Goal: Task Accomplishment & Management: Complete application form

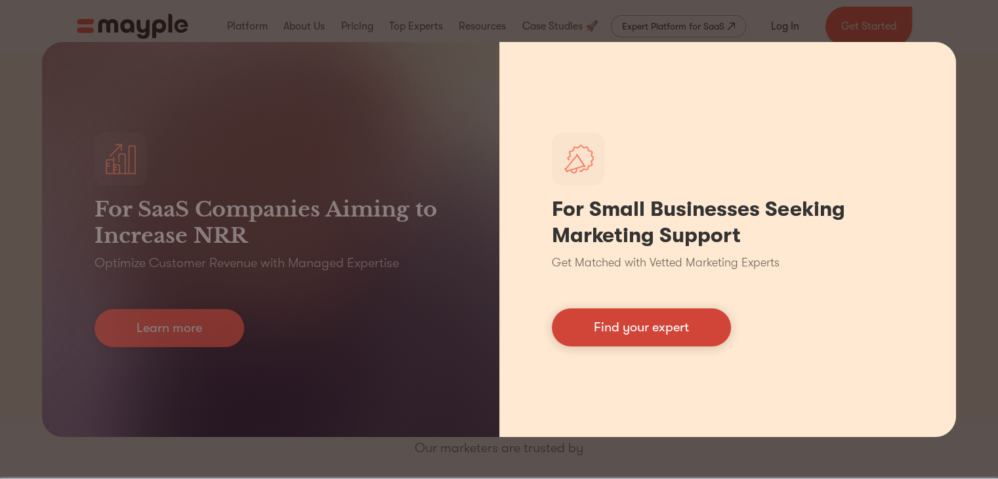
click at [616, 327] on link "Find your expert" at bounding box center [641, 327] width 179 height 38
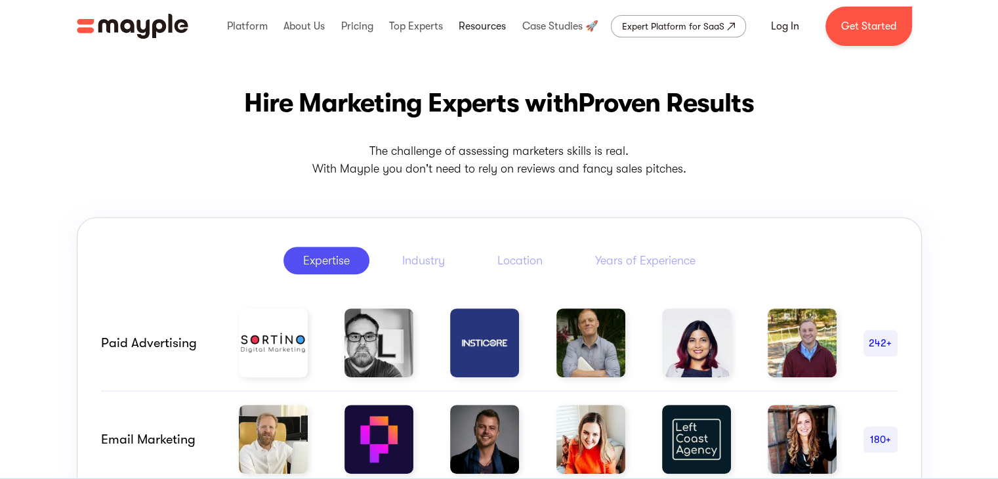
scroll to position [131, 0]
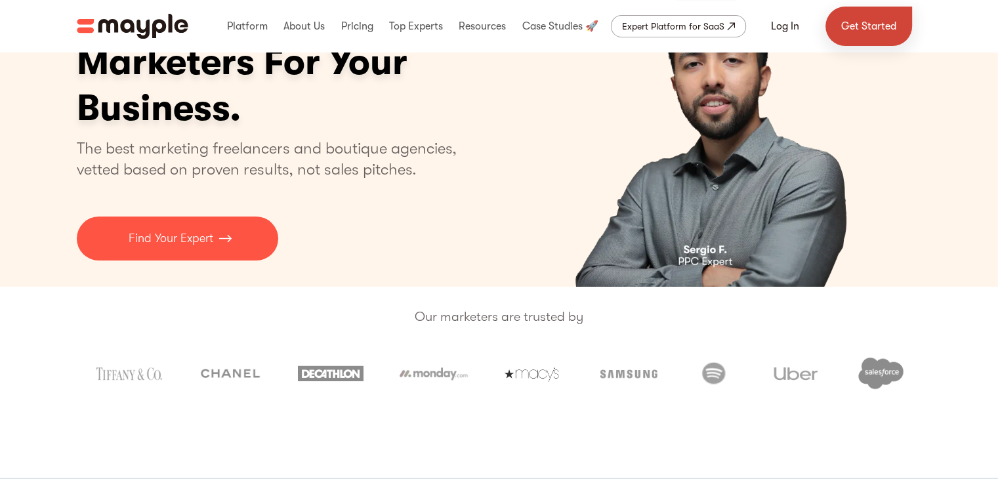
click at [874, 24] on link "Get Started" at bounding box center [868, 26] width 87 height 39
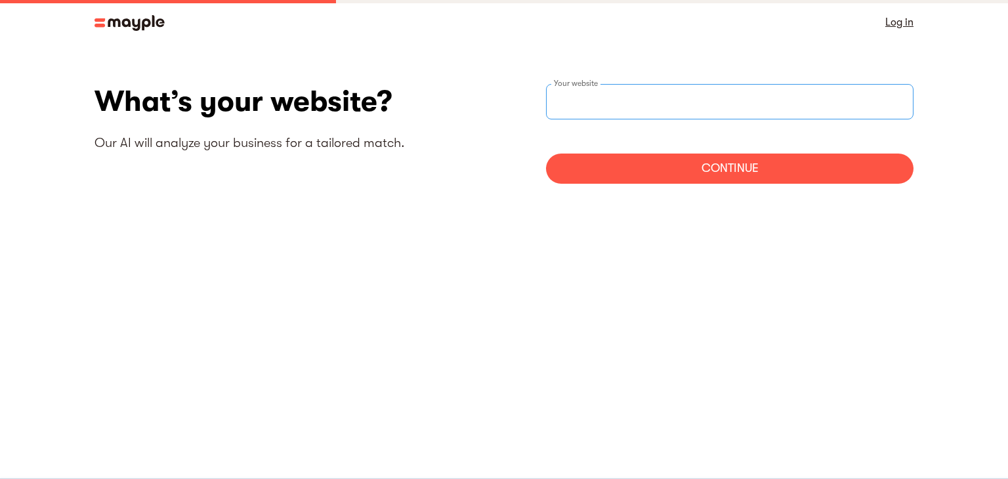
click at [624, 109] on input "websiteStep" at bounding box center [729, 101] width 367 height 35
paste input "[URL][DOMAIN_NAME]"
type input "[URL][DOMAIN_NAME]"
click at [723, 180] on div "Continue" at bounding box center [729, 169] width 367 height 30
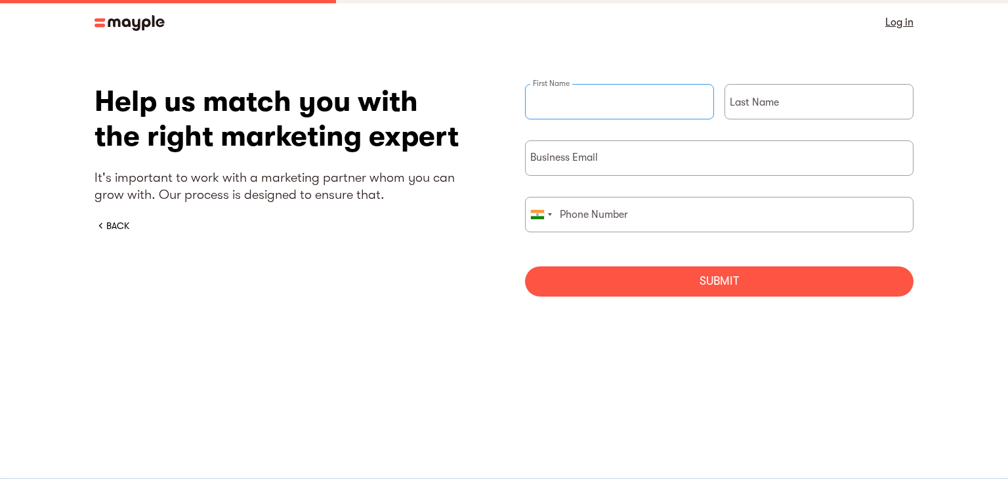
click at [611, 112] on input "briefForm" at bounding box center [619, 101] width 189 height 35
type input "ibling"
click at [745, 106] on div "Last Name" at bounding box center [818, 112] width 189 height 56
type input "jewels"
click at [623, 155] on input "briefForm" at bounding box center [719, 157] width 388 height 35
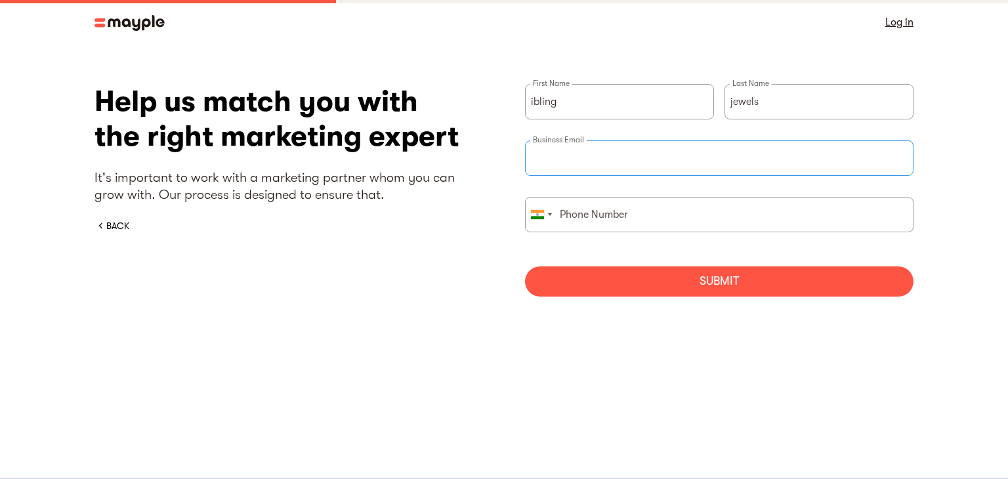
type input "[EMAIL_ADDRESS][DOMAIN_NAME]"
click at [632, 213] on input "briefForm" at bounding box center [719, 214] width 388 height 35
type input "9274088130"
click at [705, 281] on div "Submit" at bounding box center [719, 281] width 388 height 30
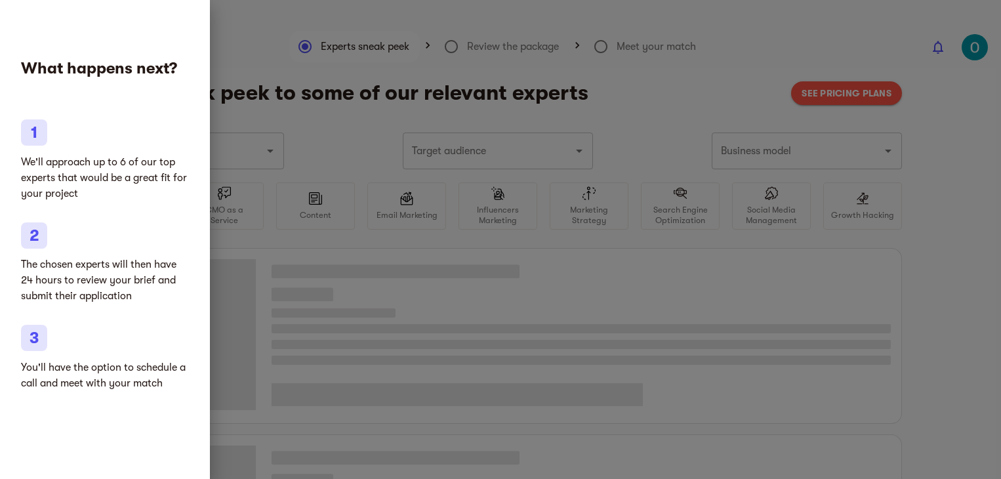
type input "Clothing and shoes"
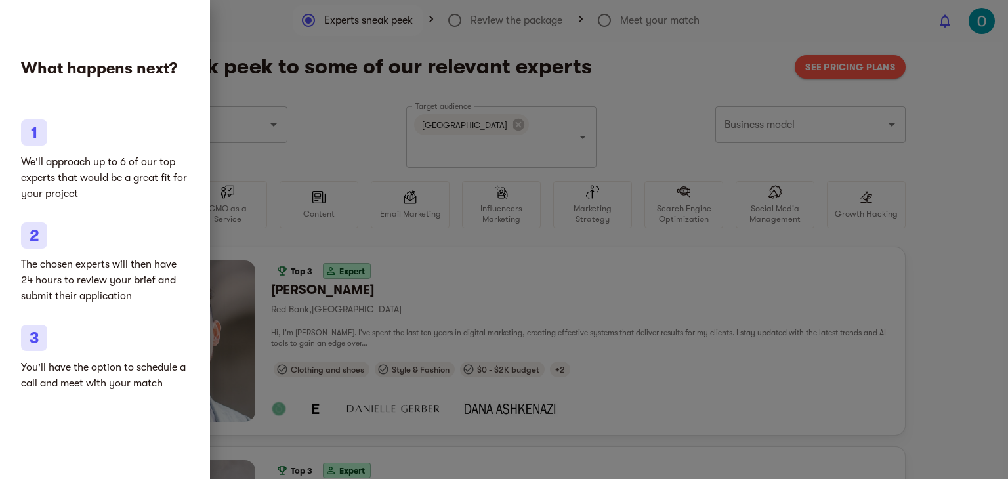
click at [964, 133] on div at bounding box center [504, 239] width 1008 height 479
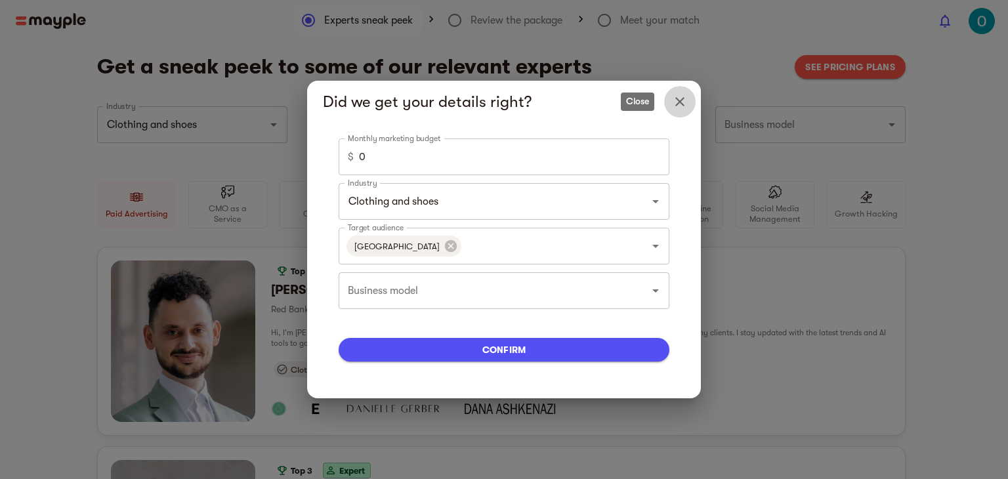
click at [677, 104] on icon "Close" at bounding box center [679, 101] width 9 height 9
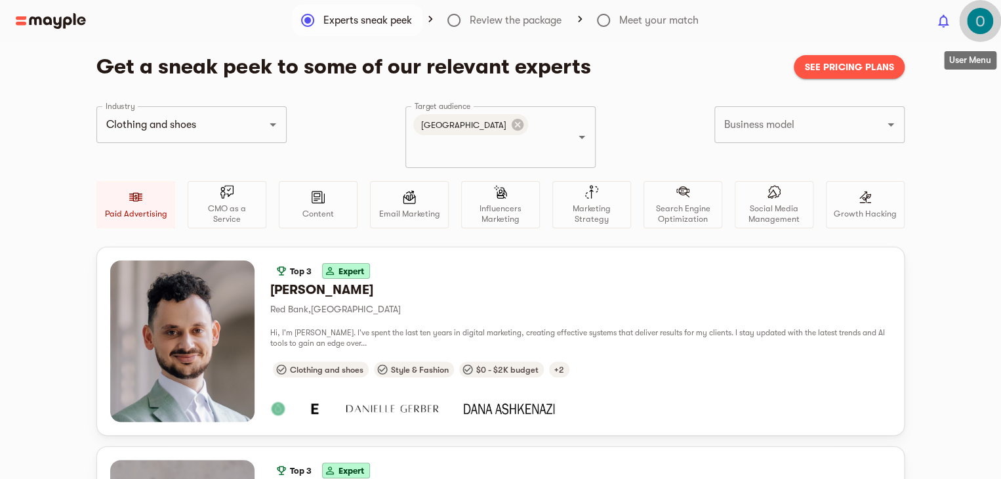
click at [976, 21] on img "button" at bounding box center [980, 21] width 26 height 26
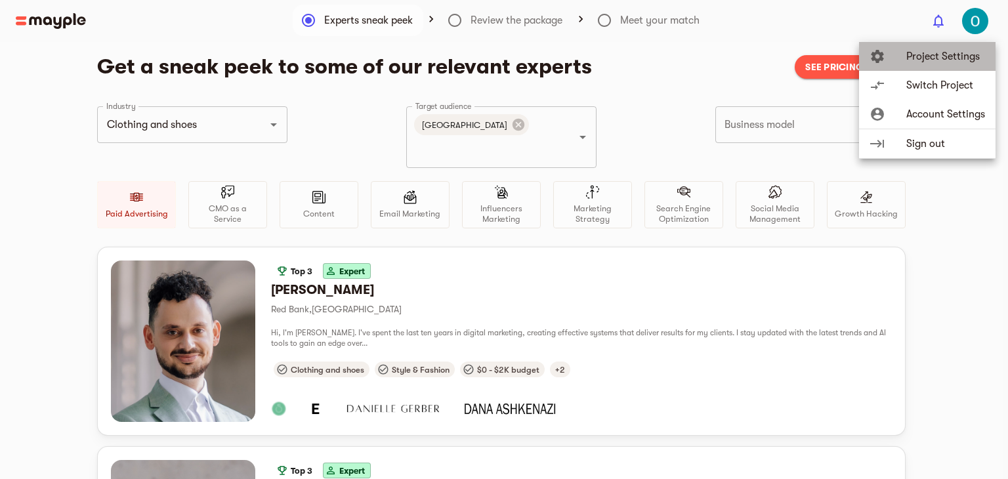
click at [945, 55] on span "Project Settings" at bounding box center [945, 57] width 79 height 16
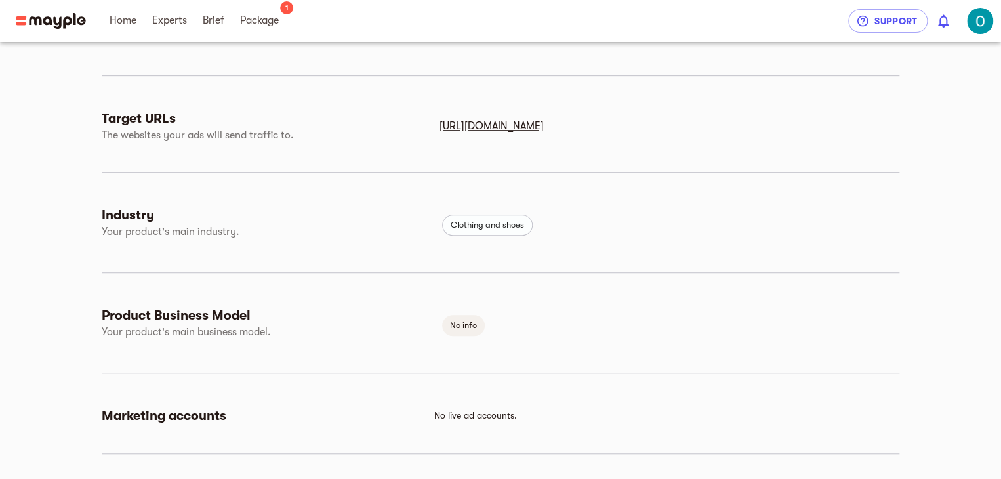
scroll to position [323, 0]
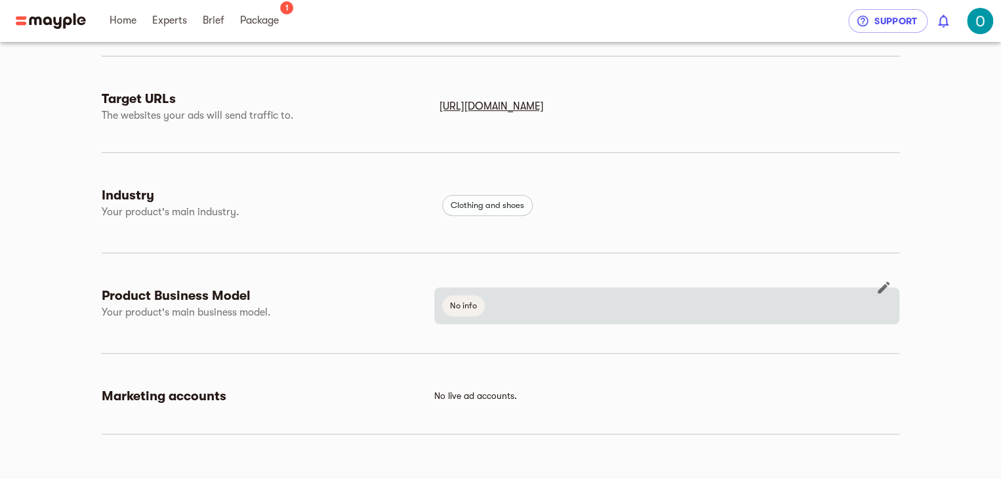
click at [470, 307] on span "No info" at bounding box center [463, 306] width 43 height 16
click at [884, 287] on icon "button" at bounding box center [884, 287] width 12 height 12
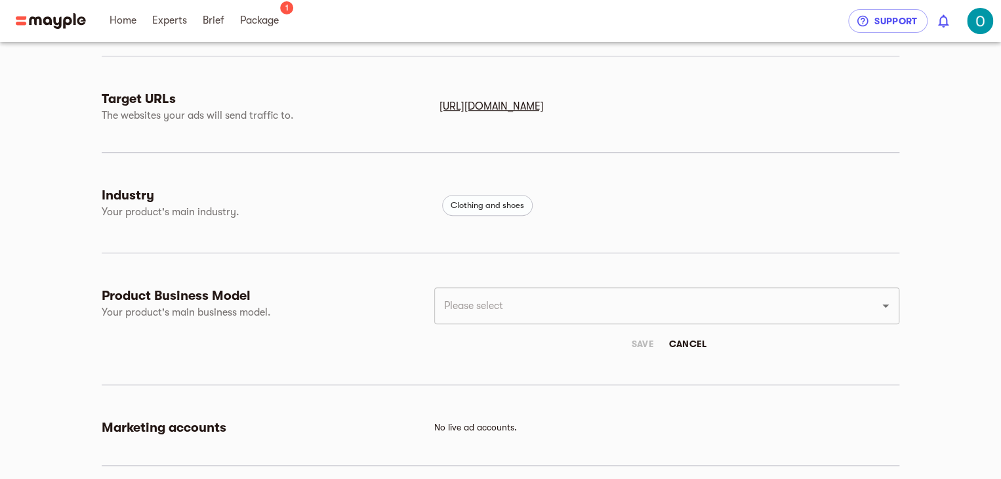
click at [553, 313] on input "text" at bounding box center [648, 305] width 417 height 25
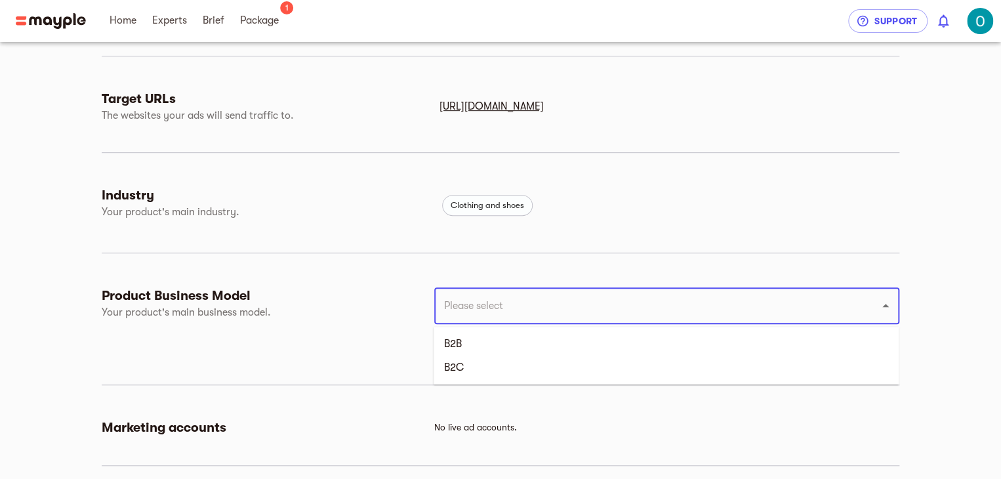
click at [553, 313] on input "text" at bounding box center [648, 305] width 417 height 25
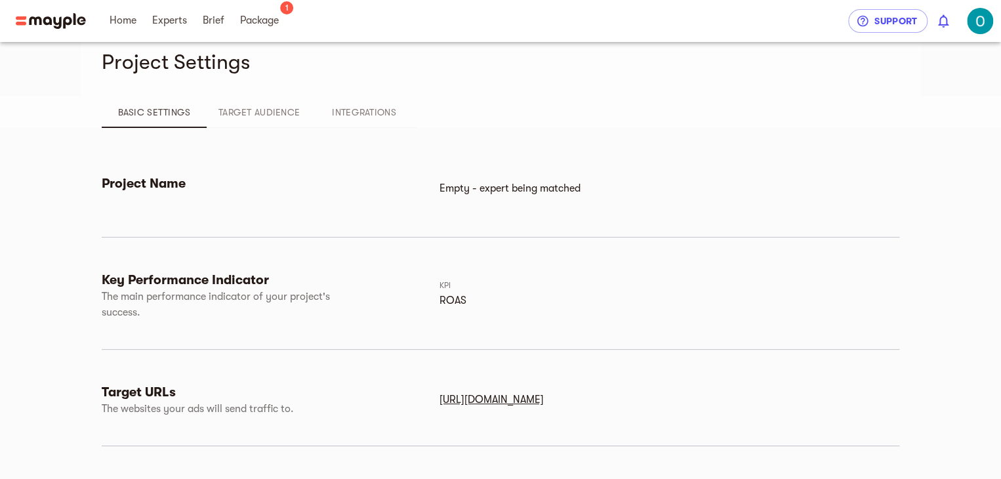
scroll to position [0, 0]
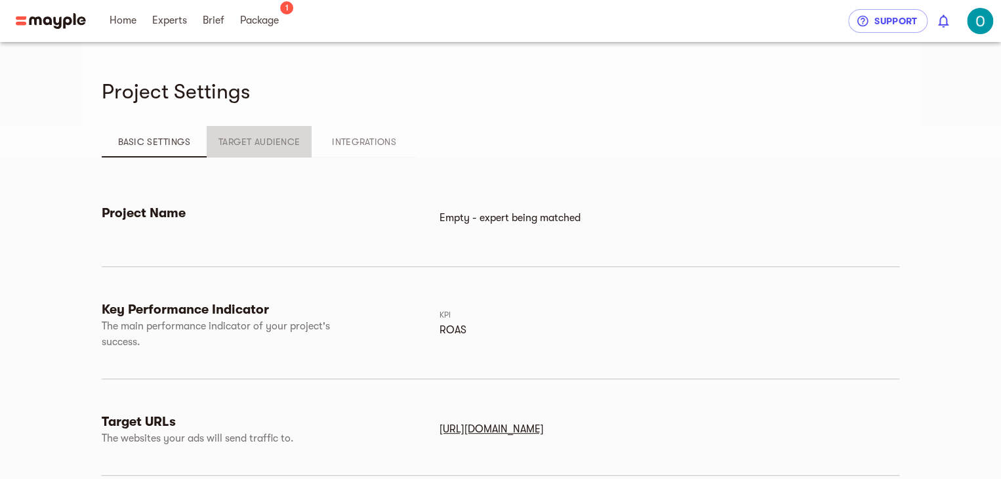
click at [260, 146] on span "Target Audience" at bounding box center [259, 142] width 89 height 16
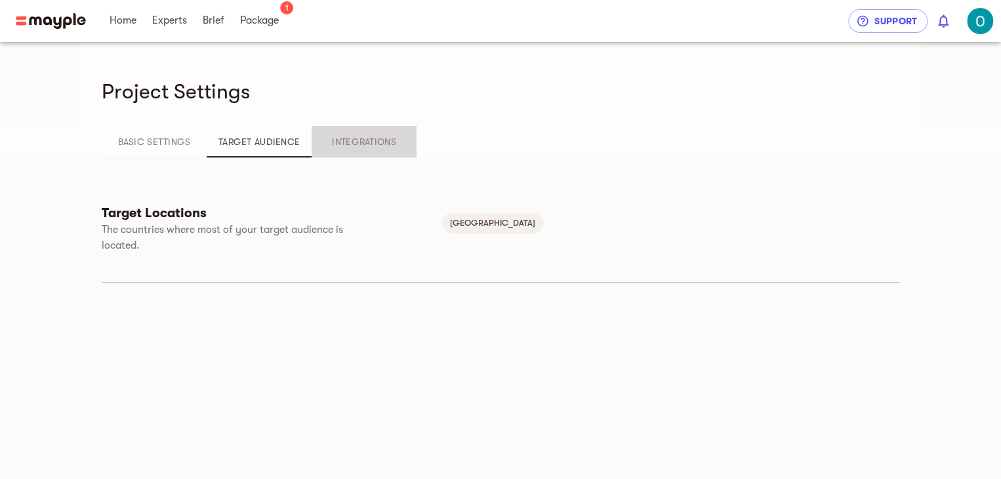
click at [370, 141] on span "Integrations" at bounding box center [363, 142] width 89 height 16
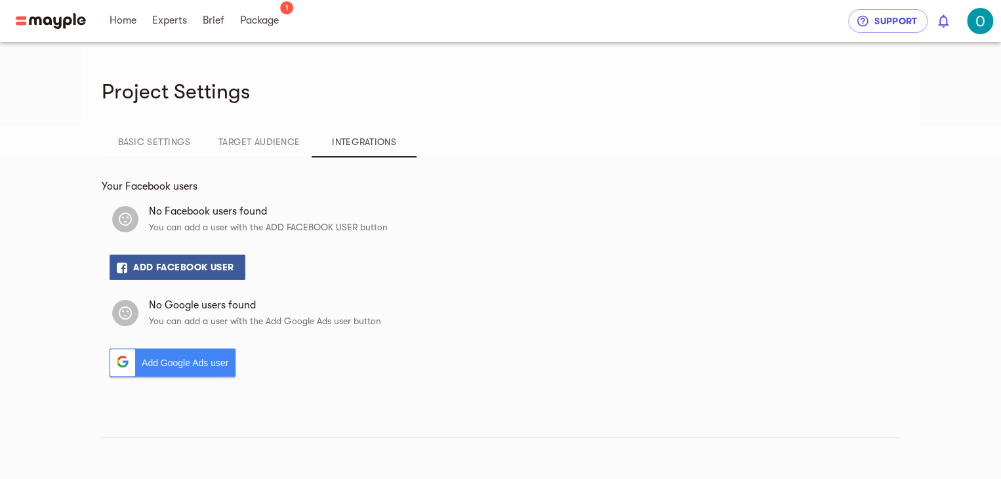
click at [422, 346] on div "No Google users found You can add a user with the Add Google Ads user button Ad…" at bounding box center [501, 336] width 798 height 96
click at [165, 144] on span "Basic Settings" at bounding box center [154, 142] width 89 height 16
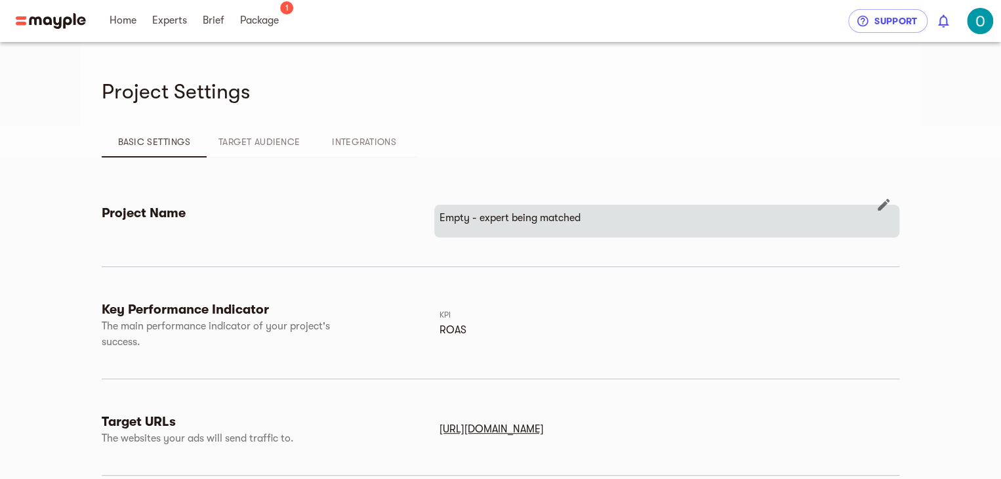
click at [499, 216] on p "Empty - expert being matched" at bounding box center [667, 218] width 455 height 16
click at [887, 207] on icon "button" at bounding box center [884, 205] width 16 height 16
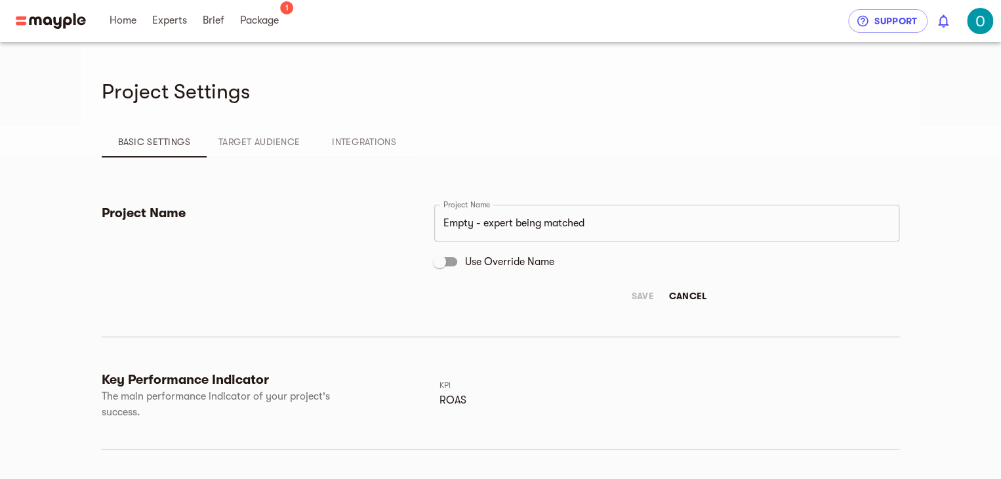
click at [468, 224] on input "Empty - expert being matched" at bounding box center [666, 223] width 465 height 37
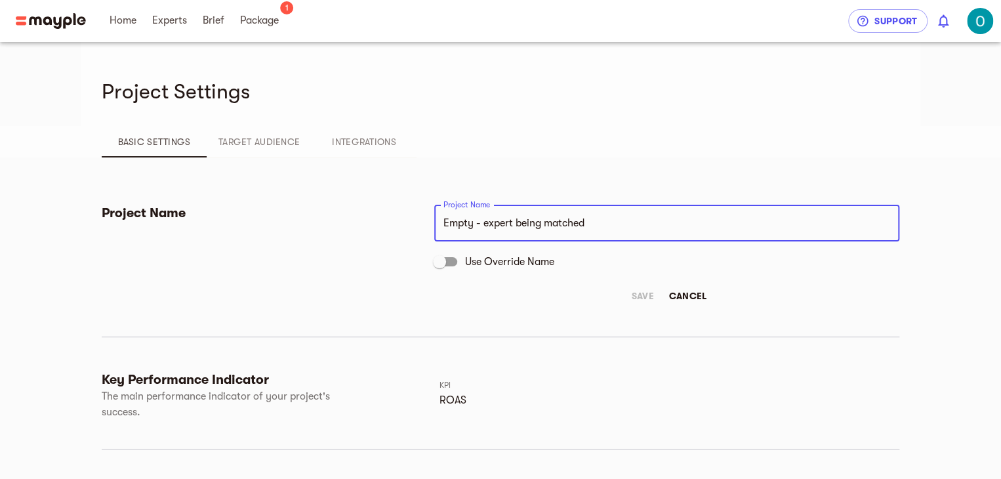
click at [468, 224] on input "Empty - expert being matched" at bounding box center [666, 223] width 465 height 37
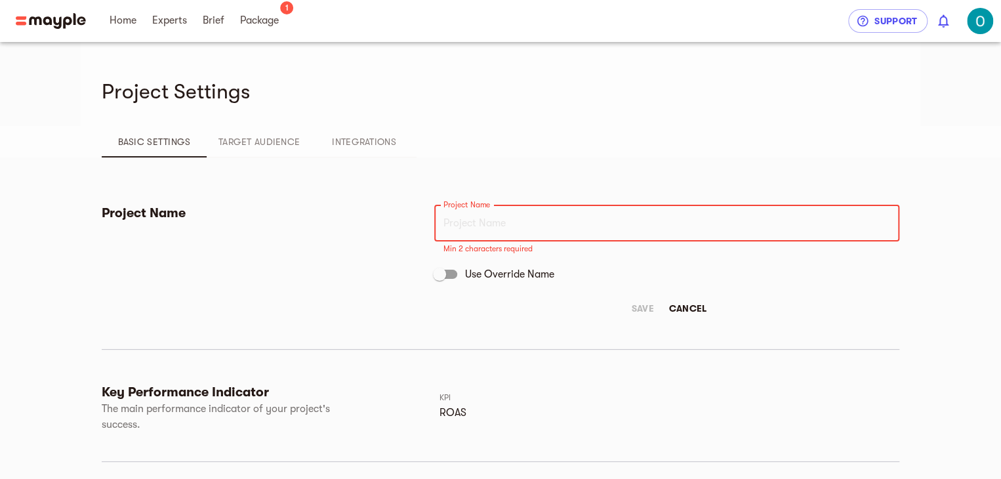
paste input "Ibling Jewels : Lab-Grown Diamond Jewelry"
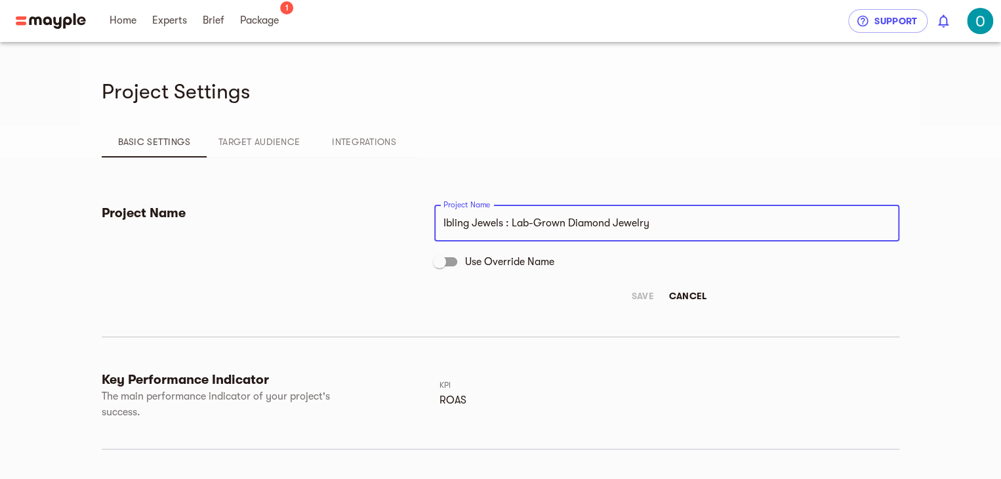
type input "Ibling Jewels : Lab-Grown Diamond Jewelry"
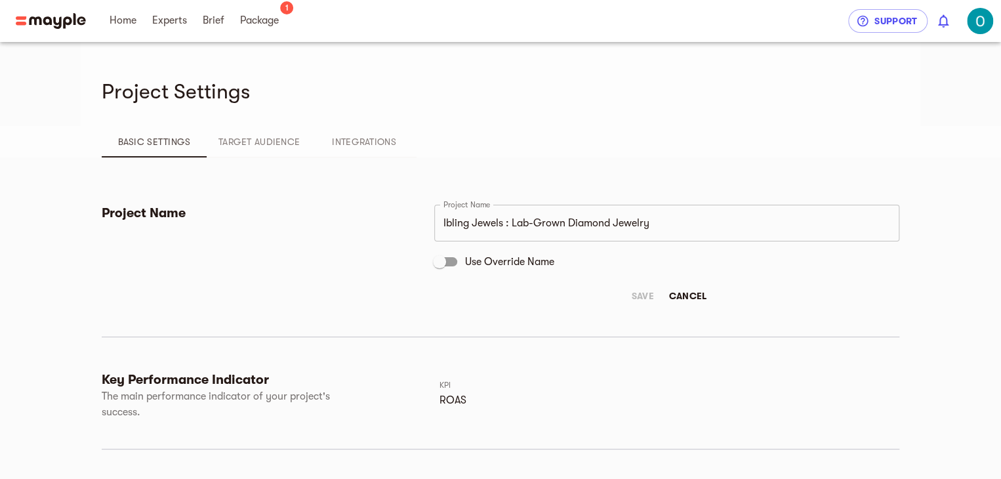
click at [642, 295] on div "Save Cancel" at bounding box center [666, 296] width 465 height 24
click at [480, 289] on div "Save Cancel" at bounding box center [666, 296] width 465 height 24
click at [325, 284] on div "Project Name" at bounding box center [268, 256] width 333 height 103
click at [496, 224] on input "Ibling Jewels : Lab-Grown Diamond Jewelry" at bounding box center [666, 223] width 465 height 37
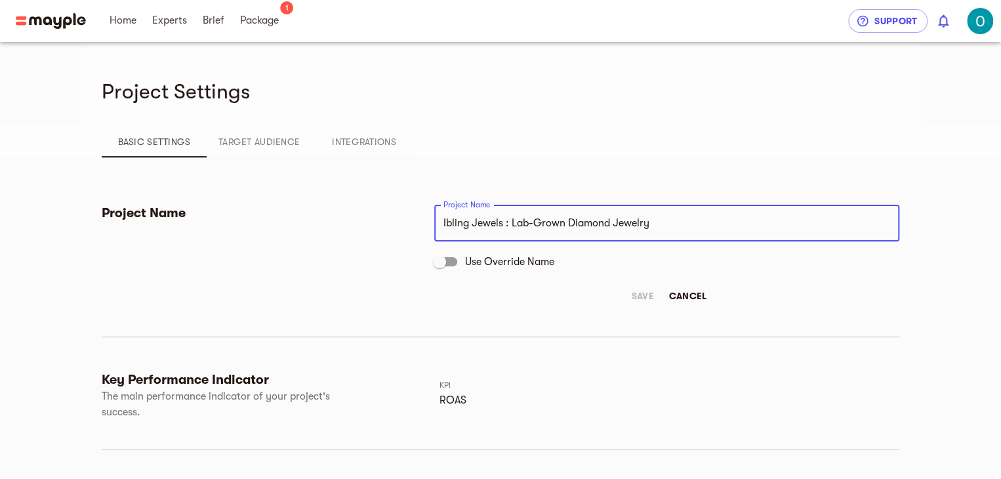
click at [358, 279] on div "Project Name" at bounding box center [268, 256] width 333 height 103
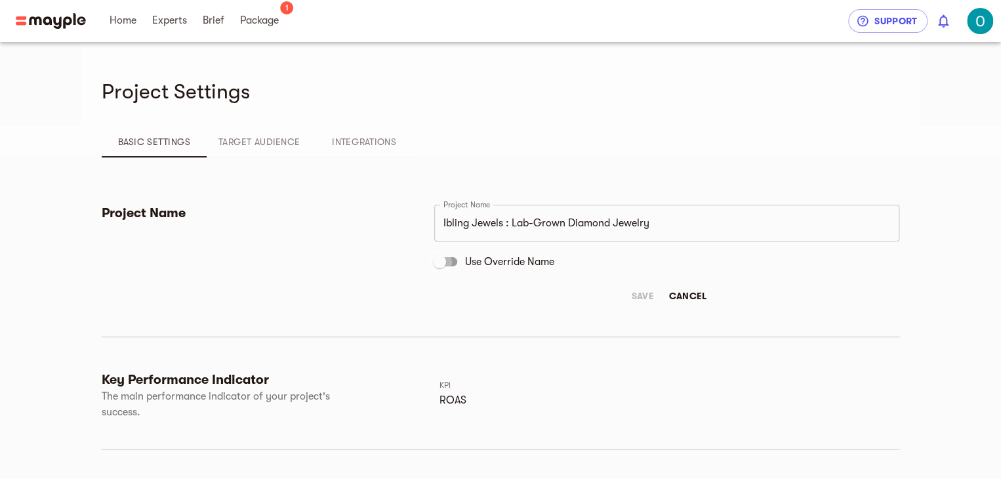
click at [438, 263] on input "Use Override Name" at bounding box center [439, 261] width 75 height 25
checkbox input "true"
click at [634, 298] on span "Save" at bounding box center [642, 296] width 31 height 16
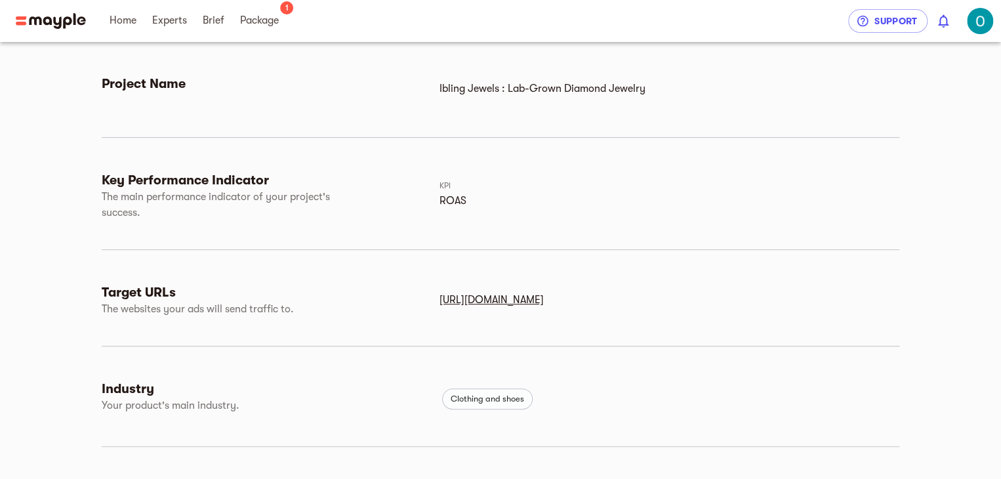
scroll to position [131, 0]
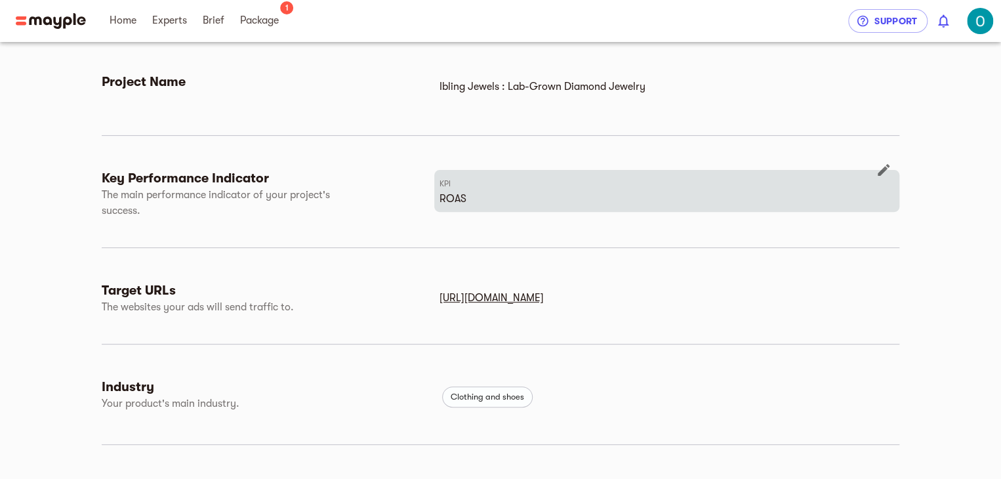
click at [882, 167] on icon "button" at bounding box center [884, 170] width 16 height 16
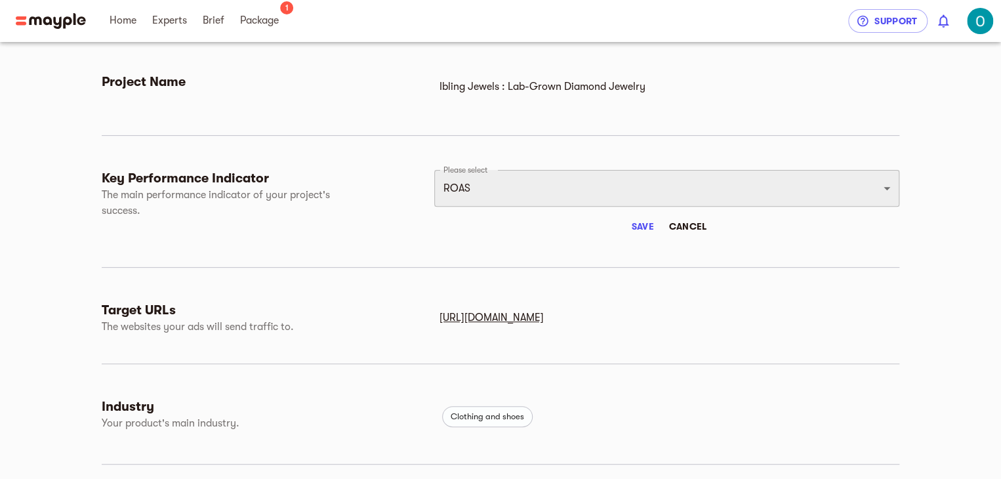
click at [514, 202] on select "Impressions Leads Registrations Installs Purchases ROAS" at bounding box center [666, 188] width 465 height 37
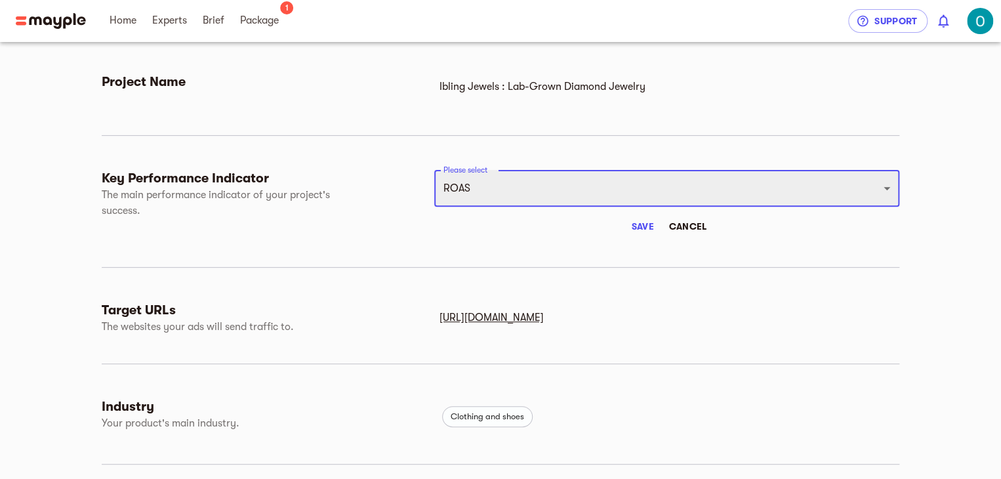
select select "CPM"
click at [434, 170] on select "Impressions Leads Registrations Installs Purchases ROAS" at bounding box center [666, 188] width 465 height 37
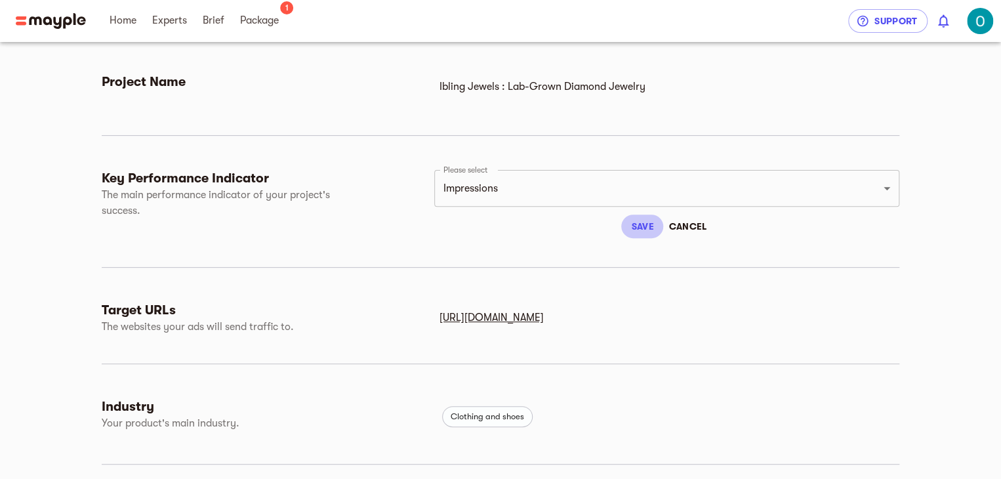
click at [630, 224] on span "Save" at bounding box center [642, 226] width 31 height 16
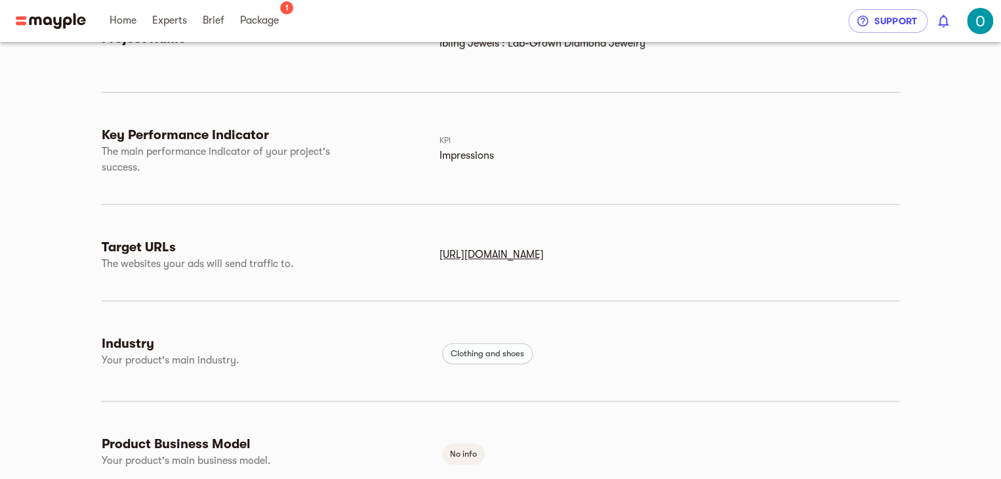
scroll to position [262, 0]
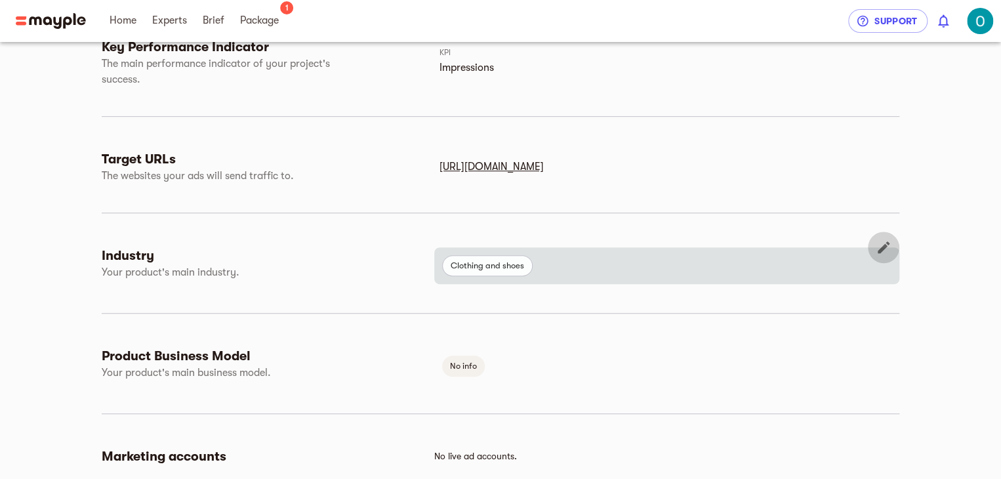
click at [880, 243] on icon "button" at bounding box center [884, 247] width 16 height 16
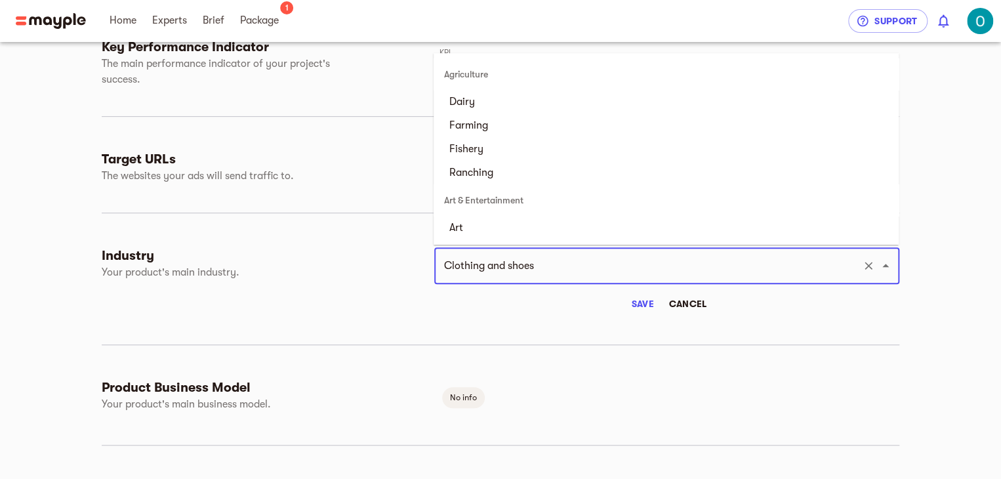
click at [593, 270] on input "Clothing and shoes" at bounding box center [648, 265] width 417 height 25
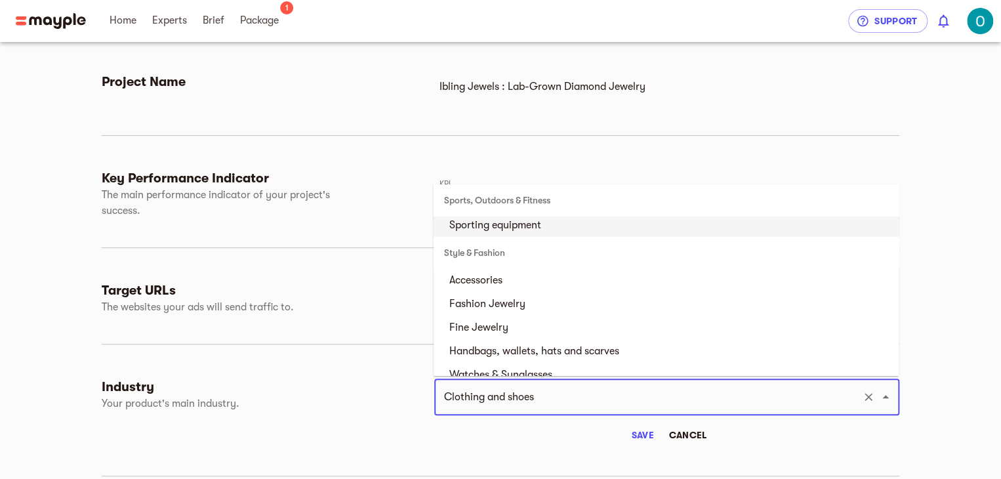
scroll to position [4264, 0]
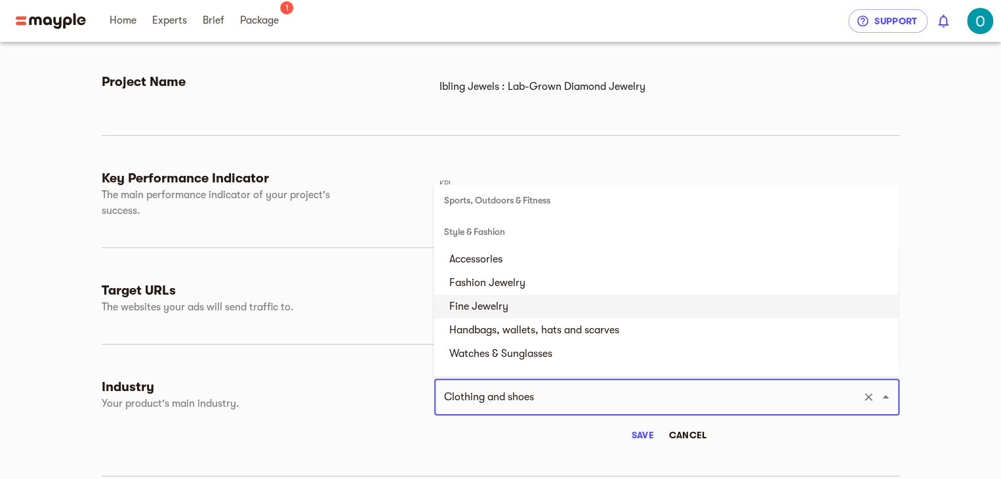
click at [503, 304] on li "Fine Jewelry" at bounding box center [666, 307] width 465 height 24
type input "Fine Jewelry"
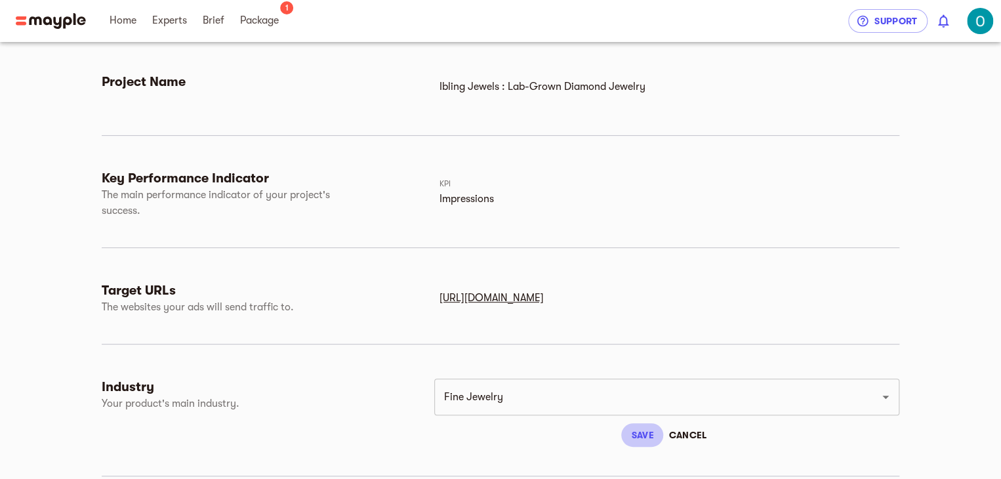
click at [638, 441] on span "Save" at bounding box center [642, 435] width 31 height 16
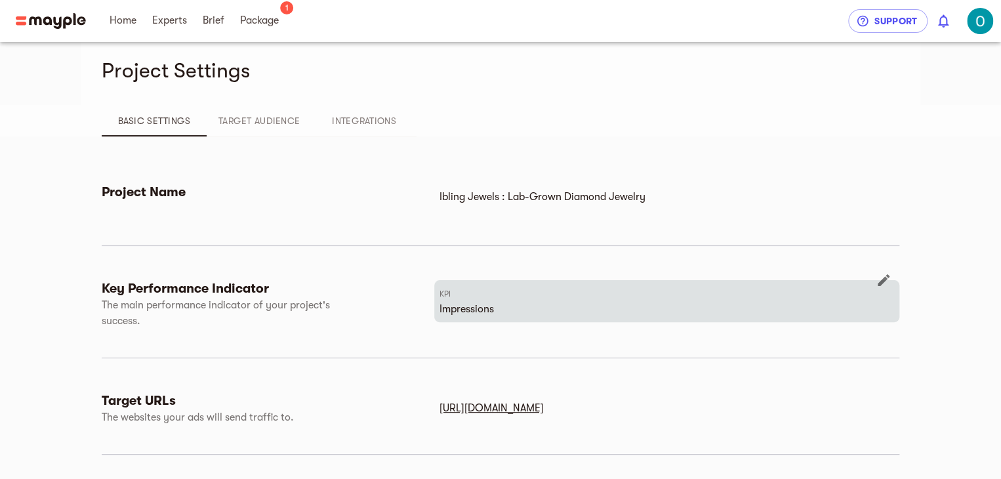
scroll to position [0, 0]
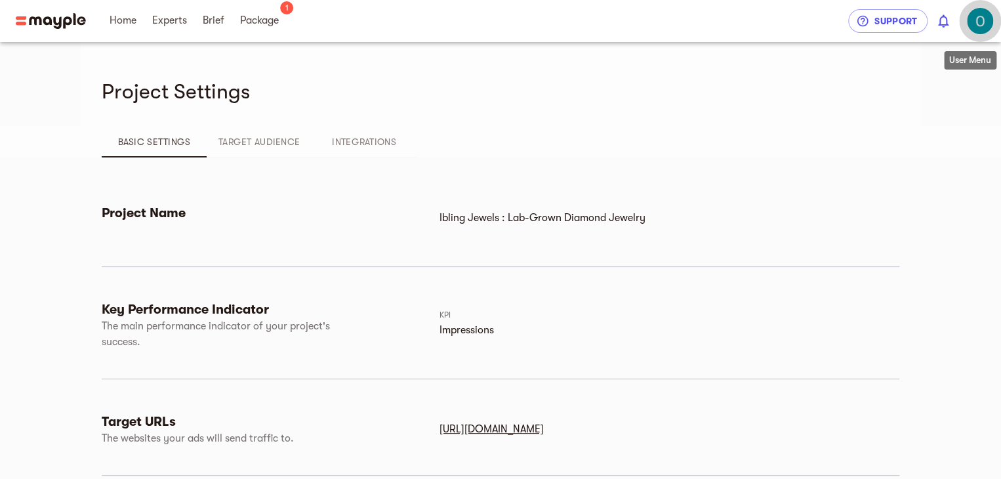
click at [984, 20] on img "button" at bounding box center [980, 21] width 26 height 26
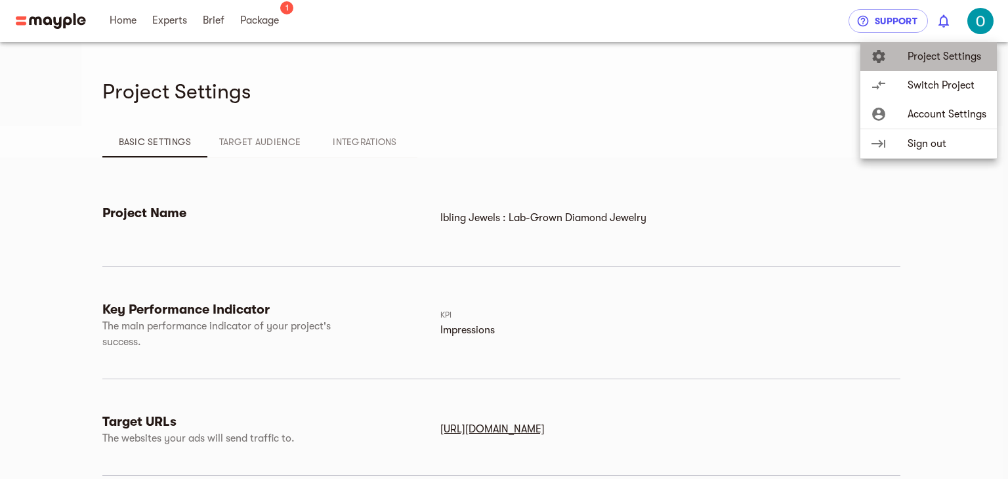
click at [939, 58] on span "Project Settings" at bounding box center [946, 57] width 79 height 16
click at [965, 57] on span "Project Settings" at bounding box center [946, 57] width 79 height 16
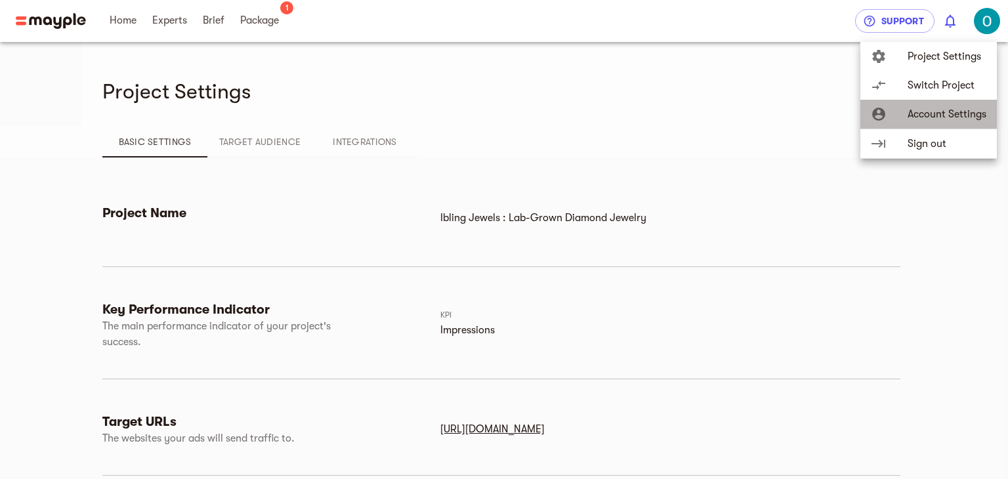
click at [934, 113] on span "Account Settings" at bounding box center [946, 114] width 79 height 16
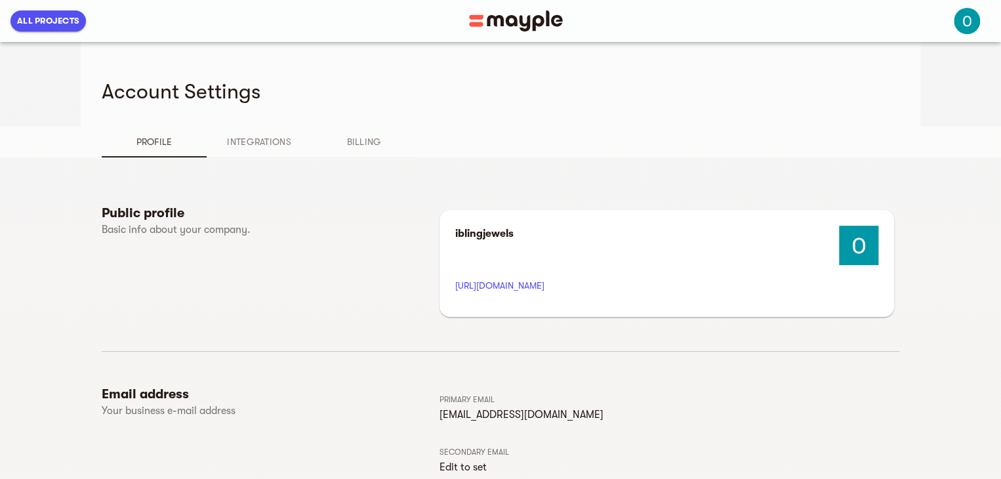
click at [145, 216] on h6 "Public profile" at bounding box center [268, 213] width 333 height 17
click at [882, 205] on icon "button" at bounding box center [884, 205] width 12 height 12
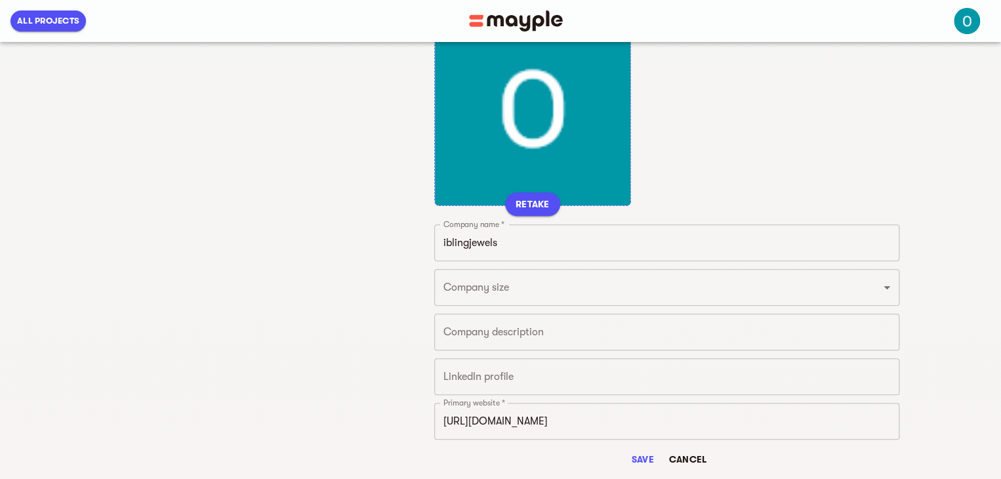
scroll to position [197, 0]
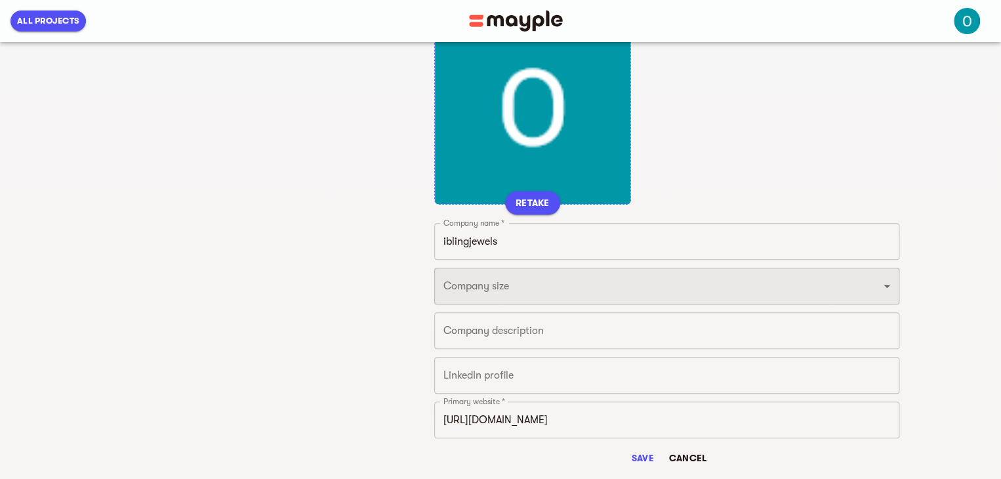
click at [501, 281] on select "Just 1 From 2 to 5 From 6 to 10 From 11 to 25 From 26 to 49 From 50 to 199 From…" at bounding box center [666, 286] width 465 height 37
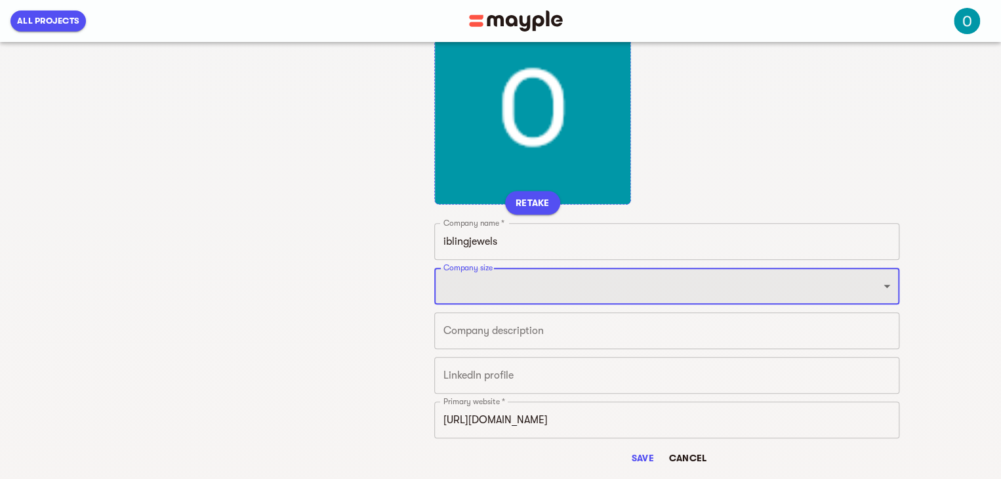
select select "FROM_2_TO_5"
click at [434, 268] on select "Just 1 From 2 to 5 From 6 to 10 From 11 to 25 From 26 to 49 From 50 to 199 From…" at bounding box center [666, 286] width 465 height 37
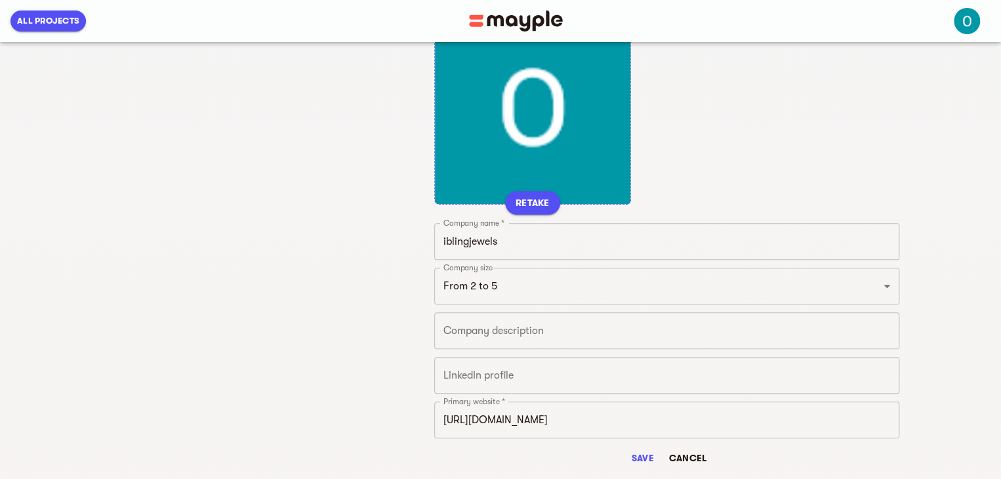
click at [551, 108] on div "RETAKE" at bounding box center [532, 106] width 197 height 197
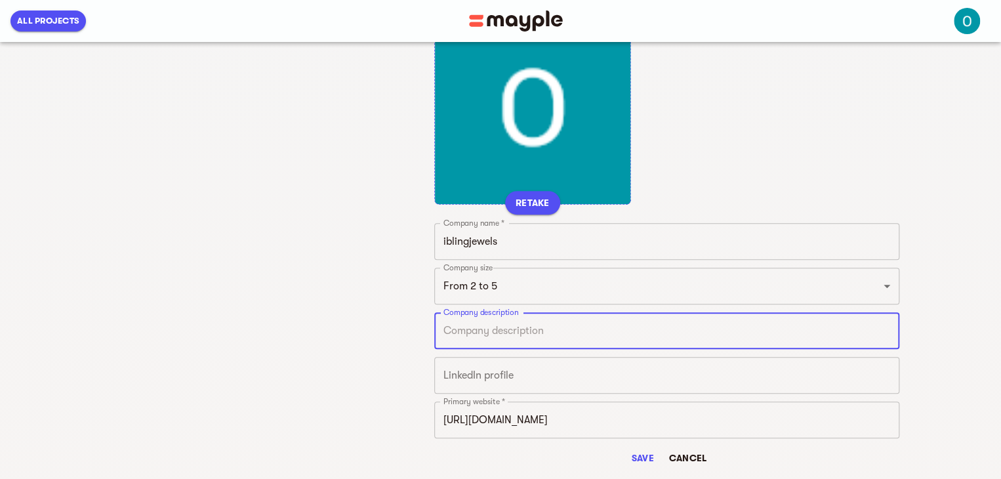
click at [528, 331] on textarea at bounding box center [666, 331] width 447 height 12
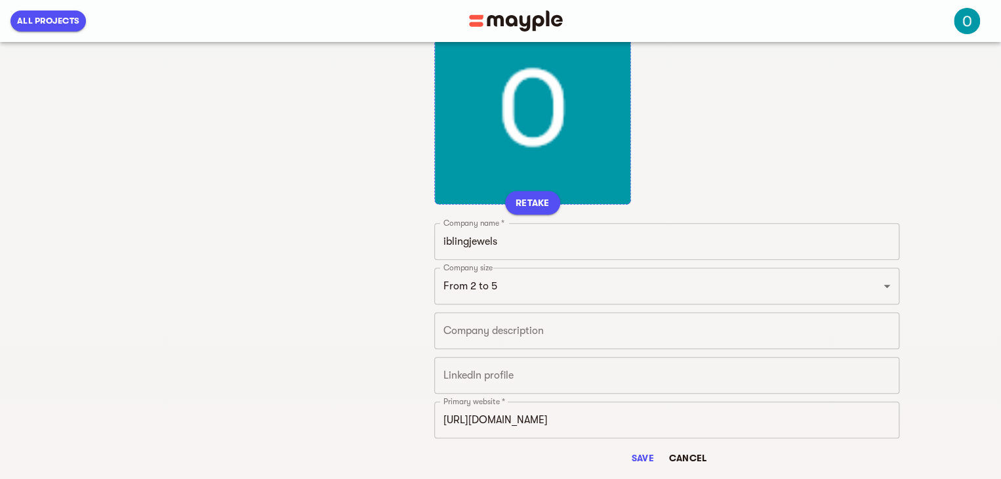
click at [503, 333] on textarea at bounding box center [666, 331] width 447 height 12
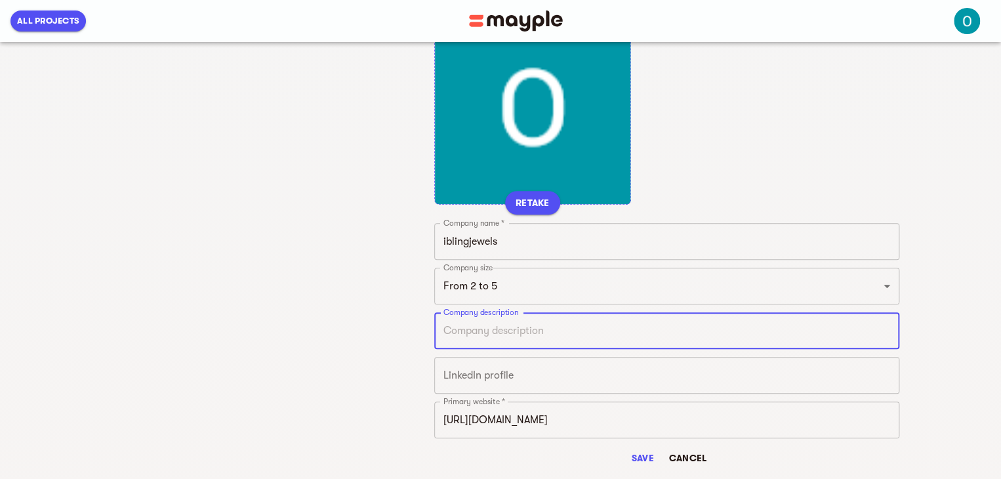
paste textarea "I Bling Jewels brings personalized luxury to life through custom fine jewelry t…"
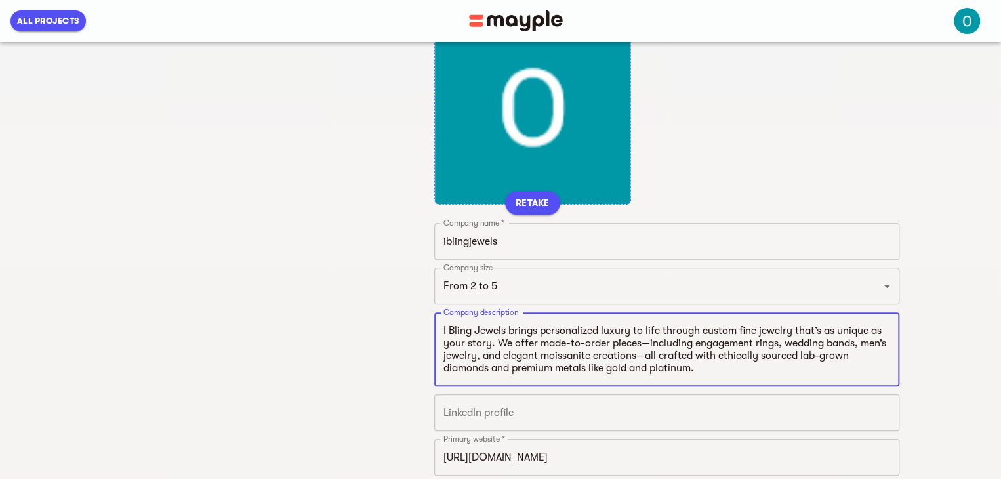
click at [649, 344] on textarea "I Bling Jewels brings personalized luxury to life through custom fine jewelry t…" at bounding box center [666, 350] width 447 height 50
click at [644, 358] on textarea "I Bling Jewels brings personalized luxury to life through custom fine jewelry t…" at bounding box center [666, 350] width 447 height 50
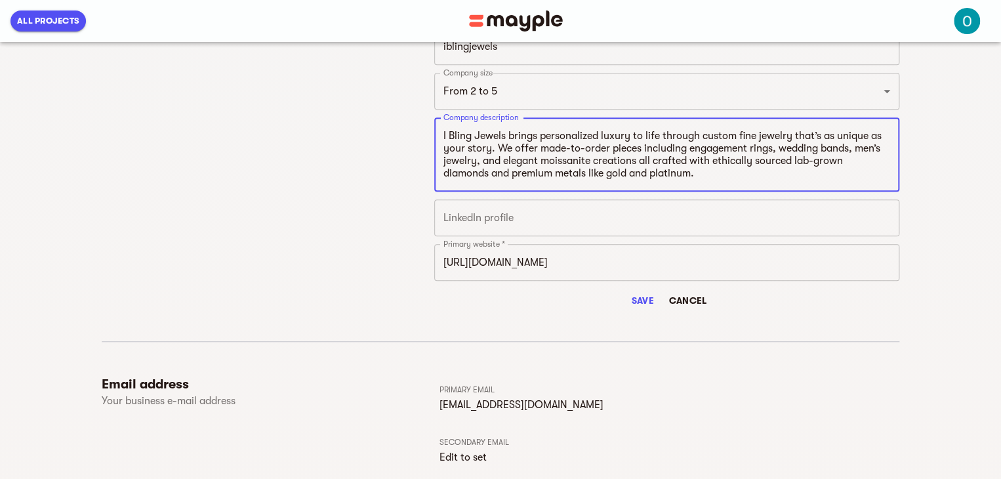
scroll to position [394, 0]
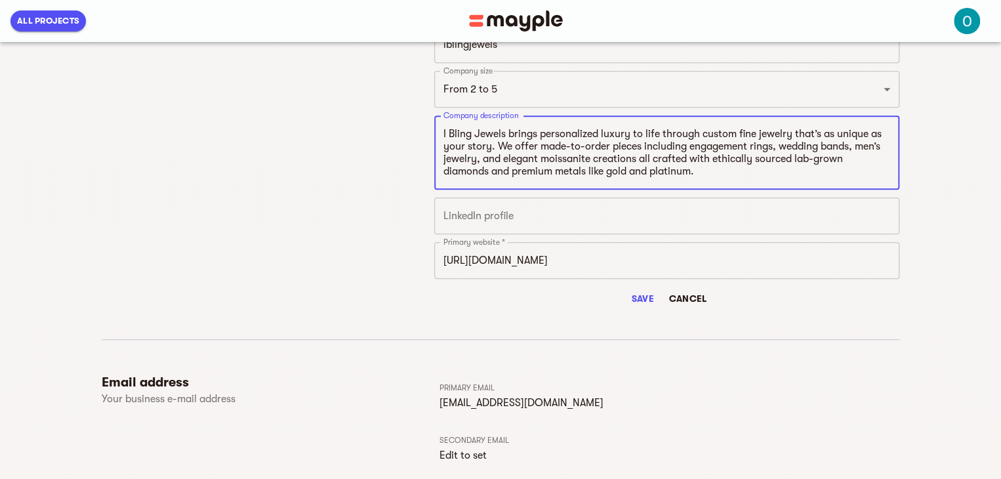
type textarea "I Bling Jewels brings personalized luxury to life through custom fine jewelry t…"
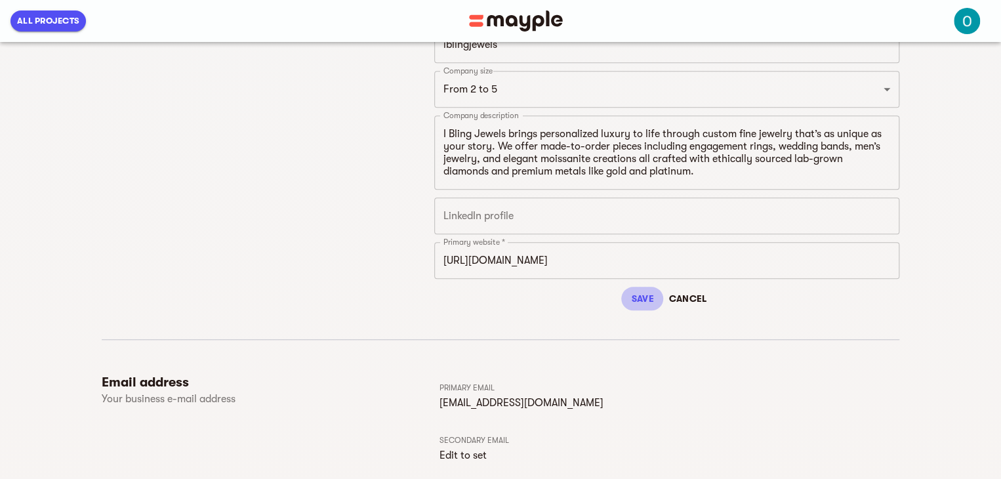
click at [643, 298] on span "Save" at bounding box center [642, 299] width 31 height 16
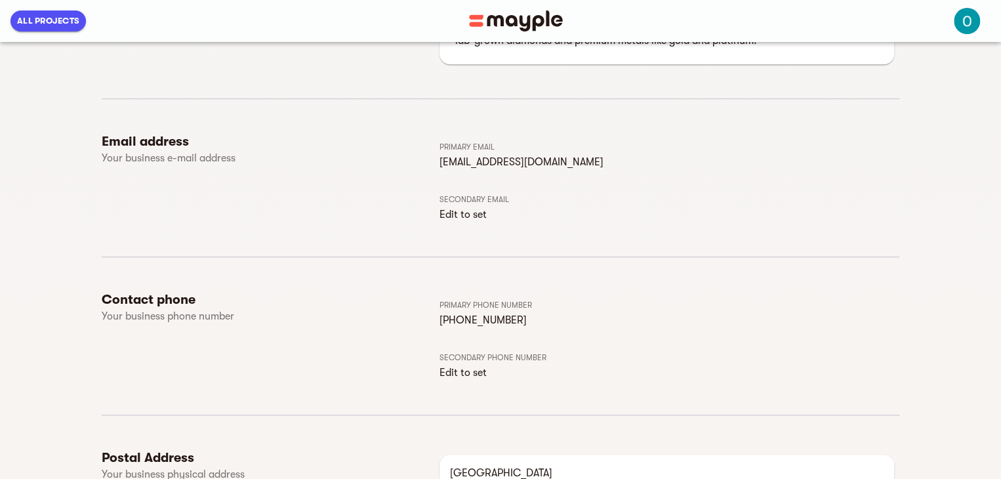
scroll to position [391, 0]
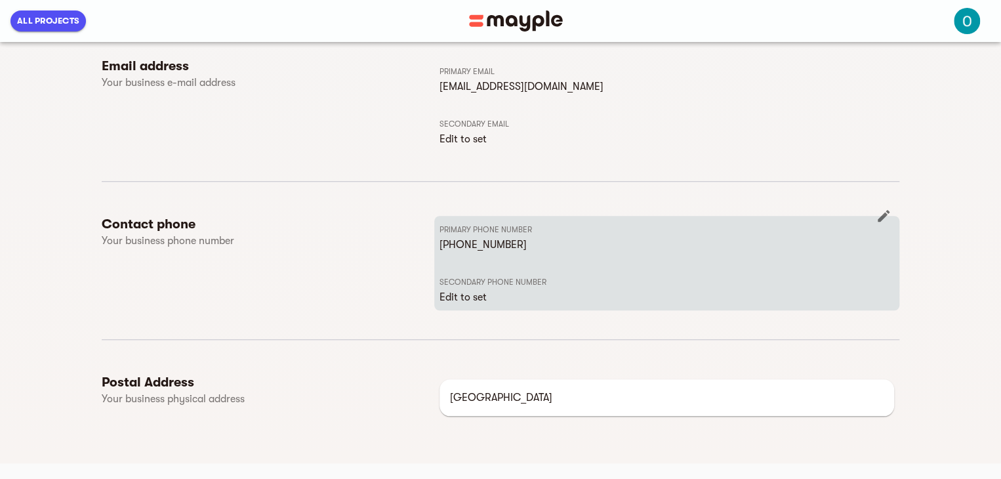
click at [474, 292] on p "Edit to set" at bounding box center [667, 297] width 455 height 16
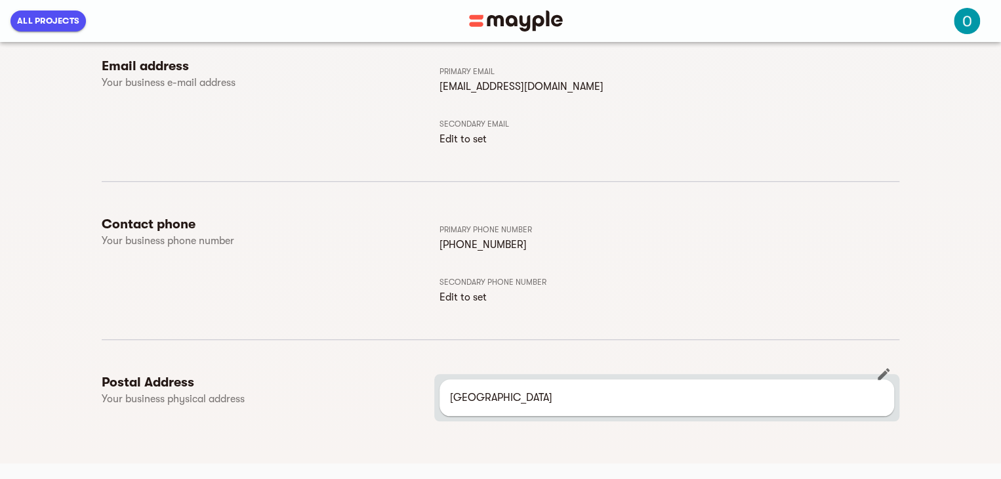
click at [475, 397] on p "India" at bounding box center [667, 398] width 434 height 16
click at [885, 372] on icon "button" at bounding box center [884, 374] width 12 height 12
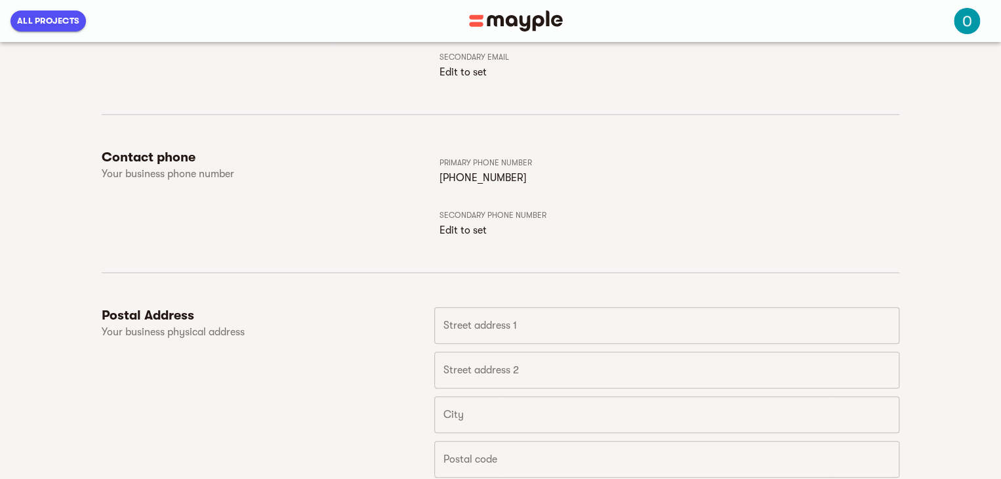
scroll to position [590, 0]
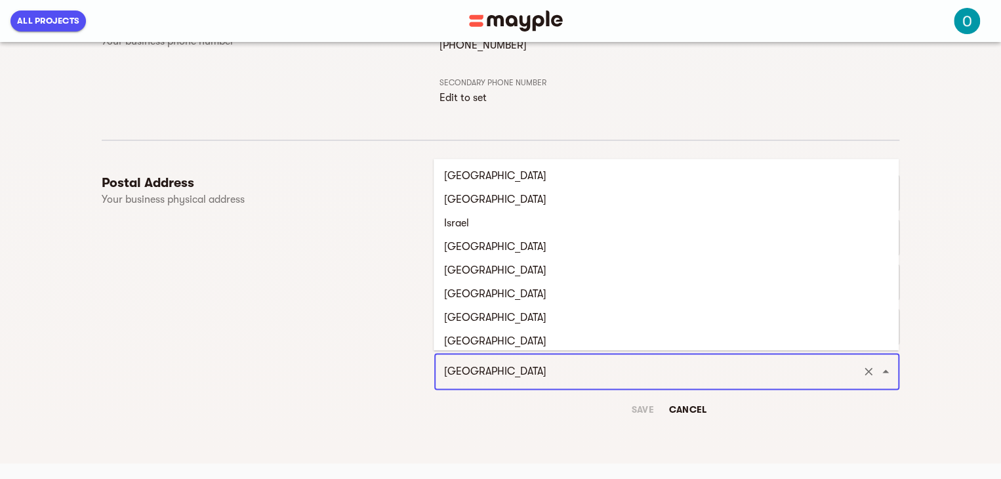
click at [559, 381] on input "India" at bounding box center [648, 371] width 417 height 25
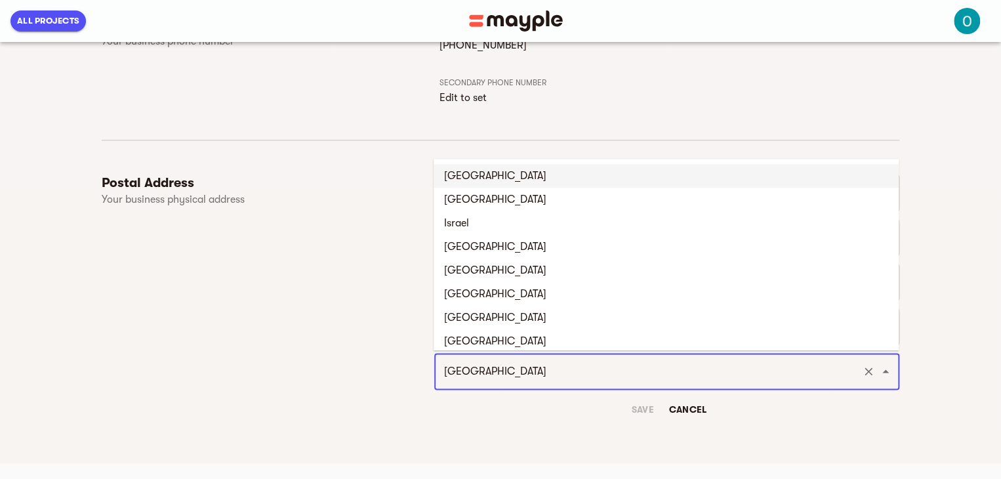
click at [553, 171] on li "[GEOGRAPHIC_DATA]" at bounding box center [666, 176] width 465 height 24
type input "[GEOGRAPHIC_DATA]"
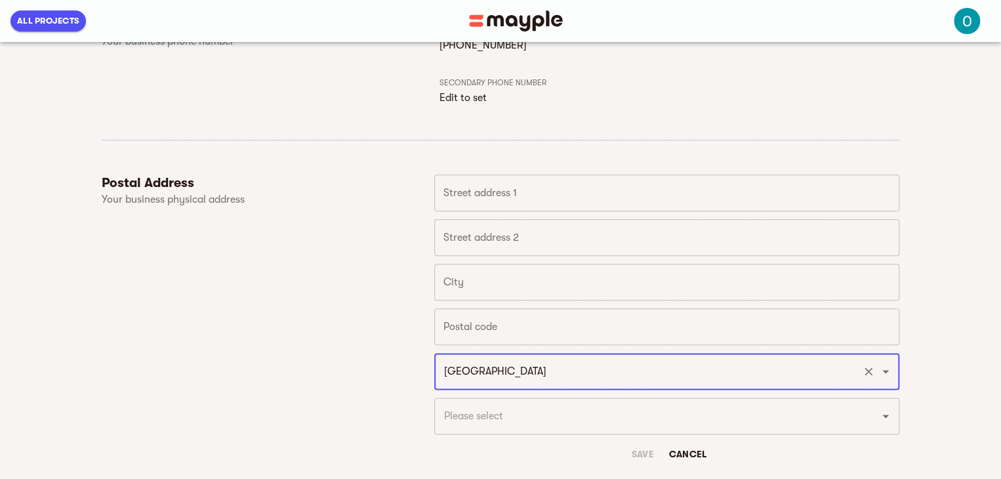
click at [524, 190] on input "text" at bounding box center [666, 193] width 465 height 37
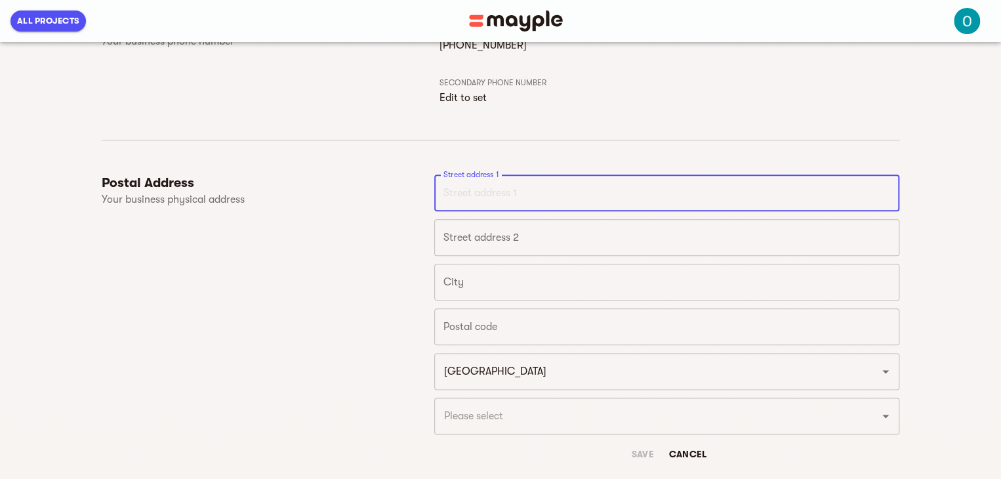
click at [525, 196] on input "text" at bounding box center [666, 193] width 465 height 37
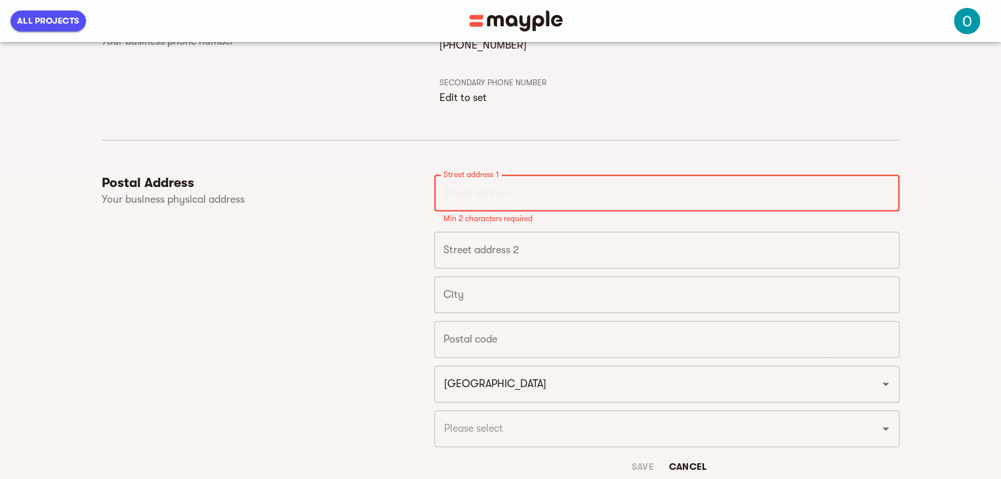
paste input "30 W 47th St STE 204, New York, NY 10036, United States"
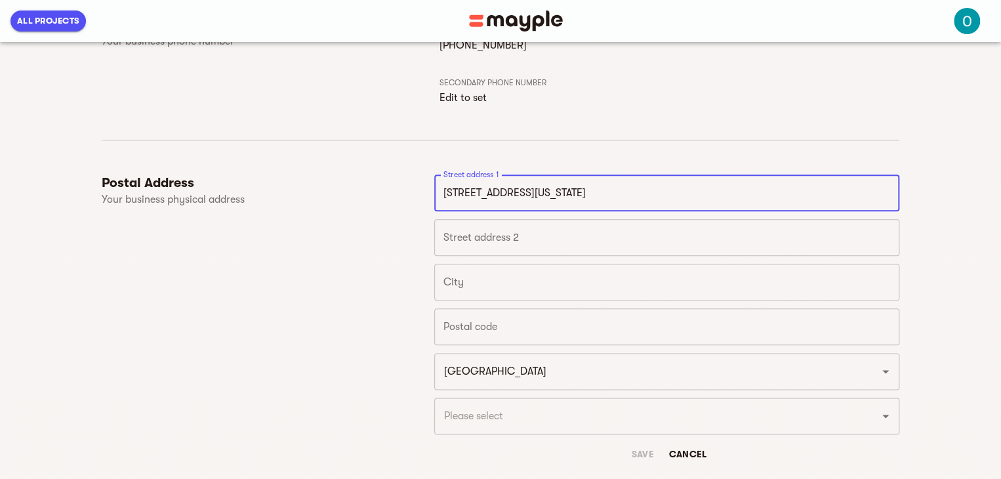
scroll to position [635, 0]
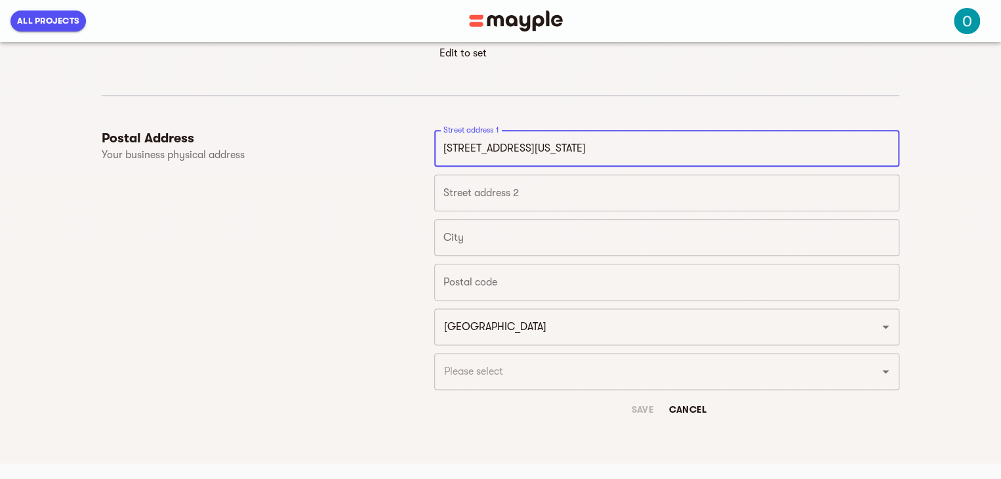
type input "30 W 47th St STE 204, New York, NY 10036, United States"
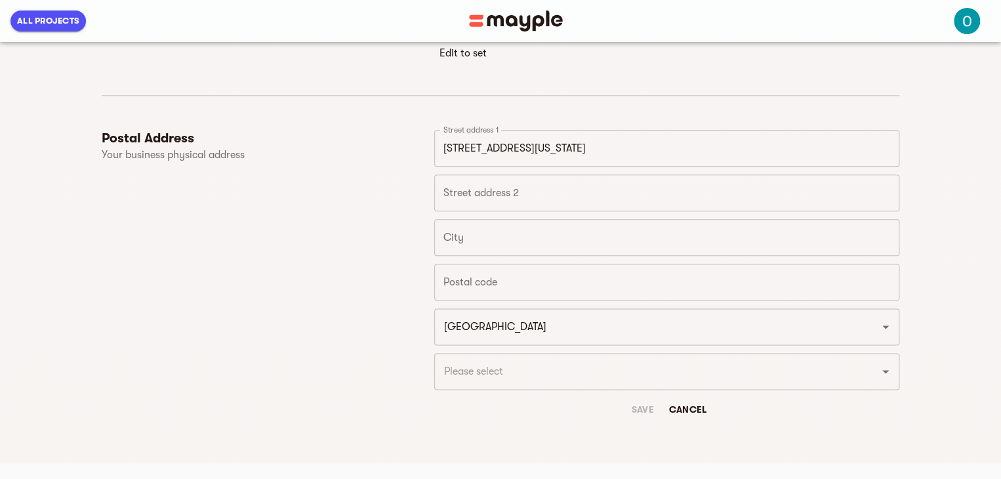
click at [645, 411] on div "Save Cancel" at bounding box center [666, 410] width 465 height 24
click at [478, 240] on input "text" at bounding box center [666, 237] width 465 height 37
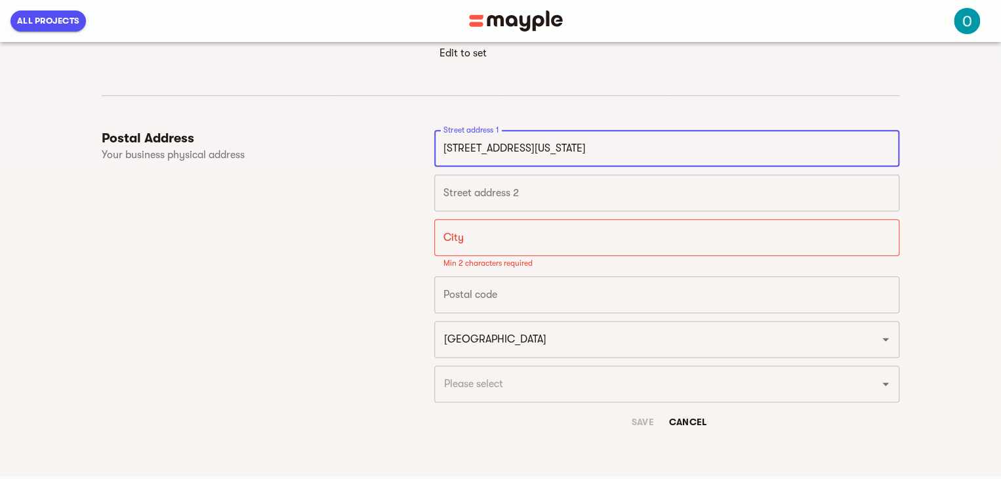
drag, startPoint x: 550, startPoint y: 147, endPoint x: 591, endPoint y: 144, distance: 40.8
click at [591, 144] on input "30 W 47th St STE 204, New York, NY 10036, United States" at bounding box center [666, 148] width 465 height 37
click at [505, 245] on input "text" at bounding box center [666, 237] width 465 height 37
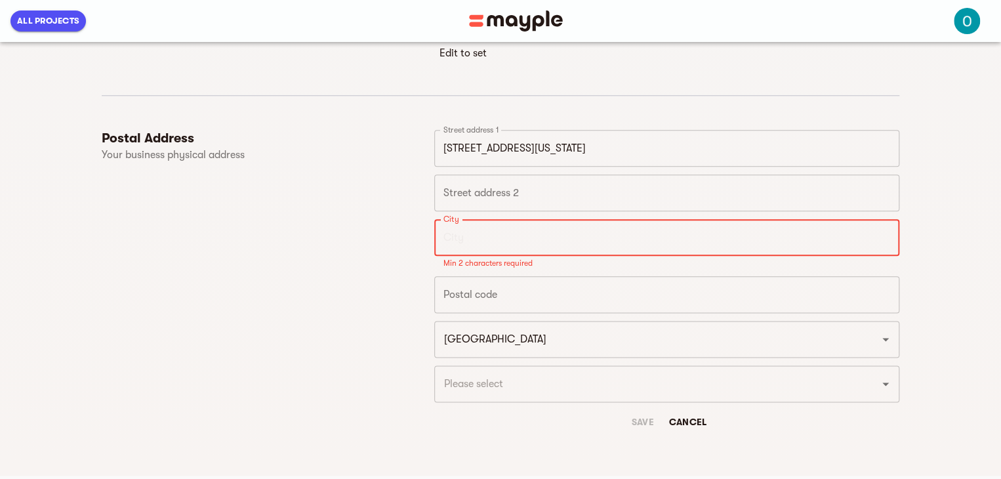
paste input "New York"
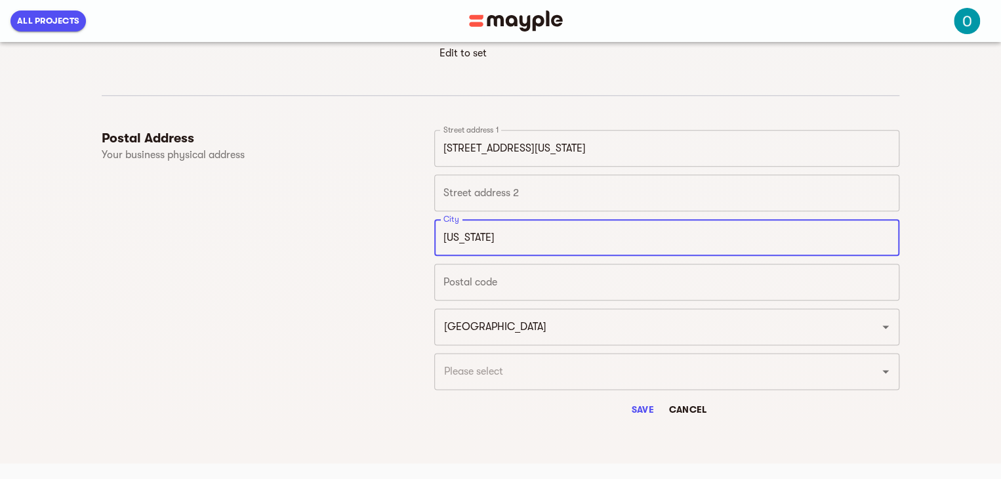
type input "New York"
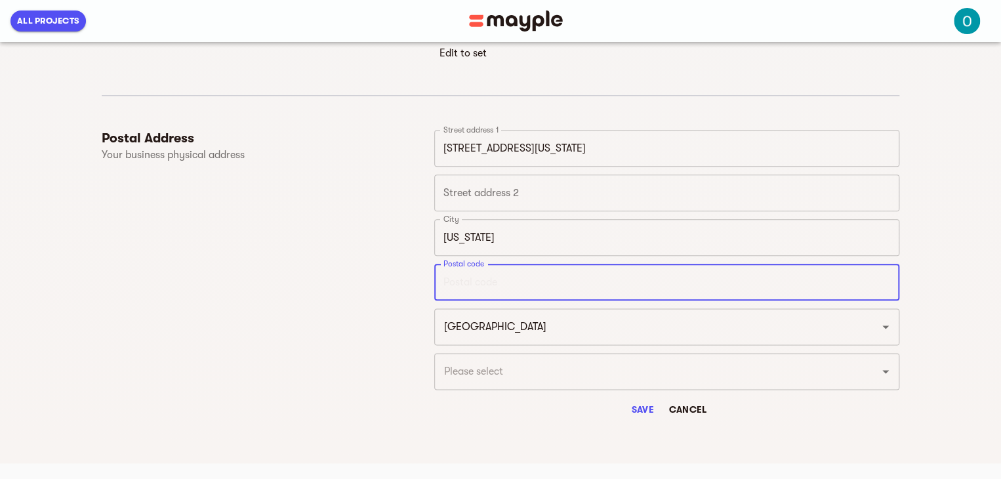
click at [501, 287] on input "text" at bounding box center [666, 282] width 465 height 37
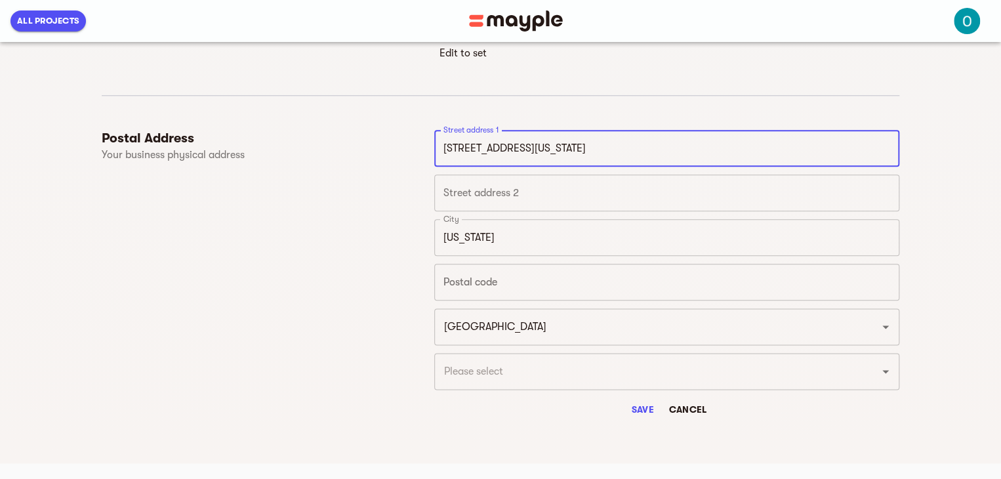
drag, startPoint x: 612, startPoint y: 147, endPoint x: 640, endPoint y: 142, distance: 28.7
click at [640, 142] on input "30 W 47th St STE 204, New York, NY 10036, United States" at bounding box center [666, 148] width 465 height 37
click at [479, 281] on input "text" at bounding box center [666, 282] width 465 height 37
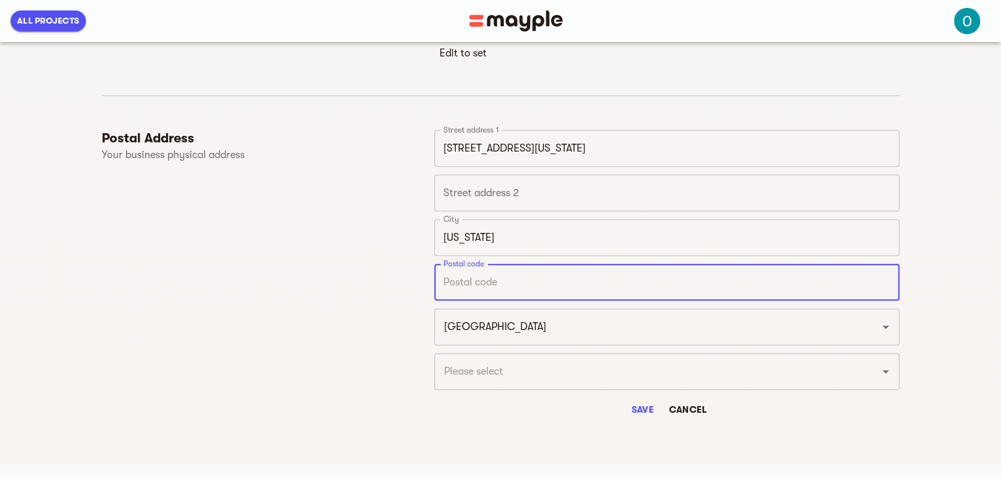
paste input "10036"
type input "10036"
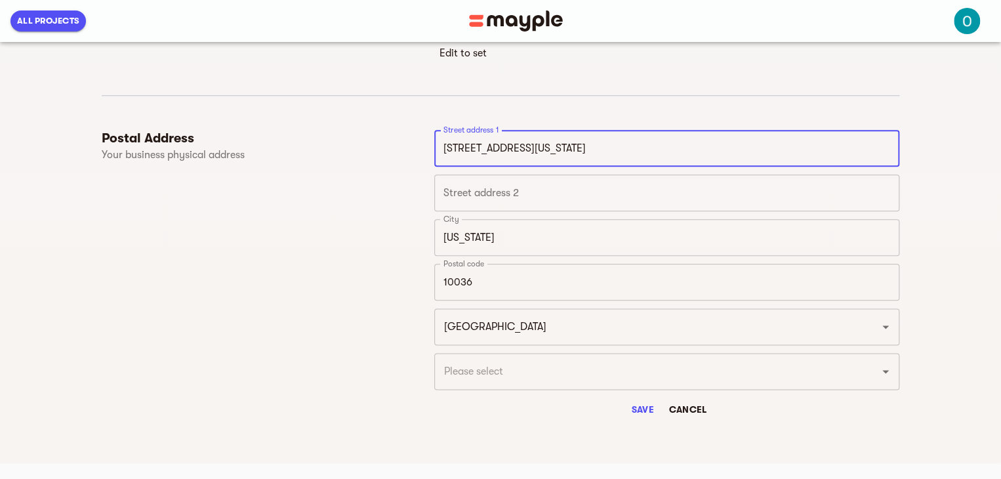
drag, startPoint x: 549, startPoint y: 145, endPoint x: 718, endPoint y: 146, distance: 168.6
click at [718, 146] on input "30 W 47th St STE 204, New York, NY 10036, United States" at bounding box center [666, 148] width 465 height 37
type input "30 W 47th St STE 204"
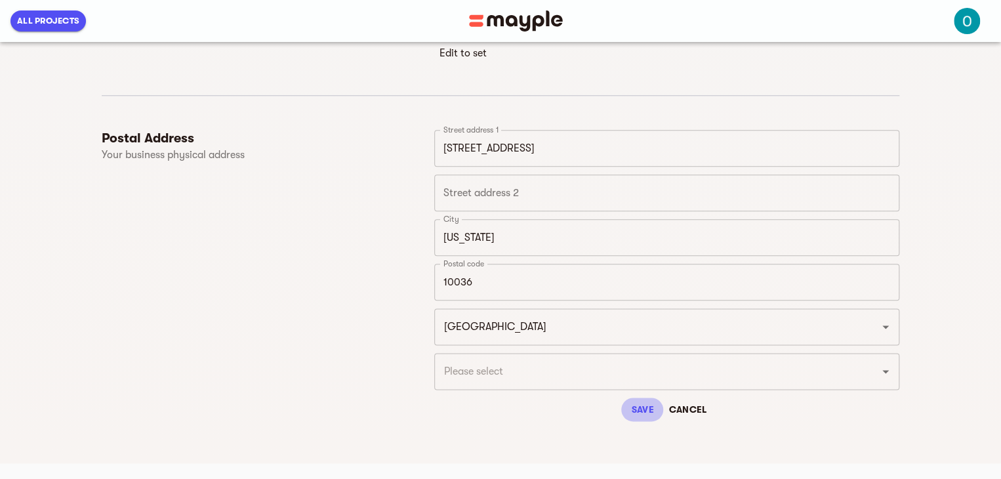
click at [636, 405] on span "Save" at bounding box center [642, 410] width 31 height 16
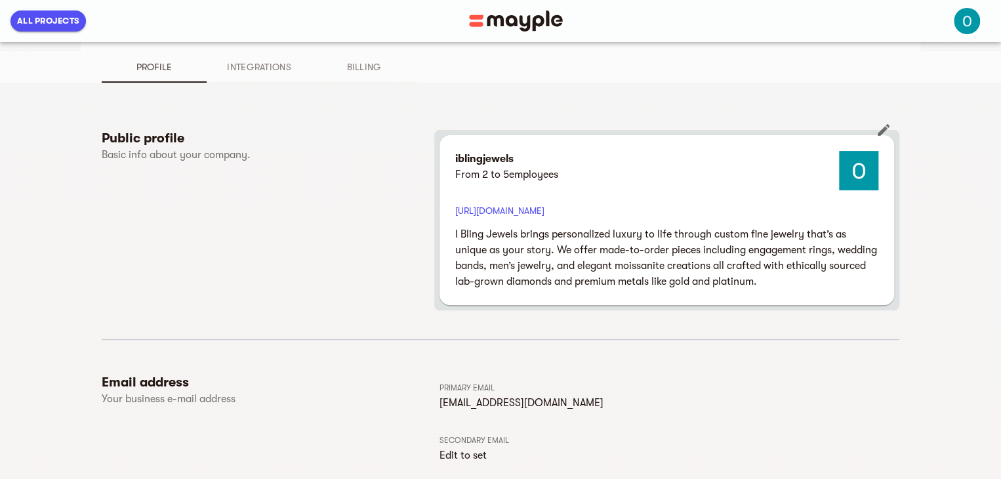
click at [478, 162] on p "iblingjewels" at bounding box center [506, 159] width 103 height 16
click at [497, 174] on p "From 2 to 5 employees" at bounding box center [506, 175] width 103 height 16
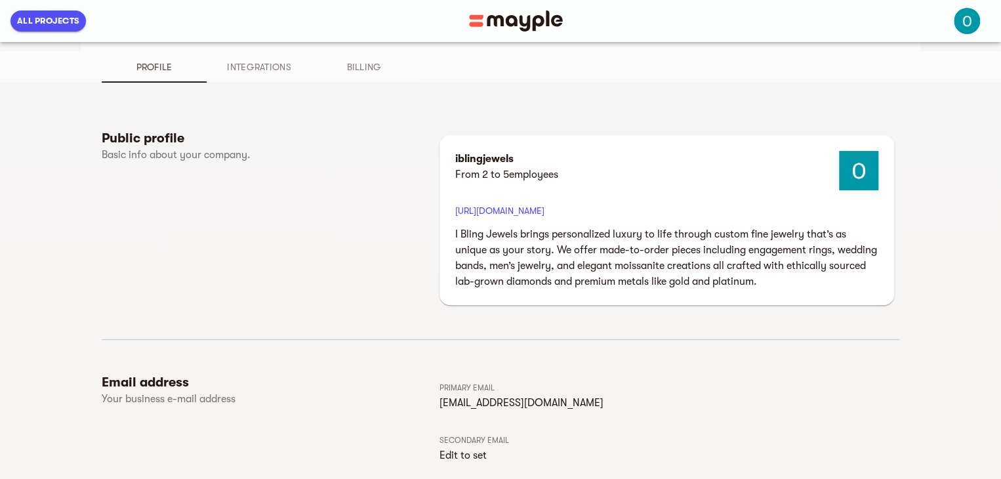
click at [126, 138] on h6 "Public profile" at bounding box center [268, 138] width 333 height 17
click at [175, 152] on p "Basic info about your company." at bounding box center [226, 155] width 249 height 16
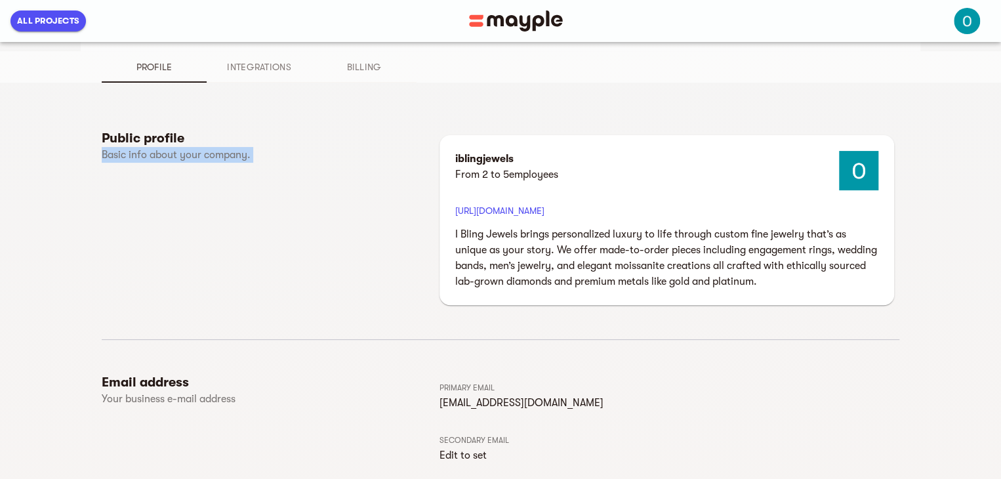
click at [175, 152] on p "Basic info about your company." at bounding box center [226, 155] width 249 height 16
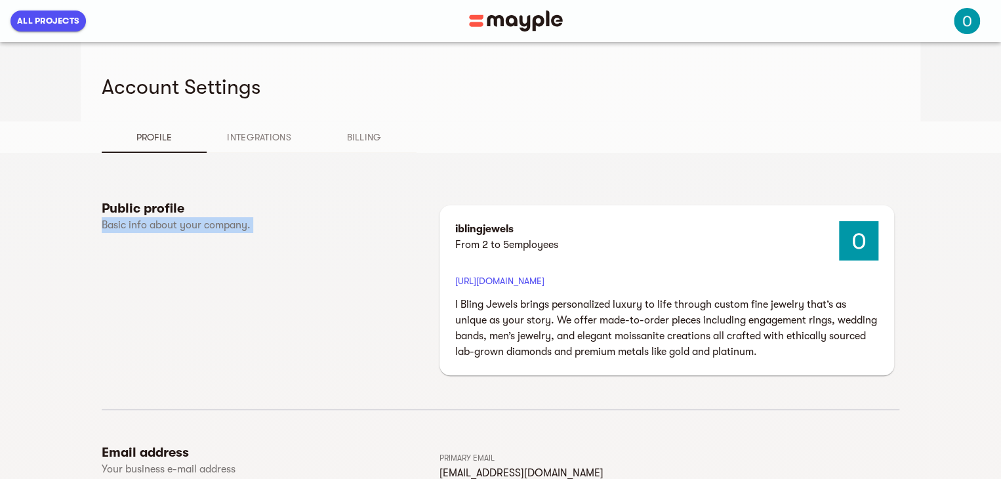
scroll to position [0, 0]
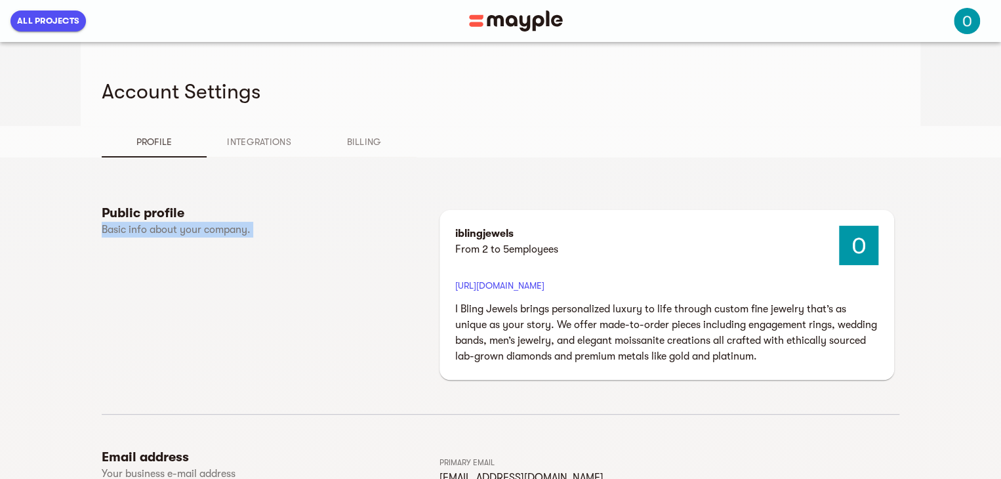
click at [366, 136] on span "Billing" at bounding box center [363, 142] width 89 height 16
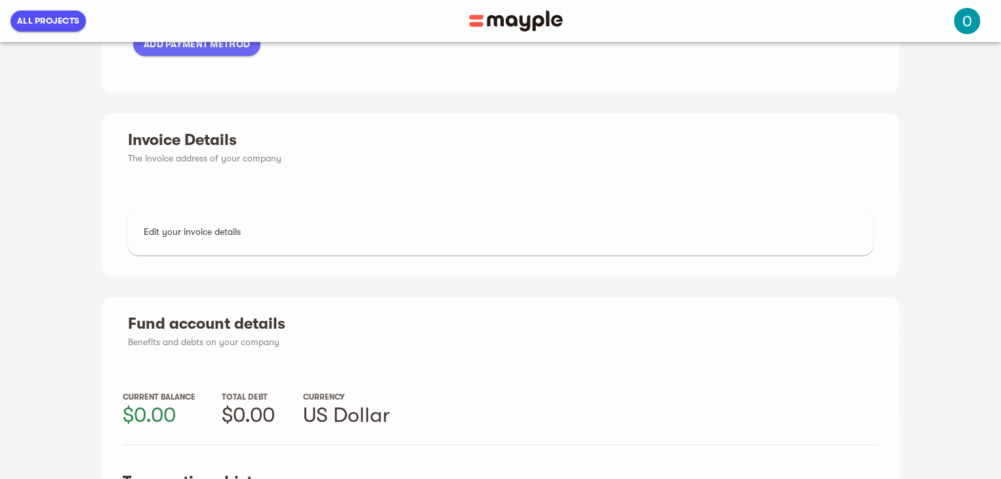
scroll to position [262, 0]
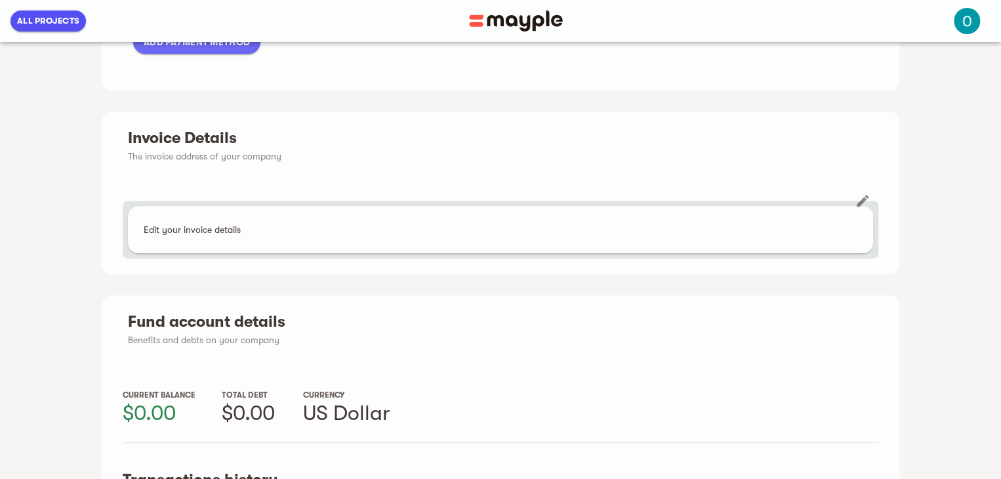
click at [323, 230] on div "Edit your invoice details" at bounding box center [500, 229] width 745 height 47
click at [207, 234] on div "Edit your invoice details" at bounding box center [500, 229] width 745 height 47
click at [865, 198] on icon "button" at bounding box center [863, 201] width 12 height 12
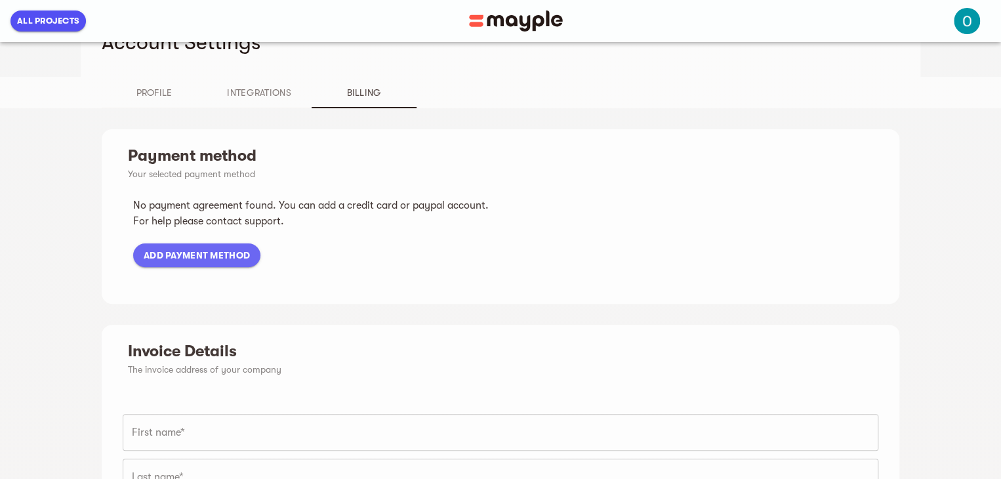
scroll to position [0, 0]
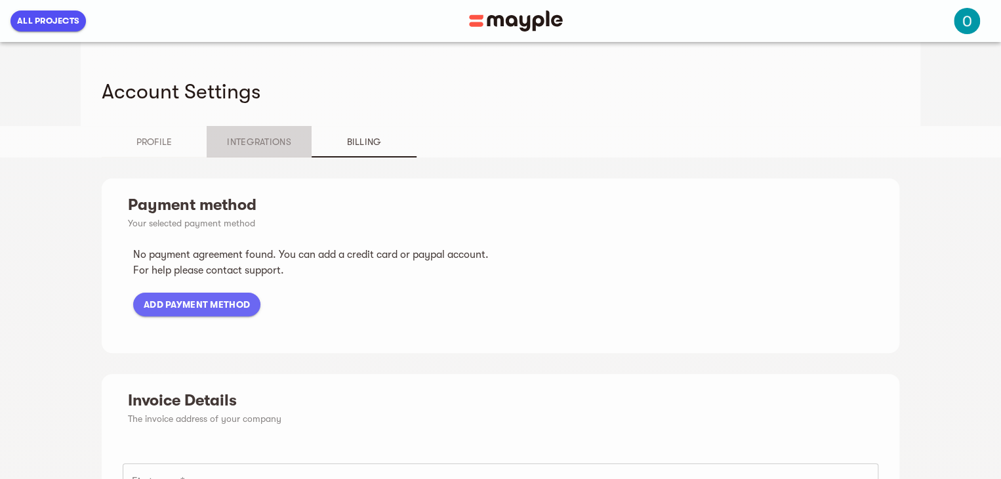
click at [264, 140] on span "Integrations" at bounding box center [259, 142] width 89 height 16
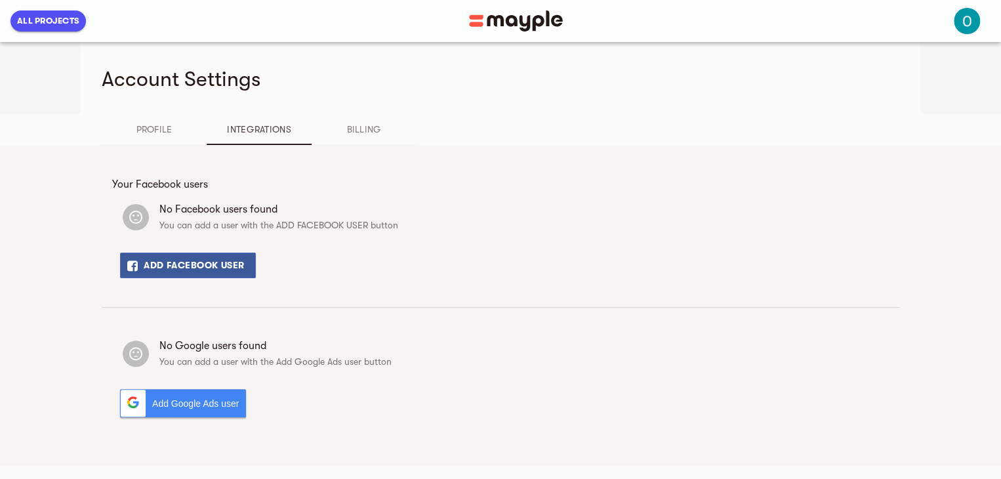
scroll to position [16, 0]
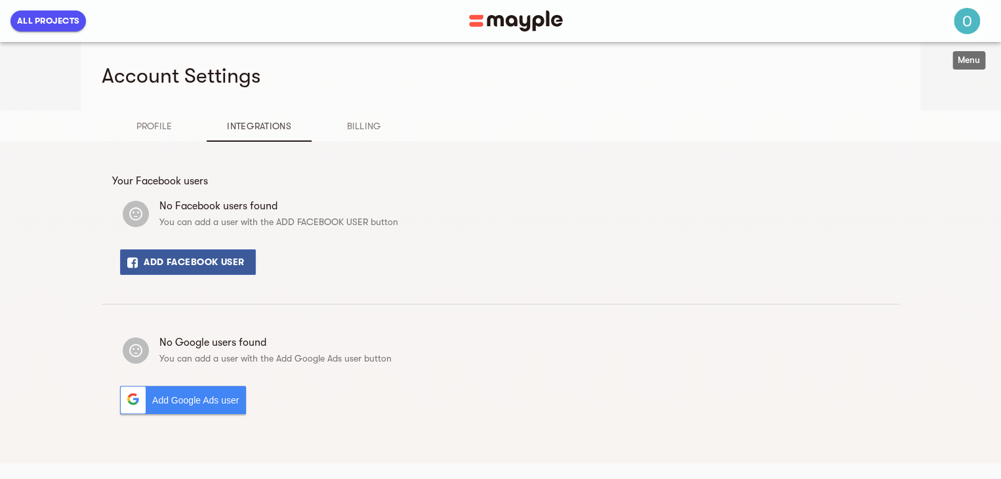
click at [969, 28] on img "button" at bounding box center [967, 21] width 26 height 26
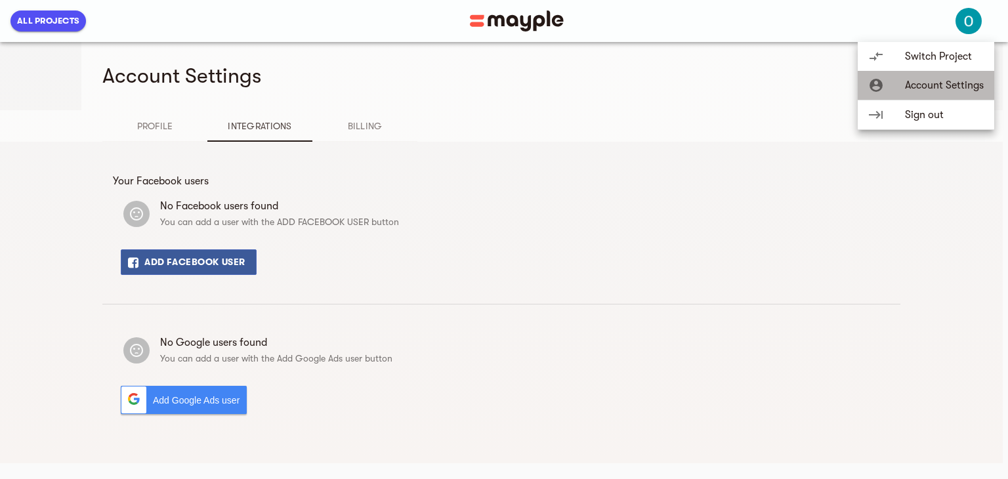
click at [921, 83] on span "Account Settings" at bounding box center [944, 85] width 79 height 16
click at [160, 127] on div at bounding box center [504, 239] width 1008 height 479
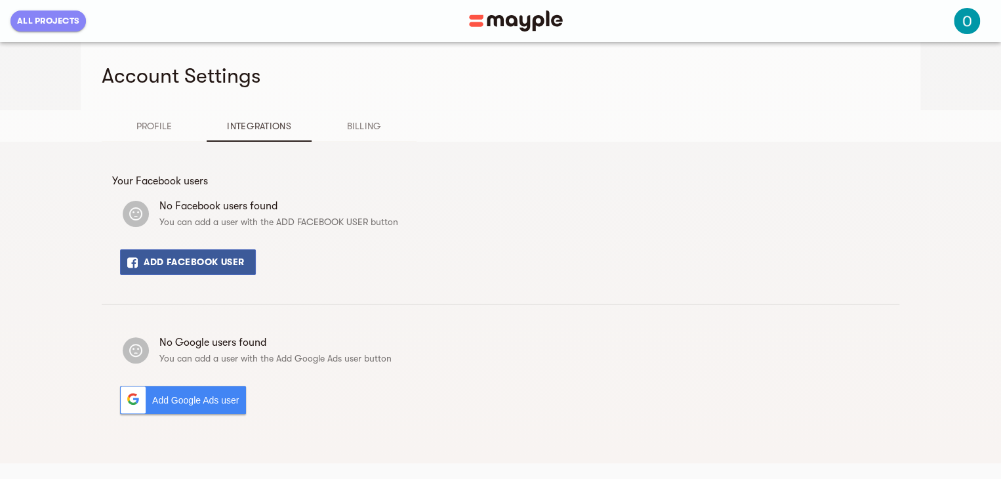
click at [51, 16] on span "All Projects" at bounding box center [48, 21] width 62 height 16
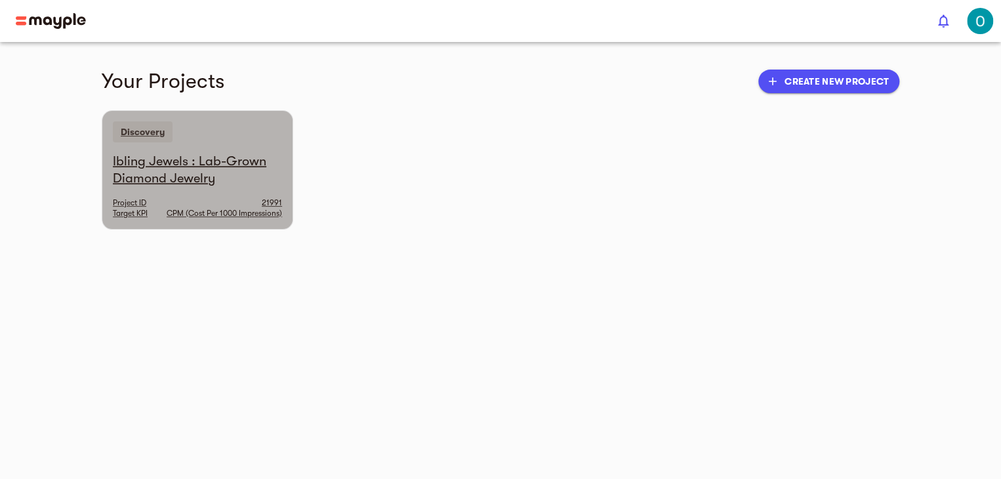
click at [206, 155] on h6 "Ibling Jewels : Lab-Grown Diamond Jewelry" at bounding box center [197, 170] width 169 height 34
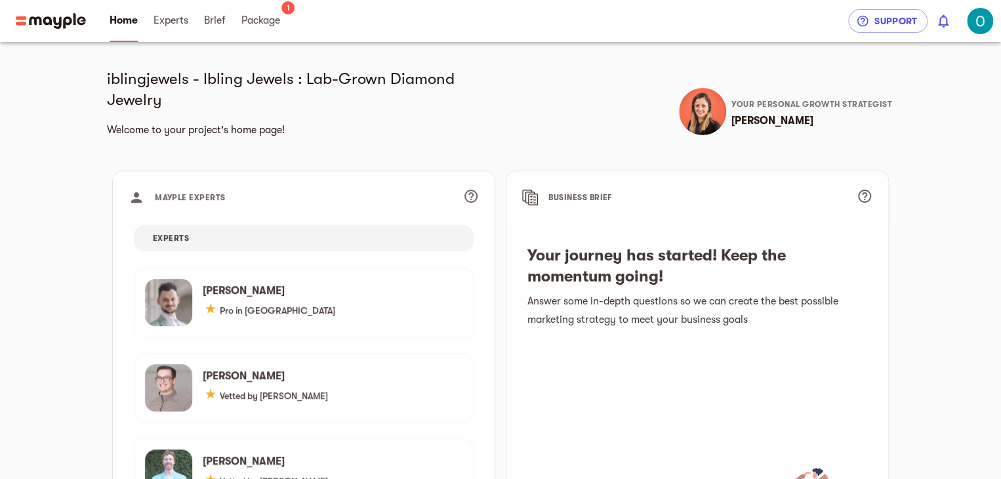
click at [805, 103] on span "Your personal growth strategist" at bounding box center [811, 104] width 161 height 9
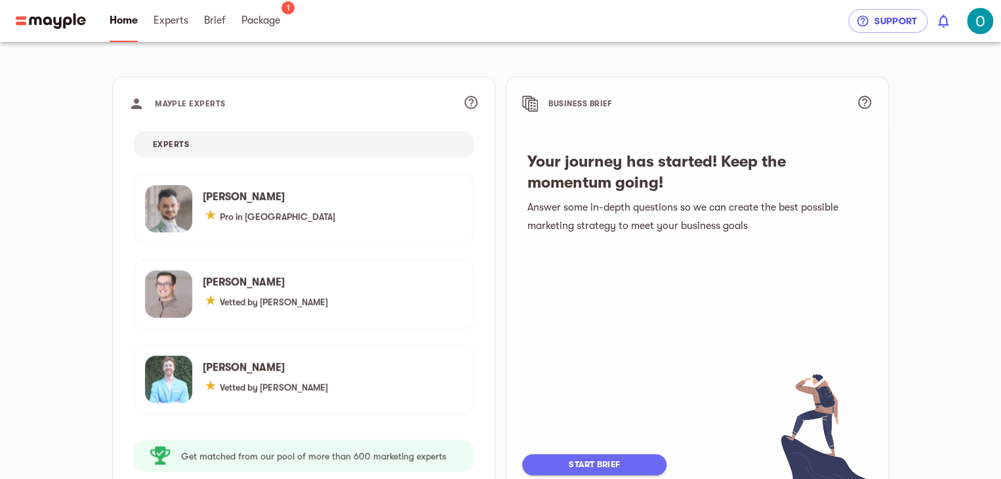
scroll to position [175, 0]
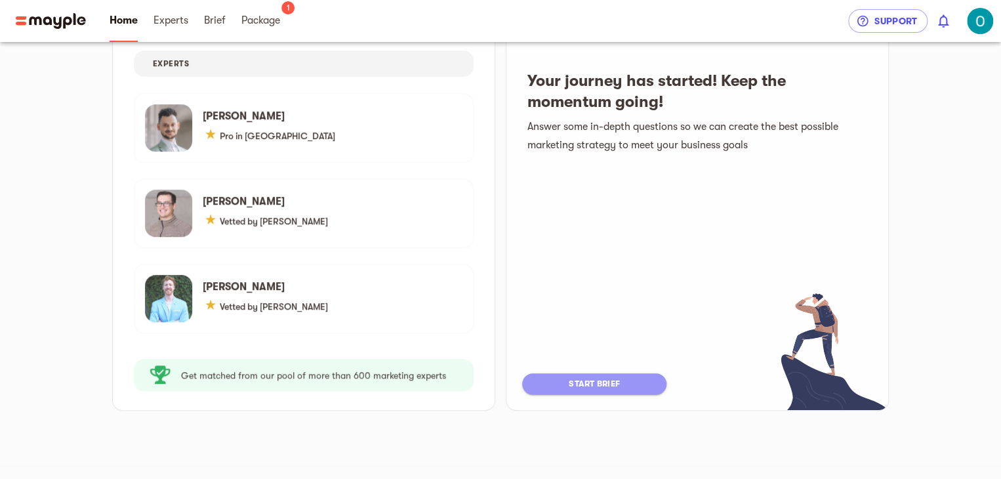
click at [577, 388] on span "start brief" at bounding box center [594, 384] width 118 height 16
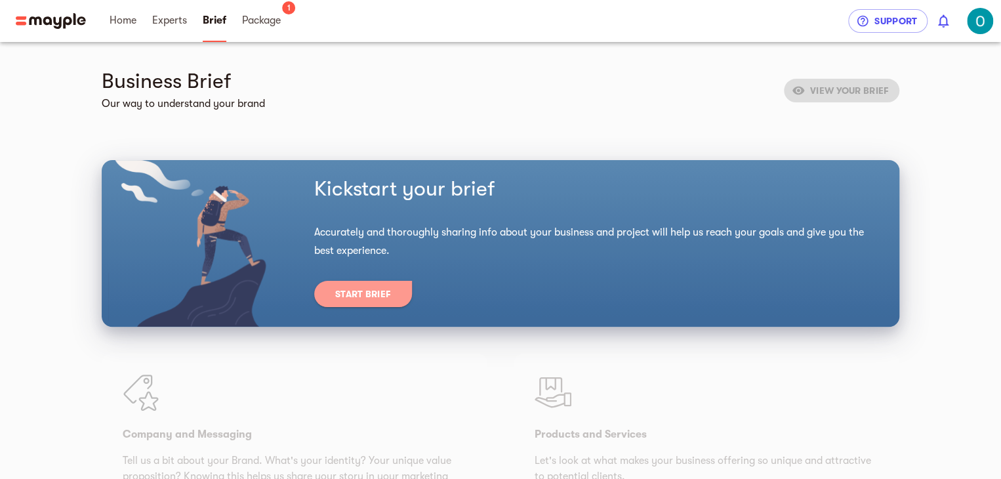
click at [371, 296] on span "Start Brief" at bounding box center [363, 294] width 56 height 16
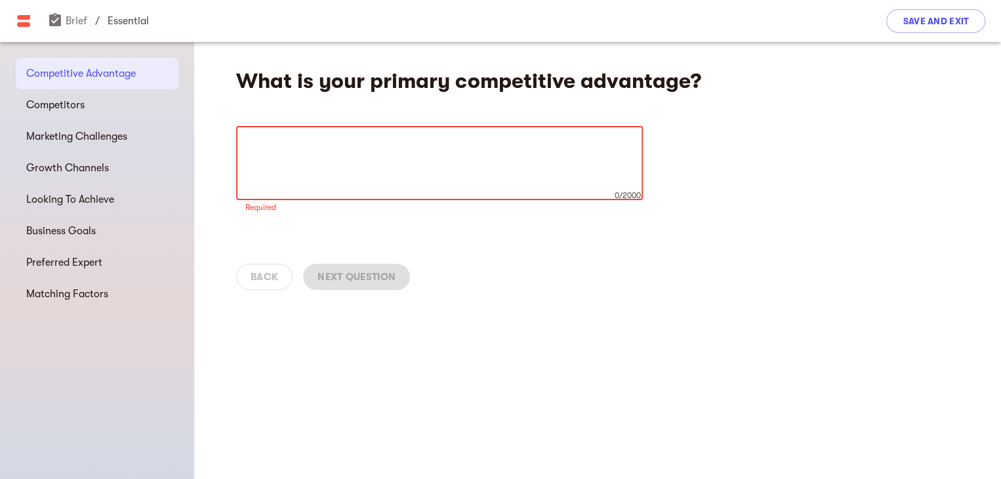
paste textarea "Our primary competitive advantage lies in our fully customized, ethically craft…"
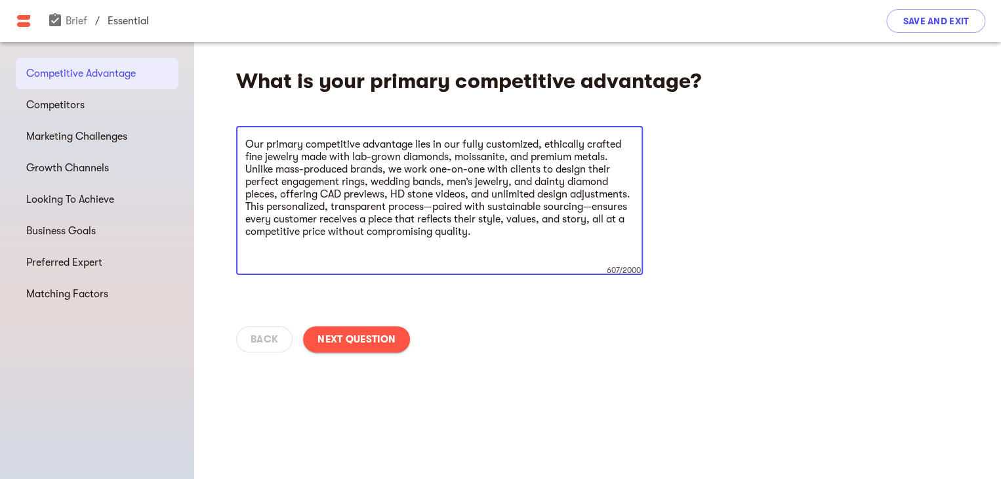
click at [435, 204] on textarea "Our primary competitive advantage lies in our fully customized, ethically craft…" at bounding box center [439, 200] width 388 height 125
click at [590, 206] on textarea "Our primary competitive advantage lies in our fully customized, ethically craft…" at bounding box center [439, 200] width 388 height 125
type textarea "Our primary competitive advantage lies in our fully customized, ethically craft…"
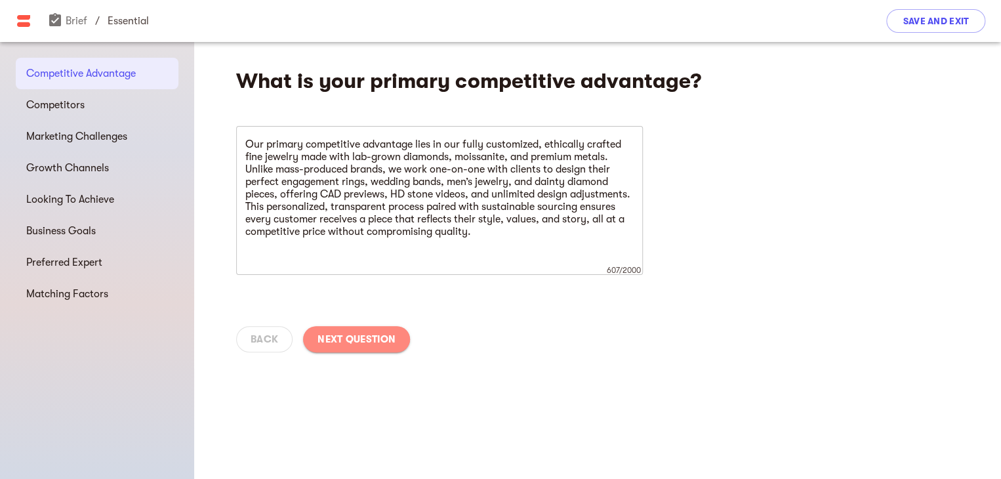
click at [370, 345] on span "Next Question" at bounding box center [357, 339] width 78 height 16
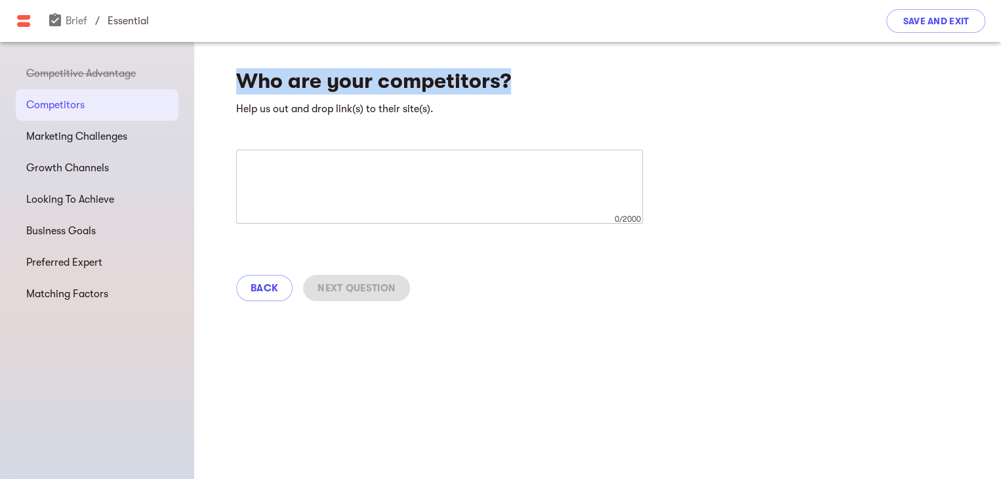
drag, startPoint x: 239, startPoint y: 66, endPoint x: 530, endPoint y: 68, distance: 291.3
click at [530, 68] on div "Who are your competitors? Help us out and drop link(s) to their site(s). x 0/20…" at bounding box center [597, 180] width 807 height 276
copy h4 "Who are your competitors?"
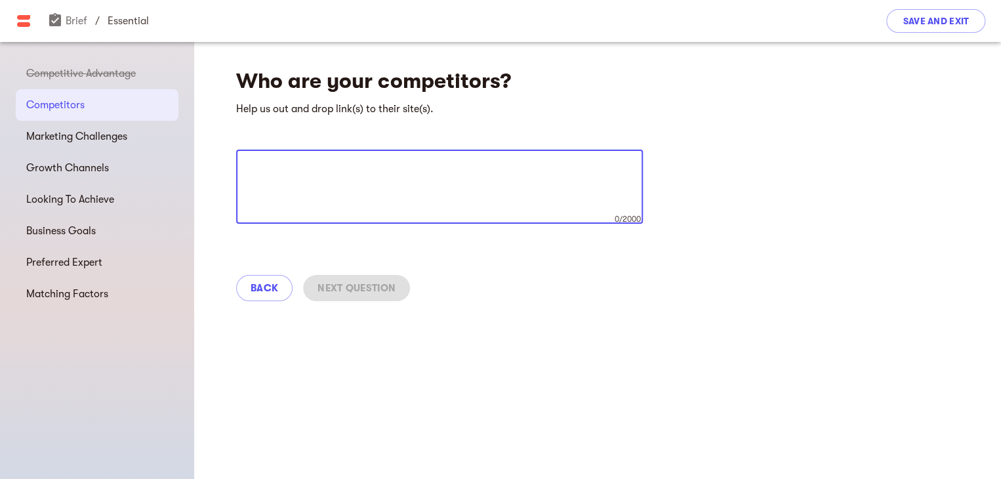
click at [328, 163] on textarea at bounding box center [439, 187] width 388 height 50
paste textarea "Our main competitors include both established jewelry retailers and modern onli…"
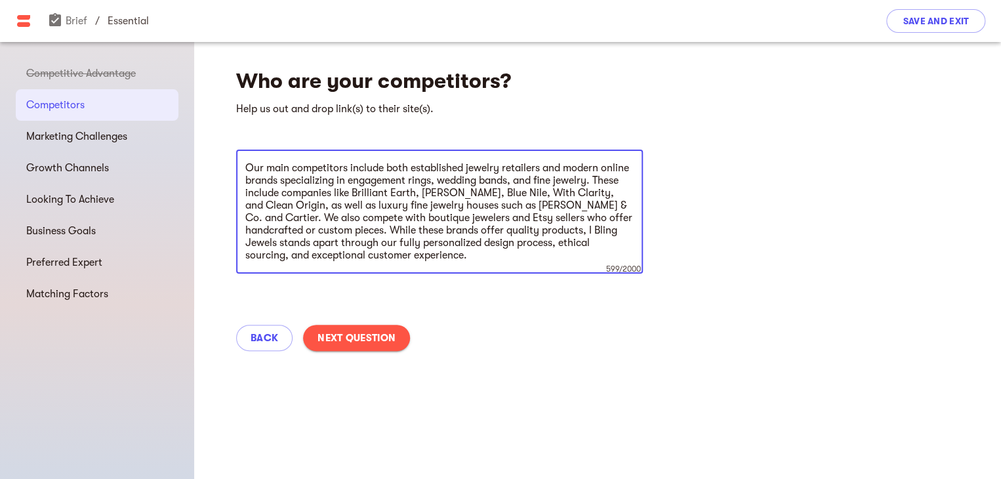
type textarea "Our main competitors include both established jewelry retailers and modern onli…"
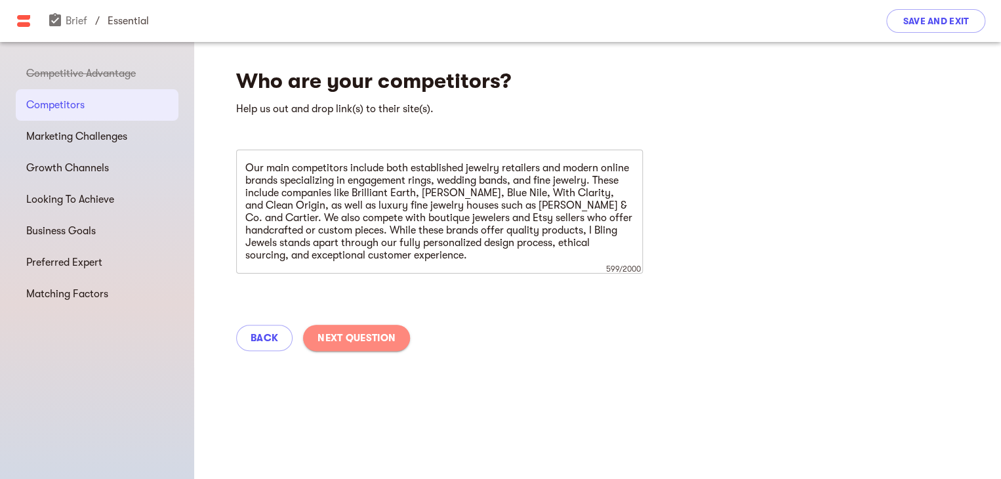
click at [367, 346] on button "Next Question" at bounding box center [356, 338] width 107 height 26
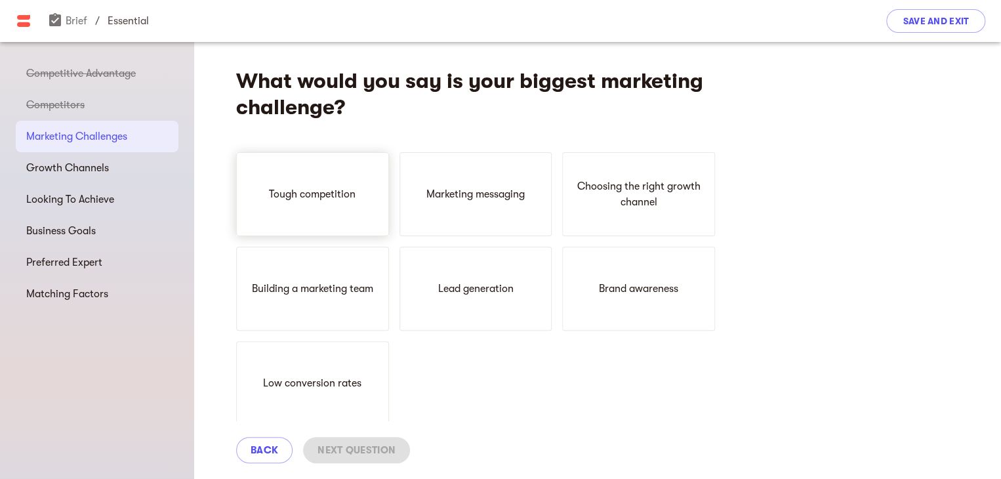
click at [335, 203] on div "Tough competition" at bounding box center [312, 194] width 153 height 84
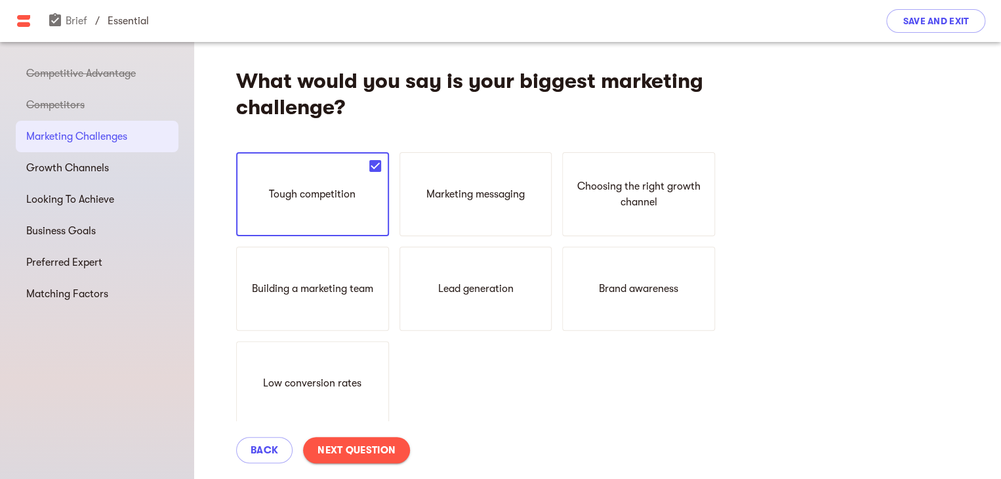
scroll to position [131, 0]
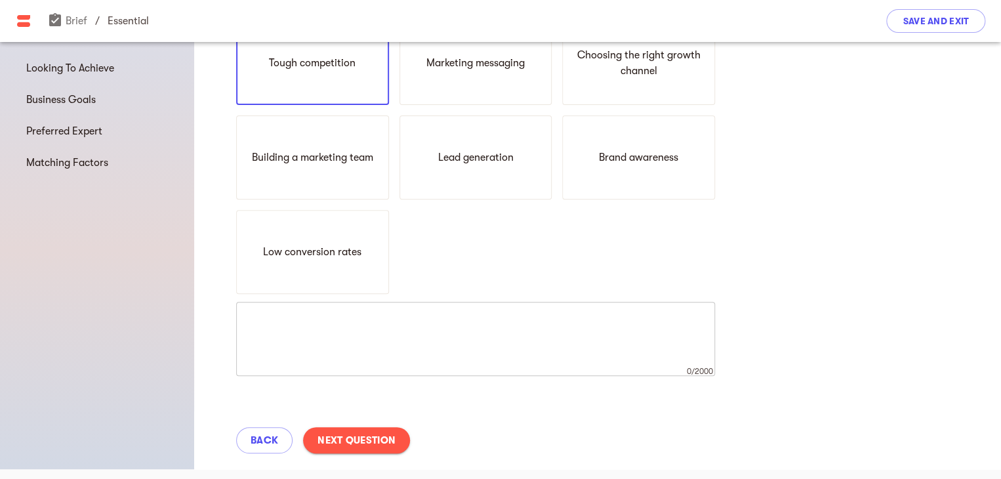
drag, startPoint x: 362, startPoint y: 443, endPoint x: 367, endPoint y: 431, distance: 12.7
click at [367, 431] on button "Next Question" at bounding box center [356, 440] width 107 height 26
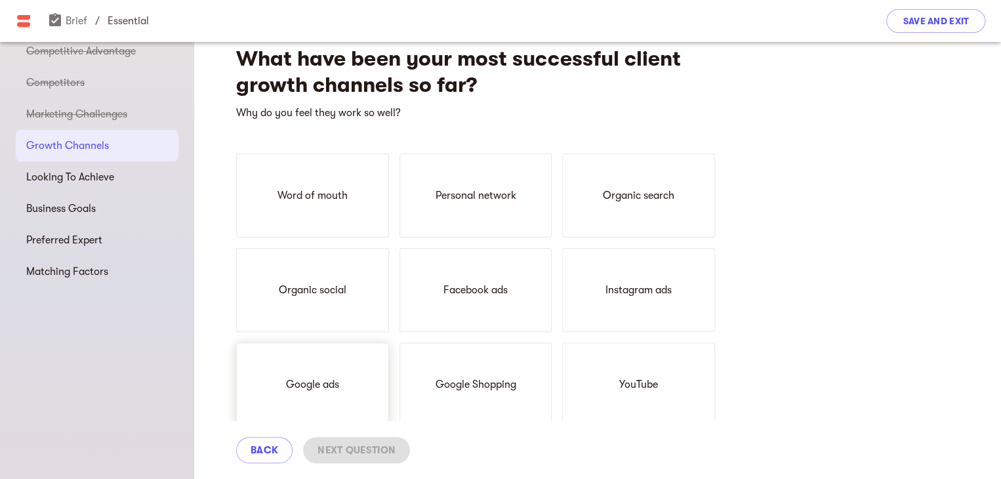
scroll to position [0, 0]
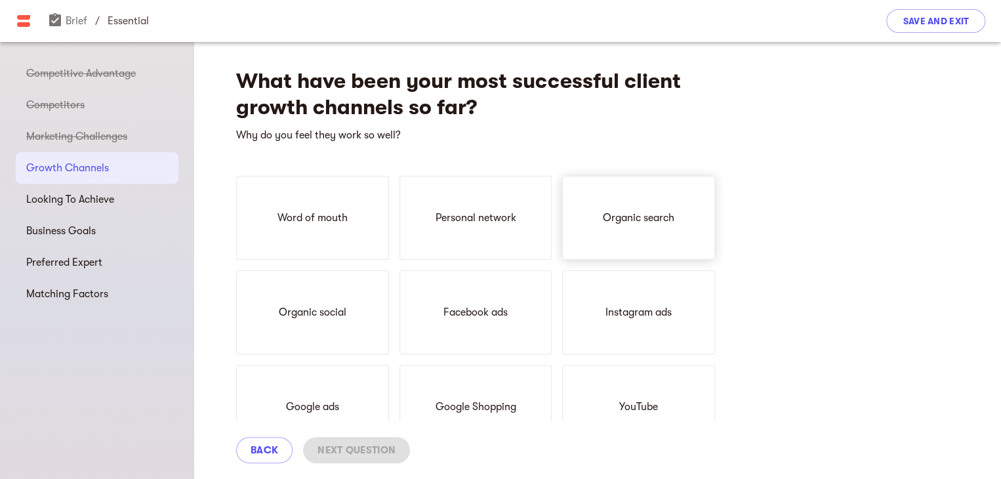
click at [645, 241] on div "Organic search" at bounding box center [638, 218] width 153 height 84
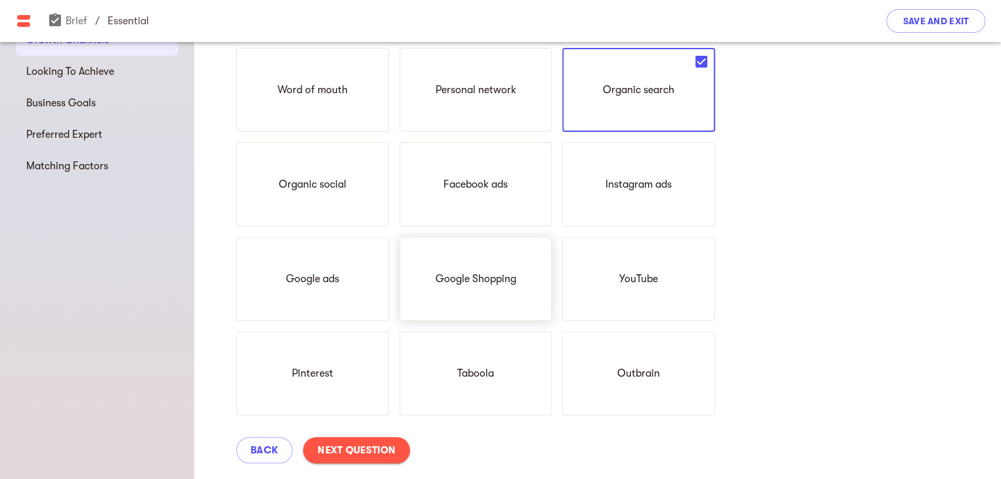
scroll to position [131, 0]
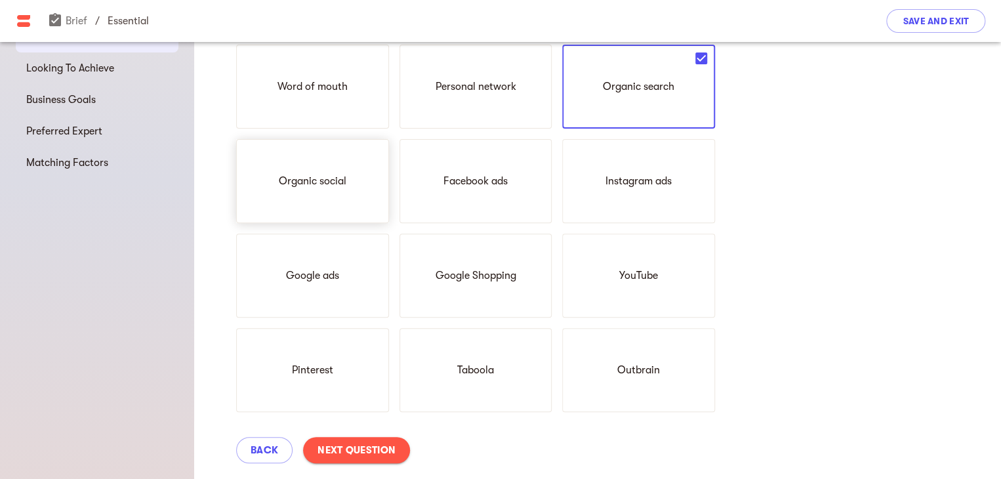
click at [320, 179] on p "Organic social" at bounding box center [313, 181] width 68 height 16
click at [604, 264] on div "YouTube" at bounding box center [638, 276] width 153 height 84
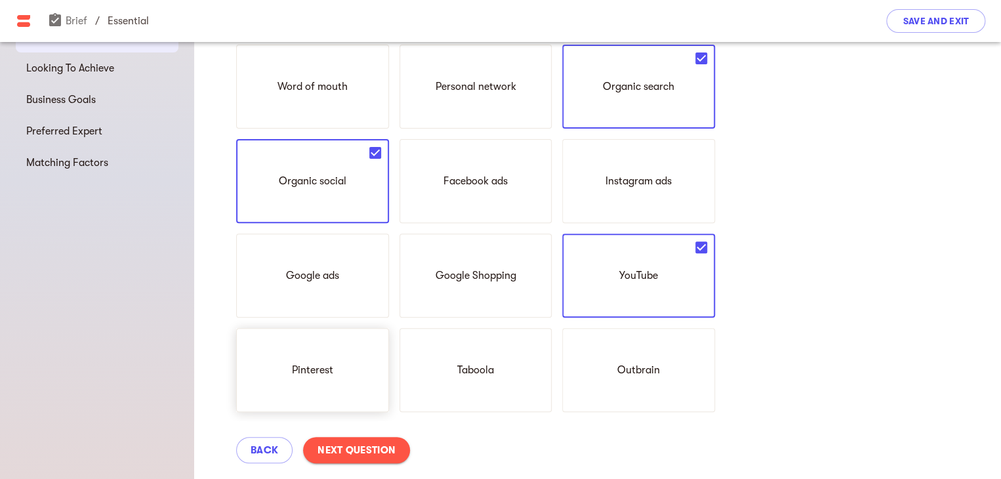
click at [328, 382] on div "Pinterest" at bounding box center [312, 370] width 153 height 84
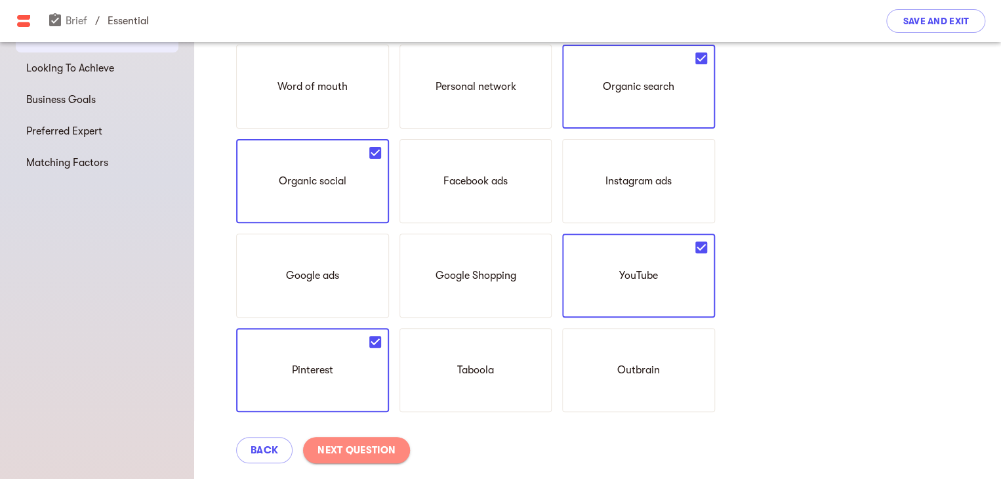
click at [362, 453] on span "Next Question" at bounding box center [357, 450] width 78 height 16
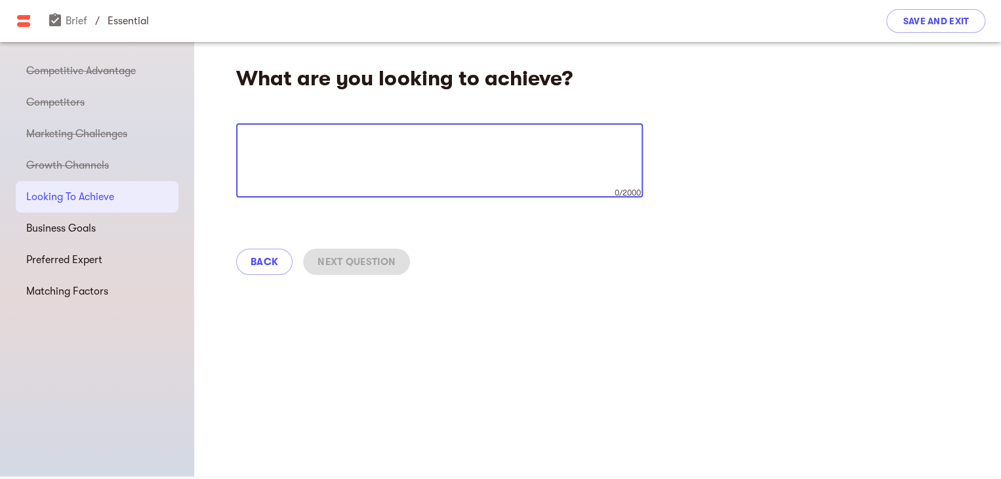
scroll to position [0, 0]
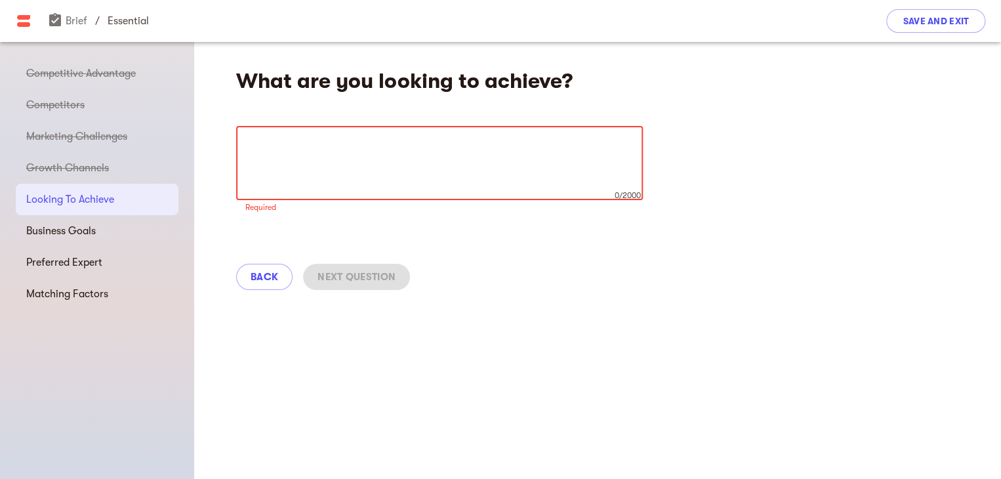
paste textarea "At I Bling Jewels, our primary goal is to become a leading destination for enga…"
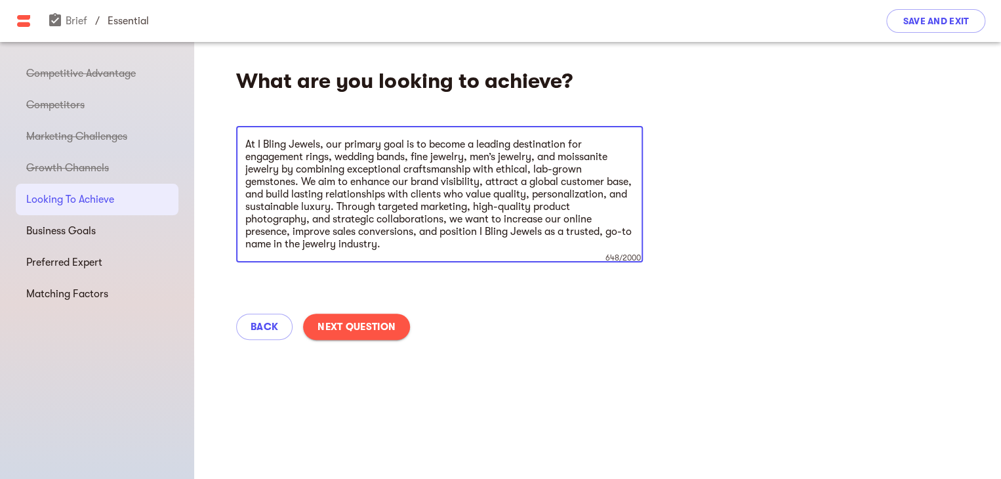
type textarea "At I Bling Jewels, our primary goal is to become a leading destination for enga…"
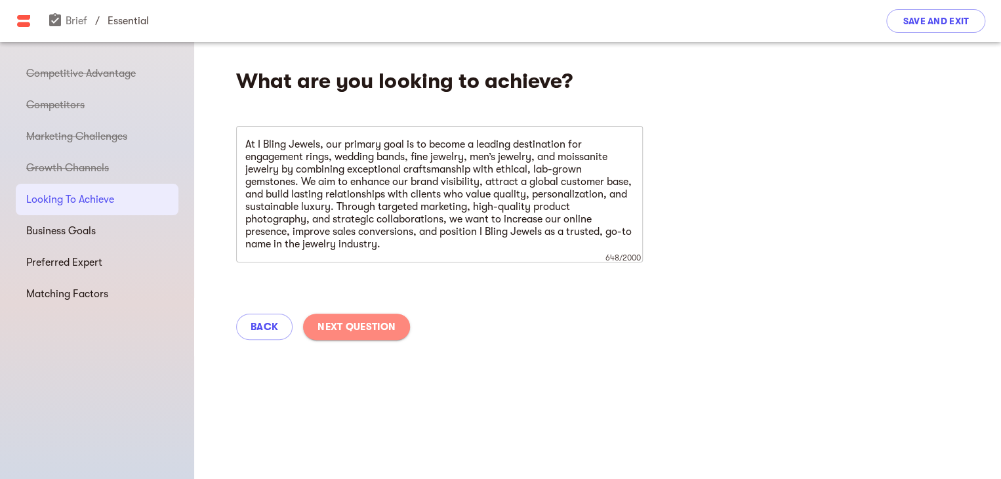
click at [344, 325] on span "Next Question" at bounding box center [357, 327] width 78 height 16
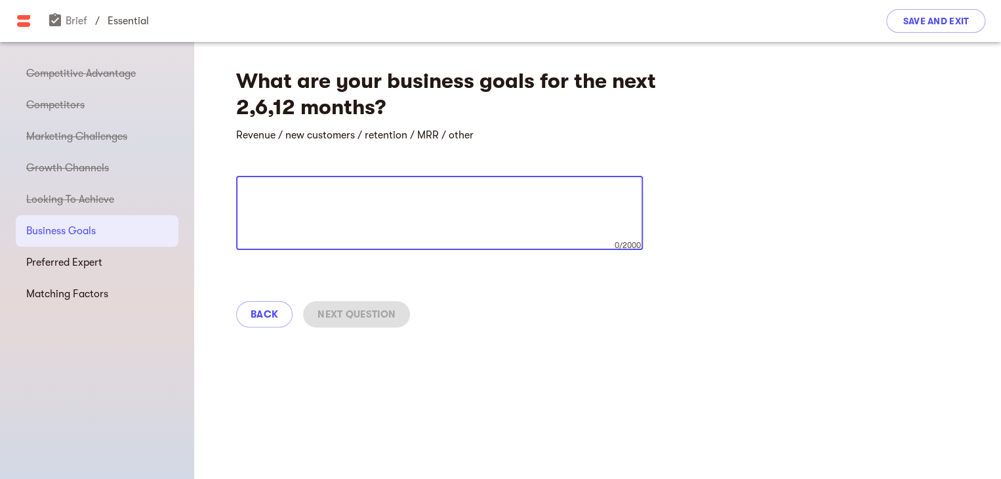
click at [274, 215] on textarea at bounding box center [439, 213] width 388 height 50
type textarea "2"
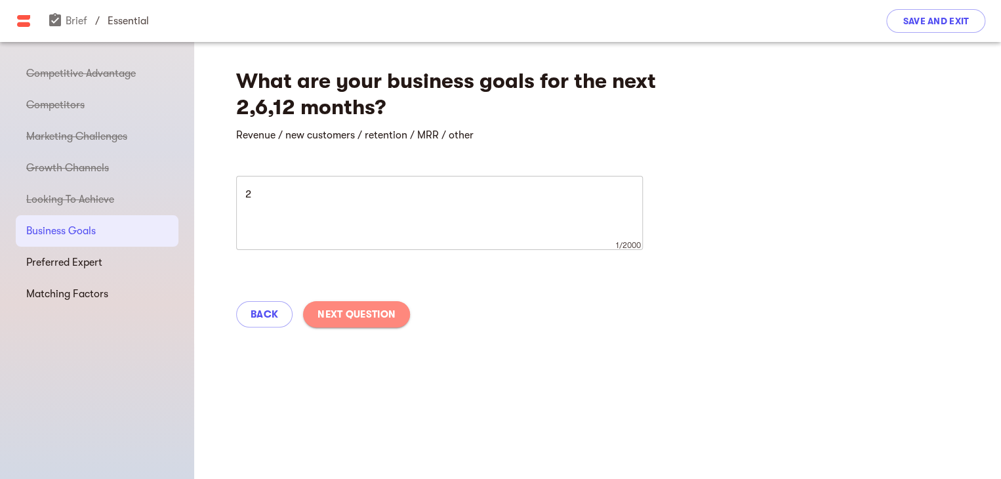
click at [330, 316] on span "Next Question" at bounding box center [357, 314] width 78 height 16
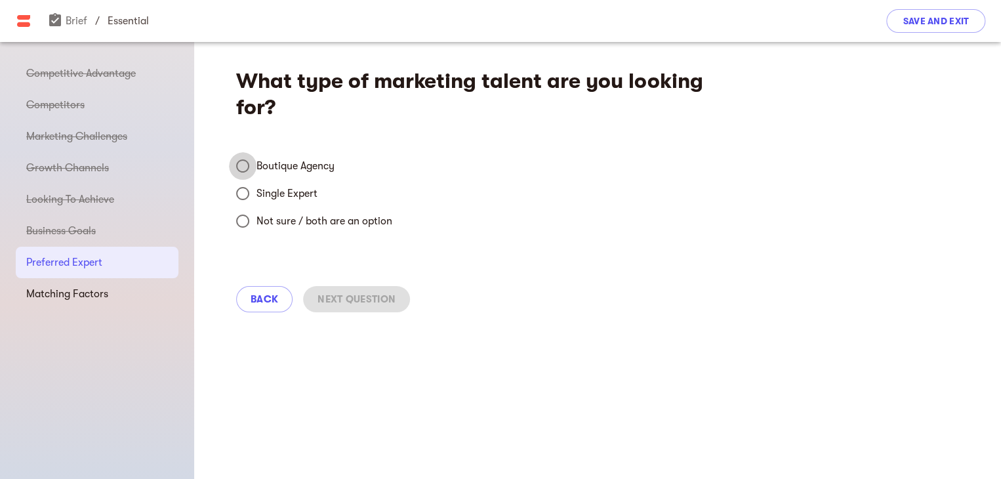
click at [241, 172] on input "Boutique Agency" at bounding box center [243, 166] width 28 height 28
radio input "true"
click at [244, 216] on input "Not sure / both are an option" at bounding box center [243, 221] width 28 height 28
radio input "true"
click at [362, 306] on span "Next Question" at bounding box center [357, 299] width 78 height 16
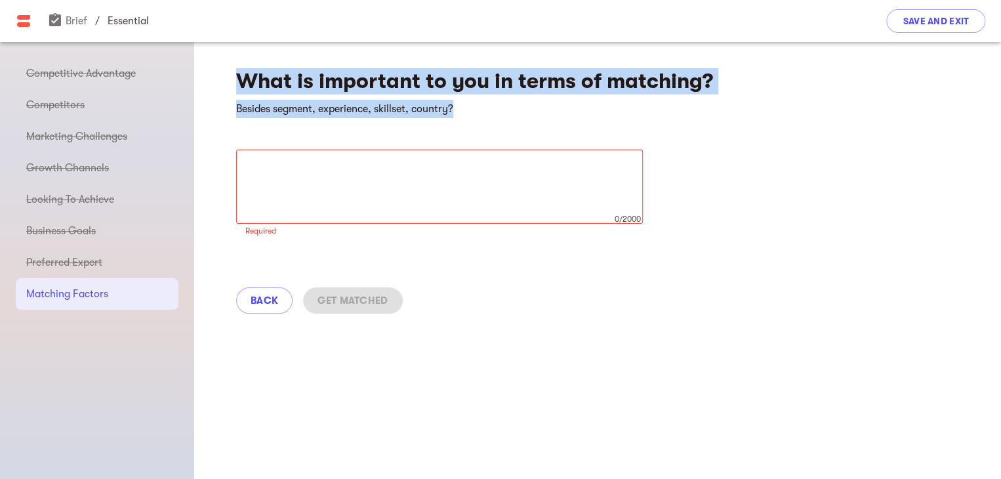
drag, startPoint x: 226, startPoint y: 85, endPoint x: 277, endPoint y: 161, distance: 91.2
click at [277, 161] on div "What is important to you in terms of matching? Besides segment, experience, ski…" at bounding box center [597, 186] width 807 height 289
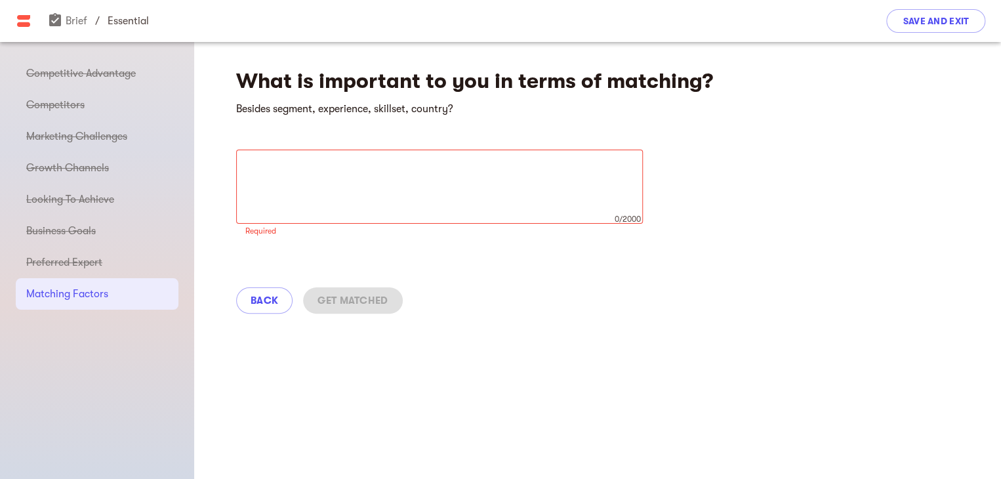
click at [577, 337] on div "What is important to you in terms of matching? Besides segment, experience, ski…" at bounding box center [597, 260] width 807 height 437
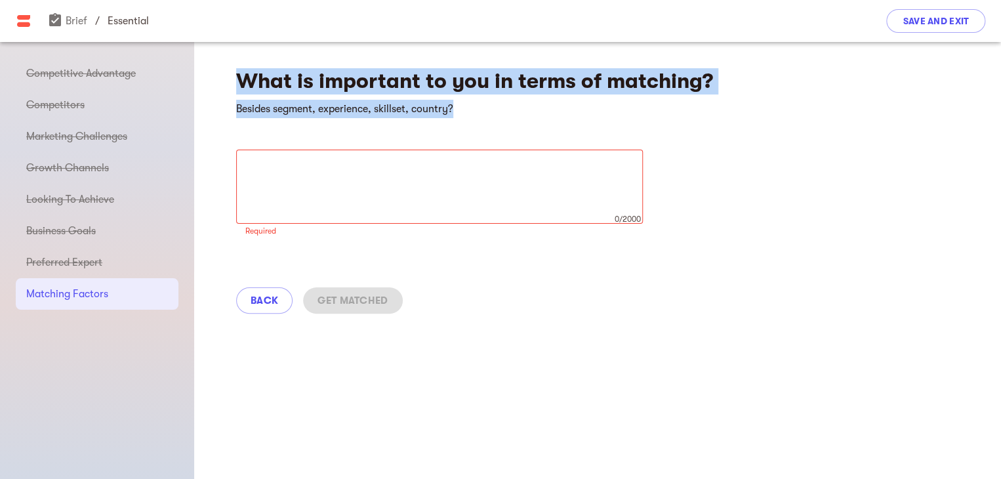
drag, startPoint x: 221, startPoint y: 67, endPoint x: 426, endPoint y: 180, distance: 234.0
click at [330, 168] on div "What is important to you in terms of matching? Besides segment, experience, ski…" at bounding box center [597, 186] width 807 height 289
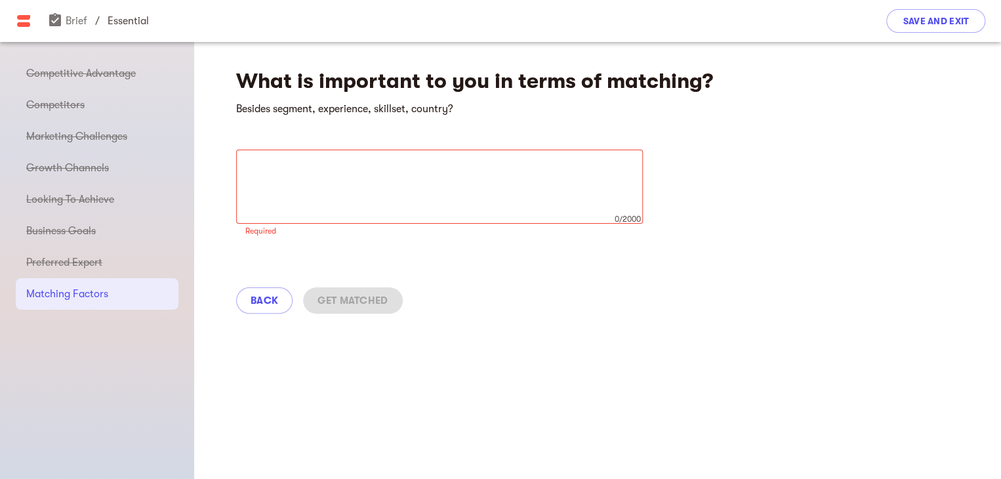
click at [667, 318] on div "Back Get Matched" at bounding box center [597, 301] width 807 height 58
click at [337, 217] on div "x 0/2000 ​" at bounding box center [439, 187] width 407 height 74
paste textarea "For I Bling Jewels, the most important factors in matching are brand alignment,…"
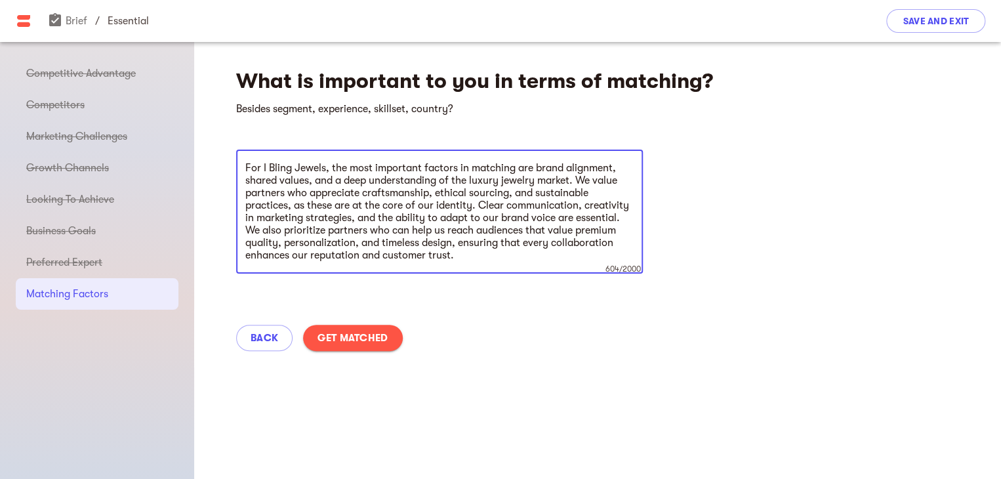
type textarea "For I Bling Jewels, the most important factors in matching are brand alignment,…"
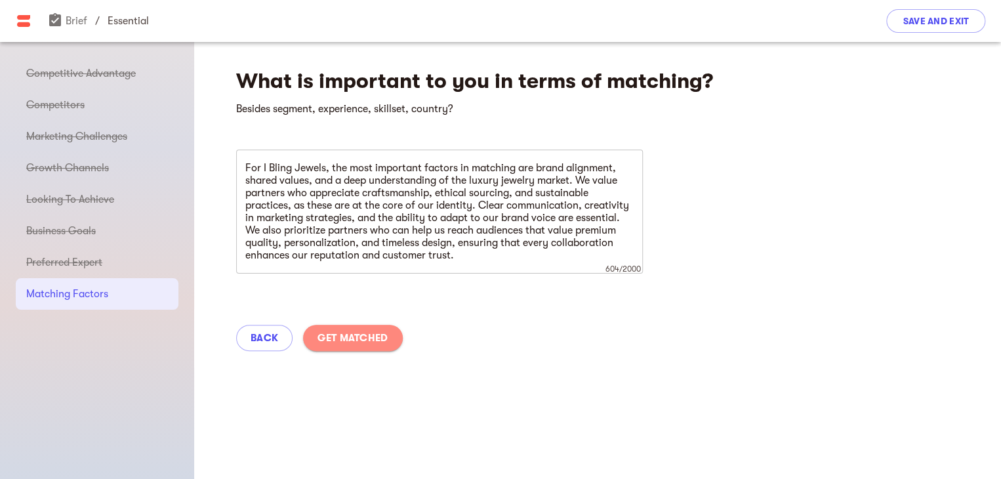
click at [352, 334] on span "Get Matched" at bounding box center [353, 338] width 70 height 16
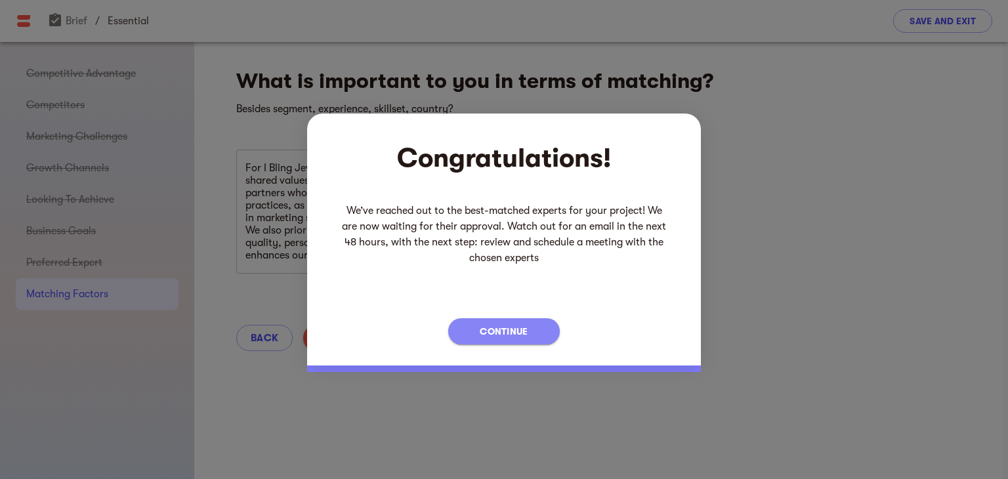
click at [513, 331] on span "Continue" at bounding box center [504, 331] width 48 height 16
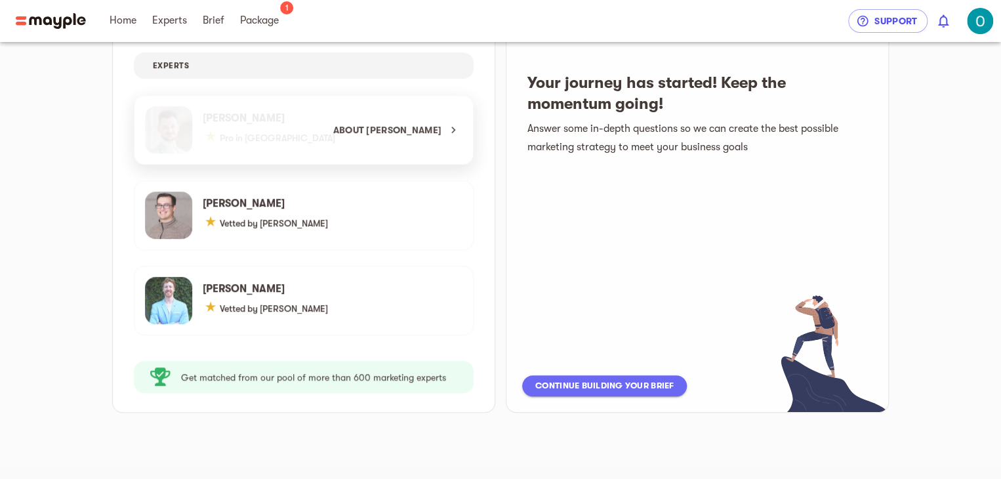
scroll to position [175, 0]
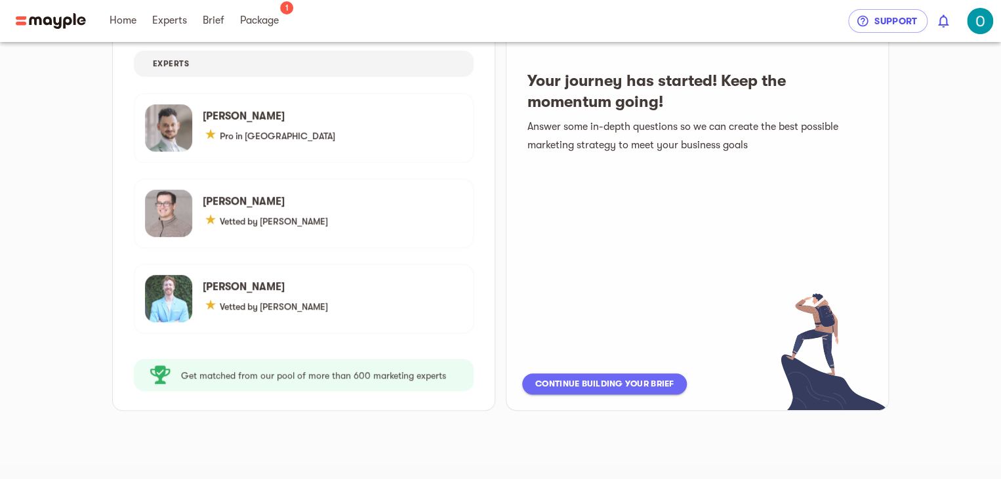
click at [607, 387] on span "Continue building your brief" at bounding box center [604, 384] width 138 height 16
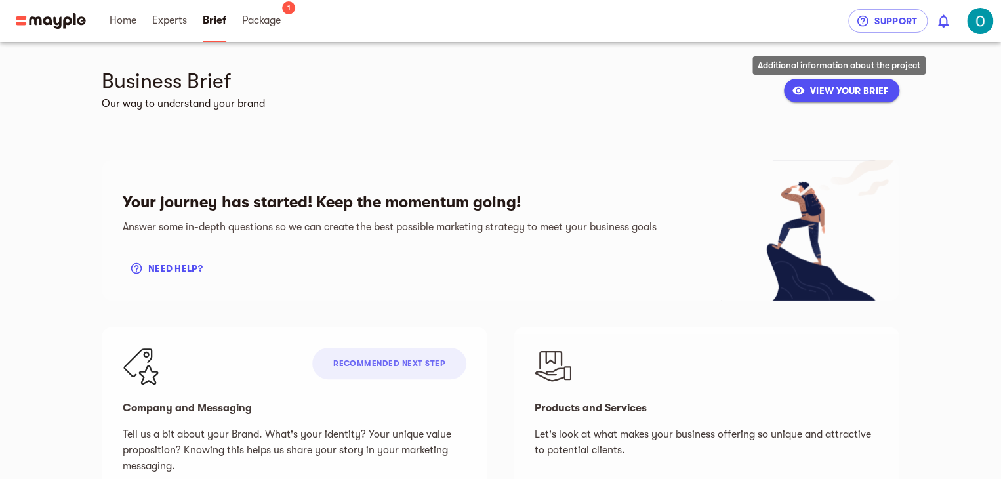
click at [843, 91] on span "VIEW YOUR BRIEF" at bounding box center [841, 91] width 94 height 16
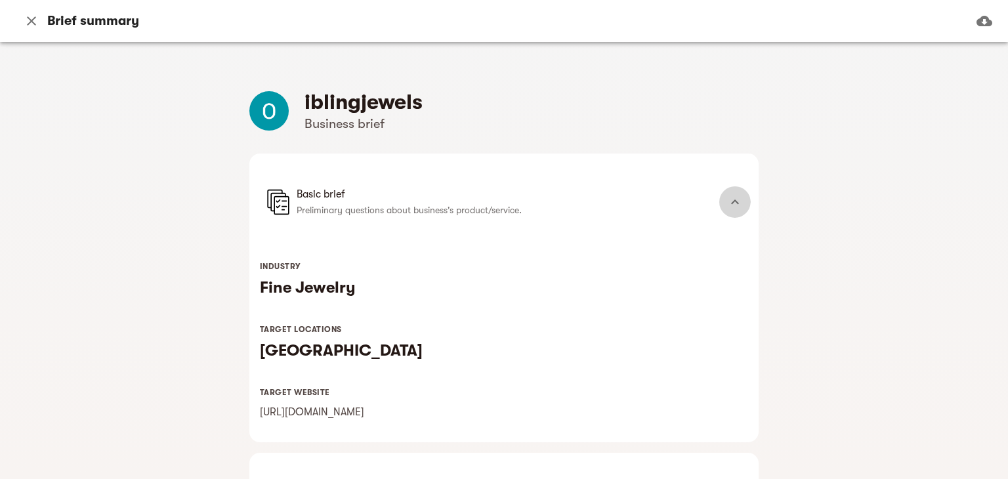
click at [736, 207] on icon at bounding box center [735, 202] width 16 height 16
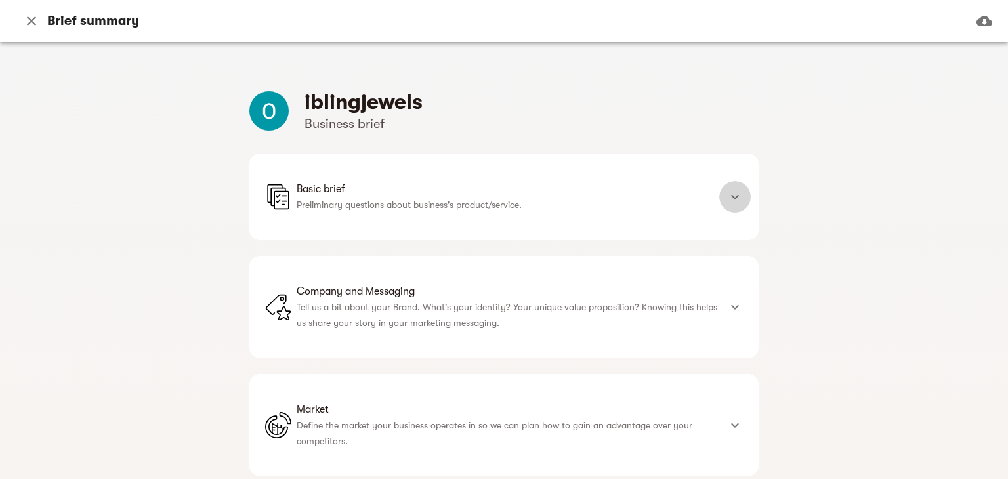
click at [731, 200] on icon at bounding box center [735, 197] width 16 height 16
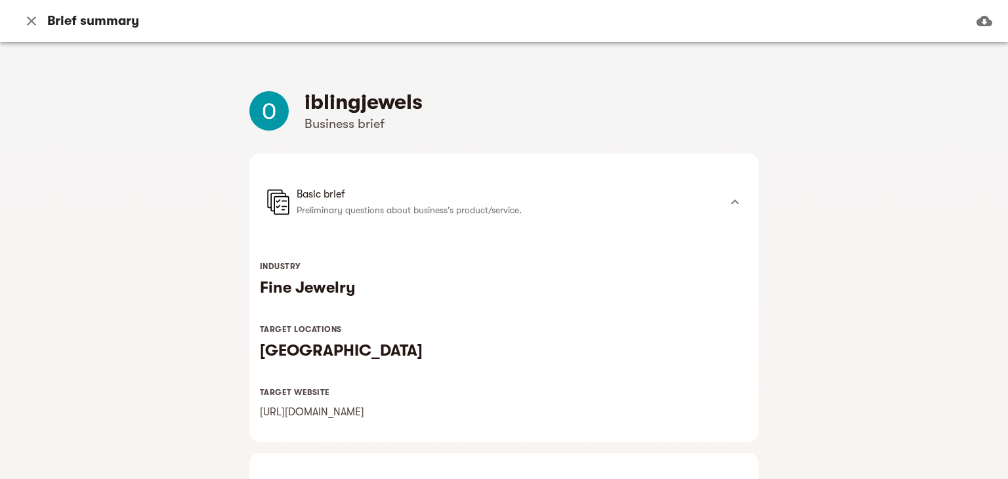
drag, startPoint x: 987, startPoint y: 18, endPoint x: 672, endPoint y: 173, distance: 350.9
click at [915, 231] on div "Brief summary iblingjewels Business brief Basic brief Preliminary questions abo…" at bounding box center [504, 239] width 1008 height 479
click at [32, 24] on icon "button" at bounding box center [32, 21] width 16 height 16
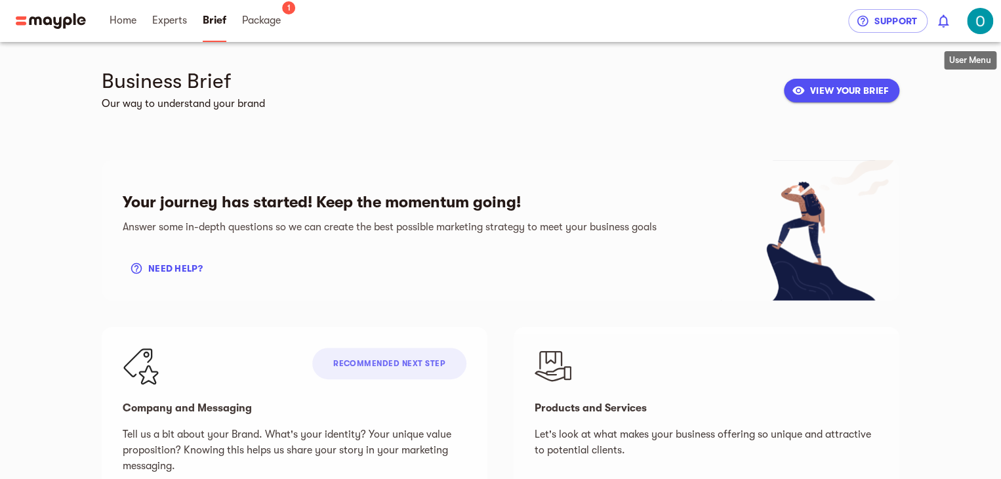
click at [982, 28] on img "button" at bounding box center [980, 21] width 26 height 26
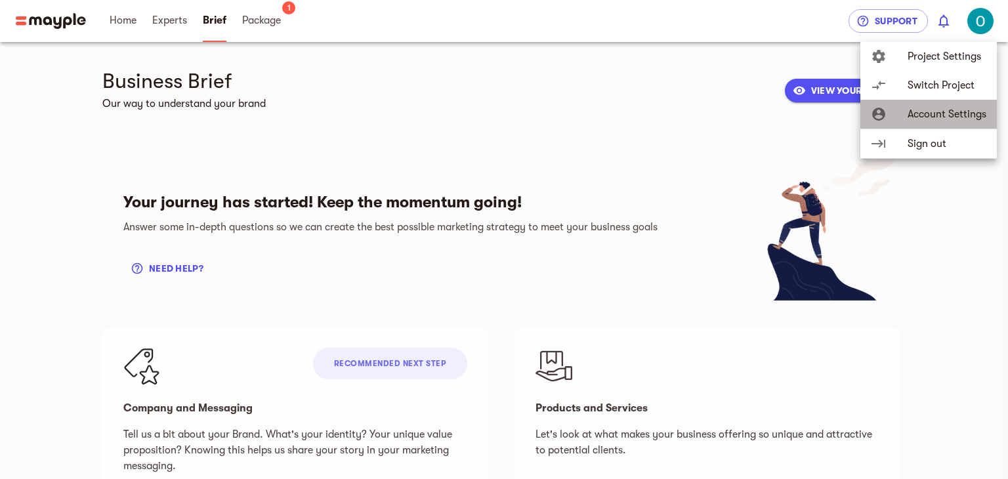
click at [913, 113] on span "Account Settings" at bounding box center [946, 114] width 79 height 16
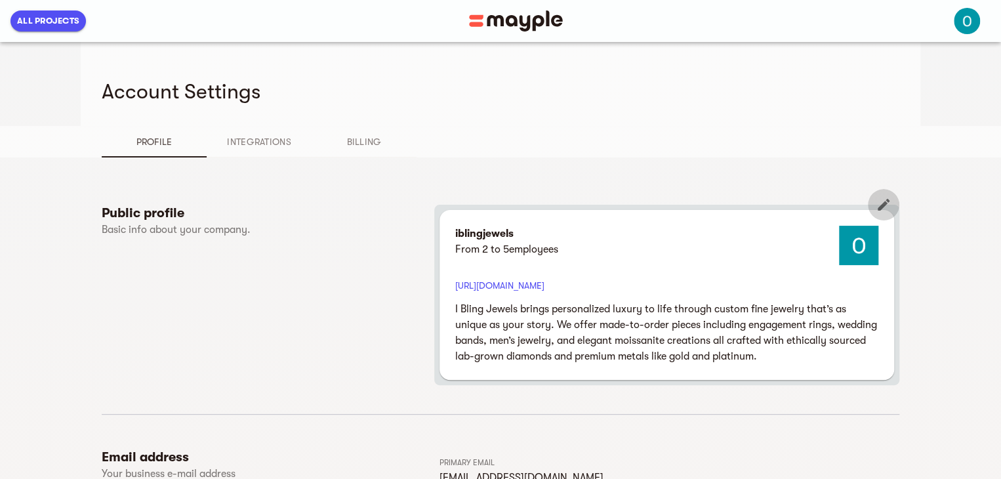
click at [886, 212] on icon "button" at bounding box center [884, 205] width 16 height 16
select select "FROM_2_TO_5"
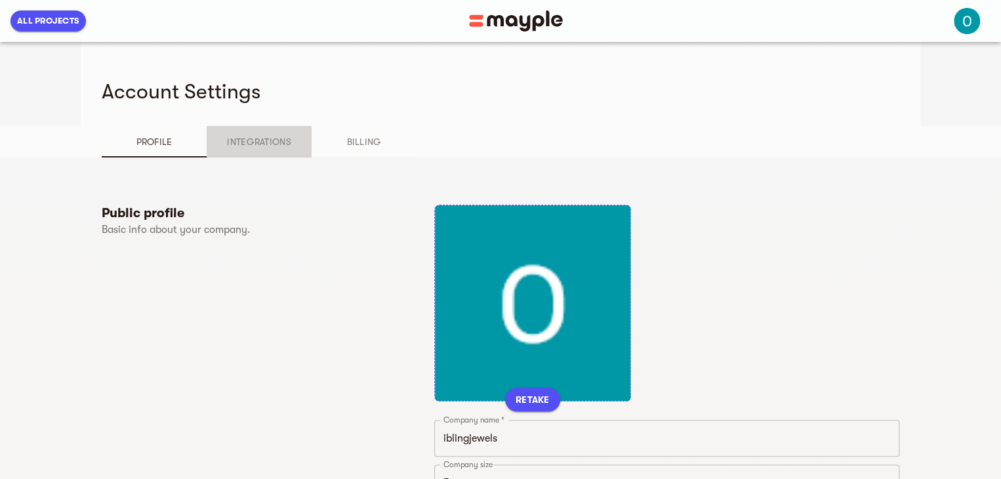
click at [257, 141] on span "Integrations" at bounding box center [259, 142] width 89 height 16
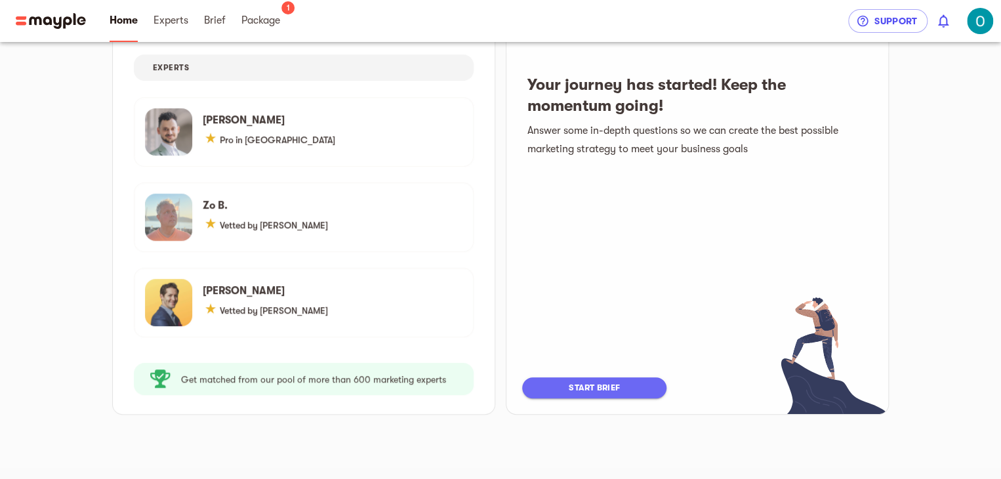
scroll to position [175, 0]
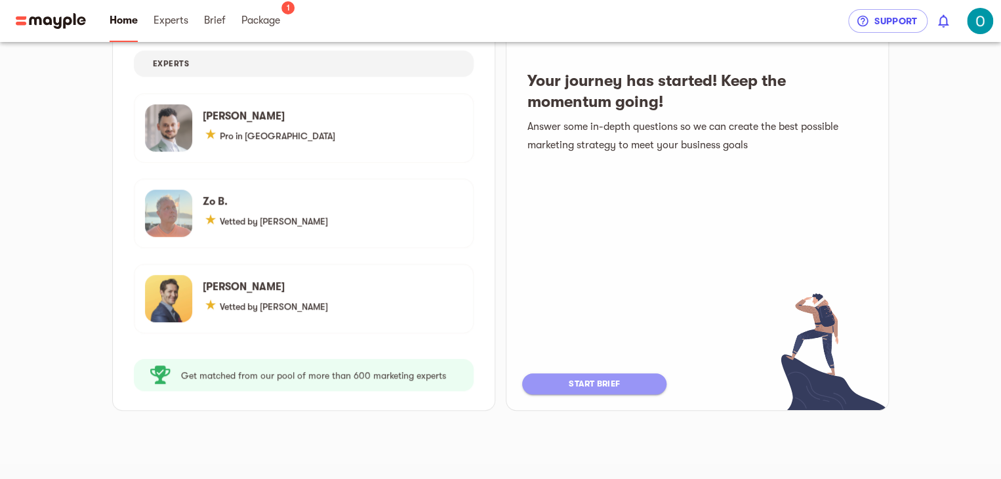
click at [598, 384] on span "start brief" at bounding box center [594, 384] width 118 height 16
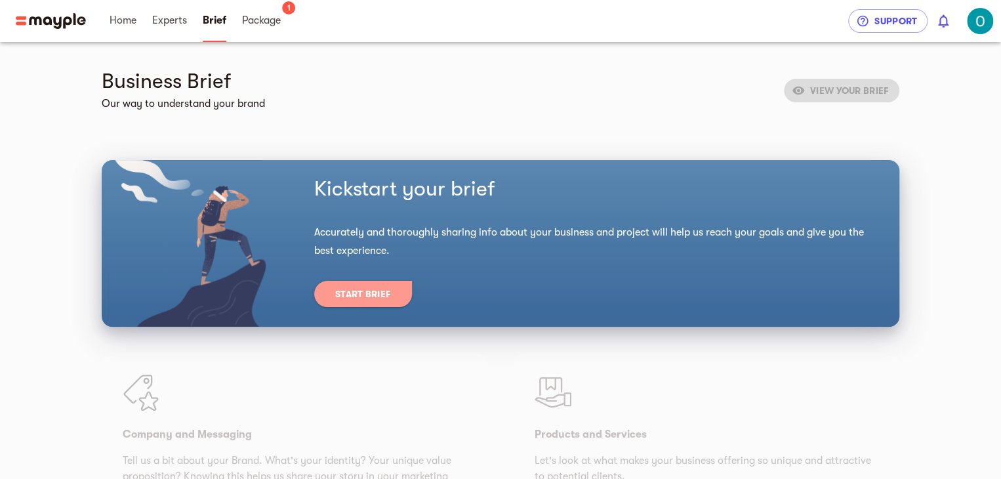
click at [364, 295] on span "Start Brief" at bounding box center [363, 294] width 56 height 16
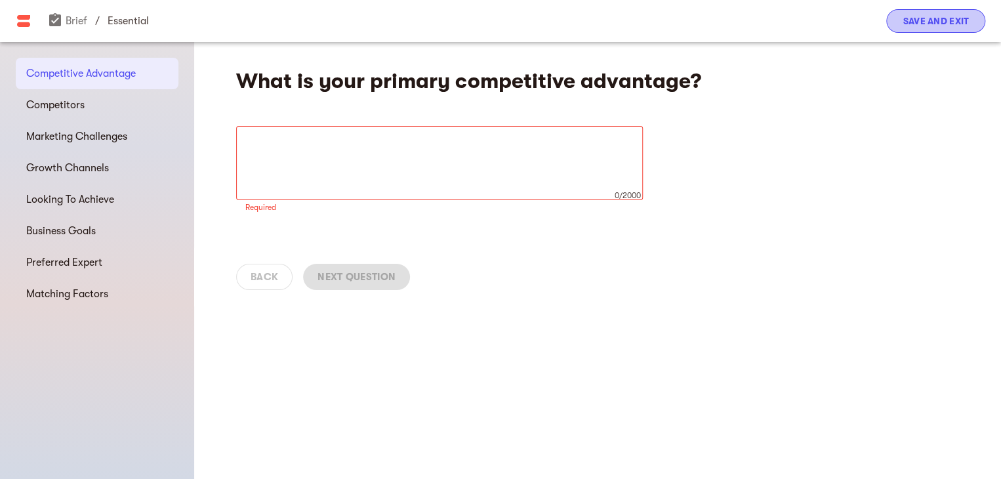
click at [962, 22] on span "Save and Exit" at bounding box center [936, 21] width 66 height 16
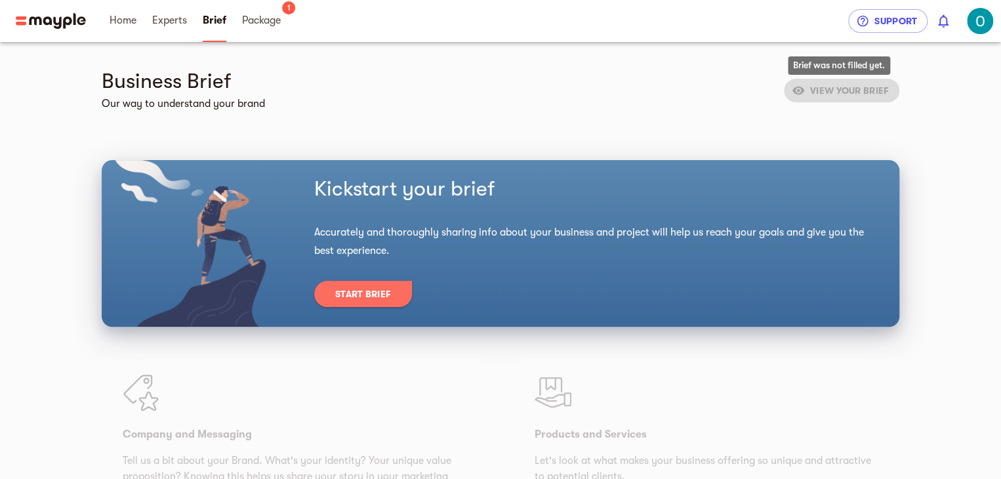
click at [833, 87] on span "VIEW YOUR BRIEF" at bounding box center [841, 89] width 115 height 10
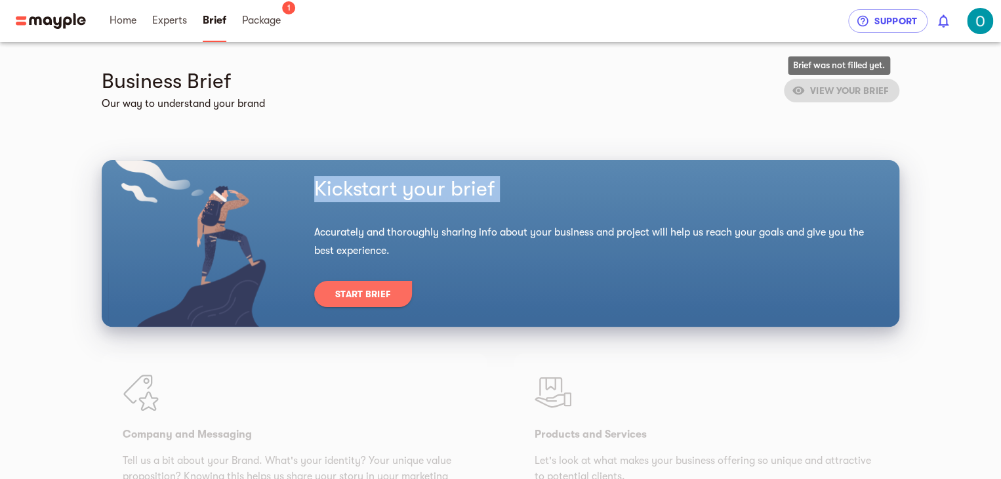
click at [833, 87] on span "VIEW YOUR BRIEF" at bounding box center [841, 89] width 115 height 10
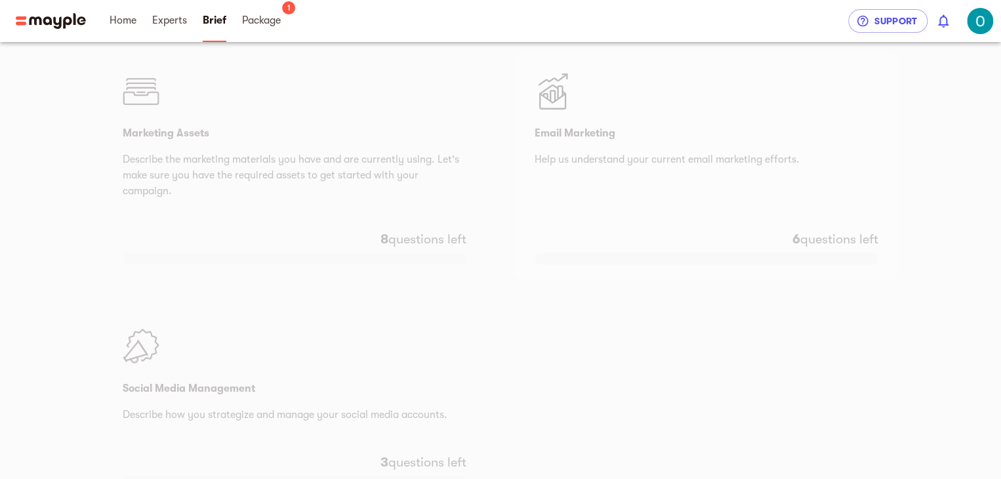
scroll to position [1121, 0]
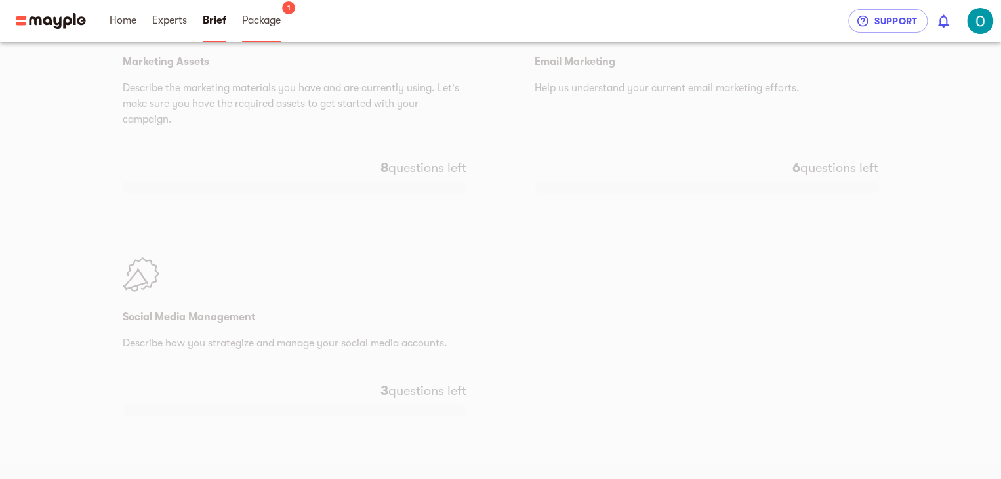
click at [272, 26] on span "Package" at bounding box center [261, 20] width 39 height 16
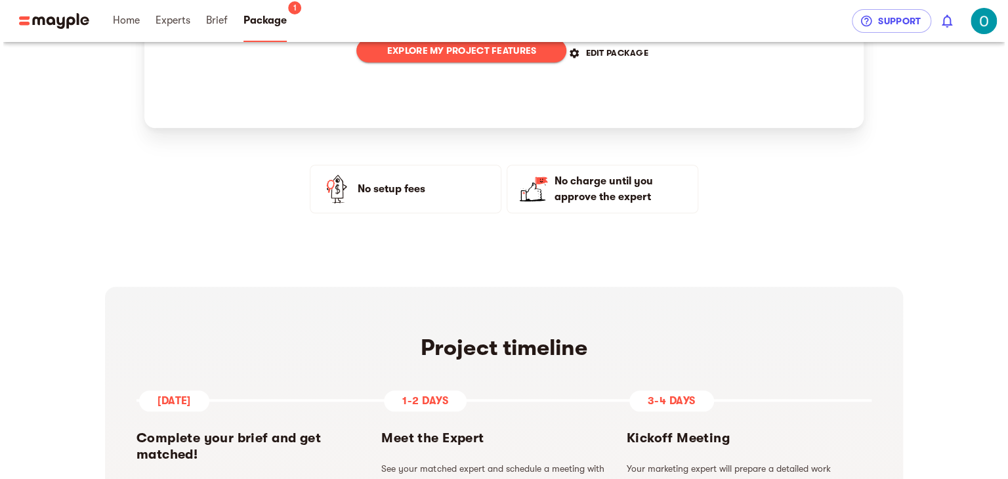
scroll to position [459, 0]
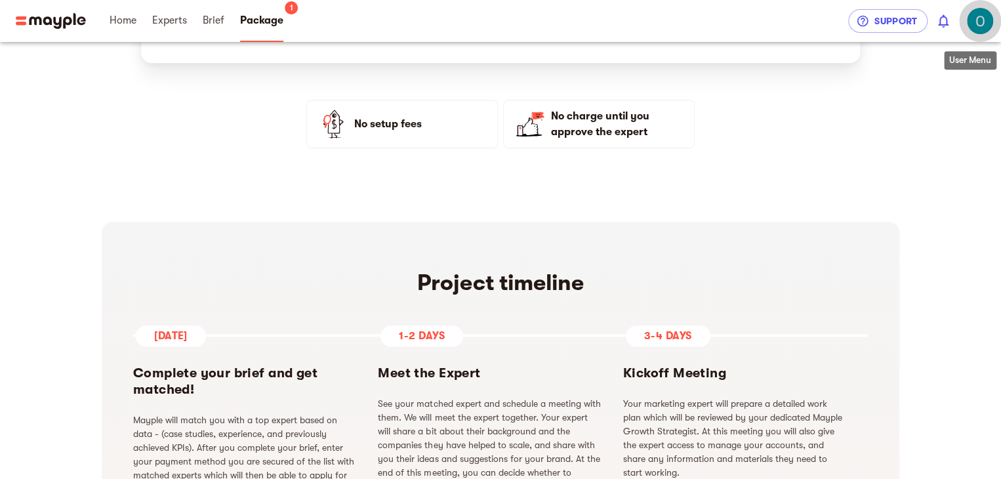
click at [979, 26] on img "button" at bounding box center [980, 21] width 26 height 26
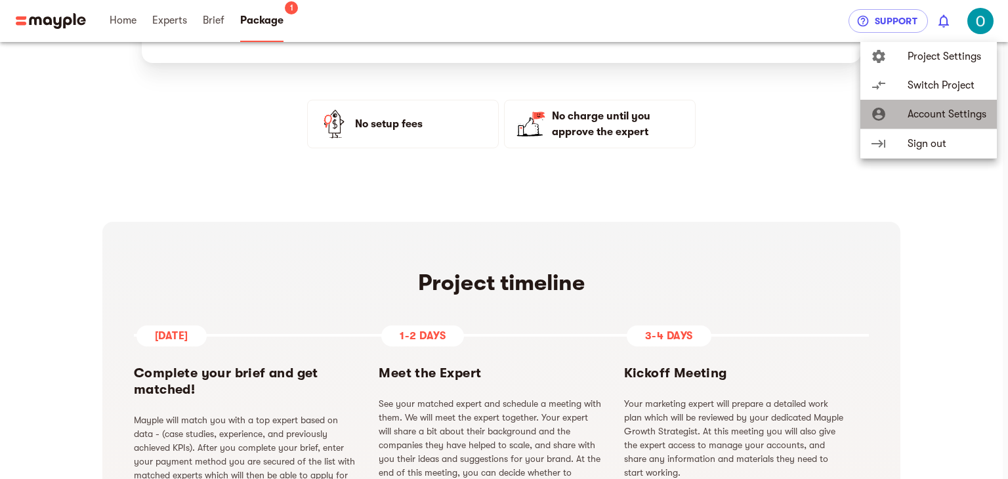
click at [945, 115] on span "Account Settings" at bounding box center [946, 114] width 79 height 16
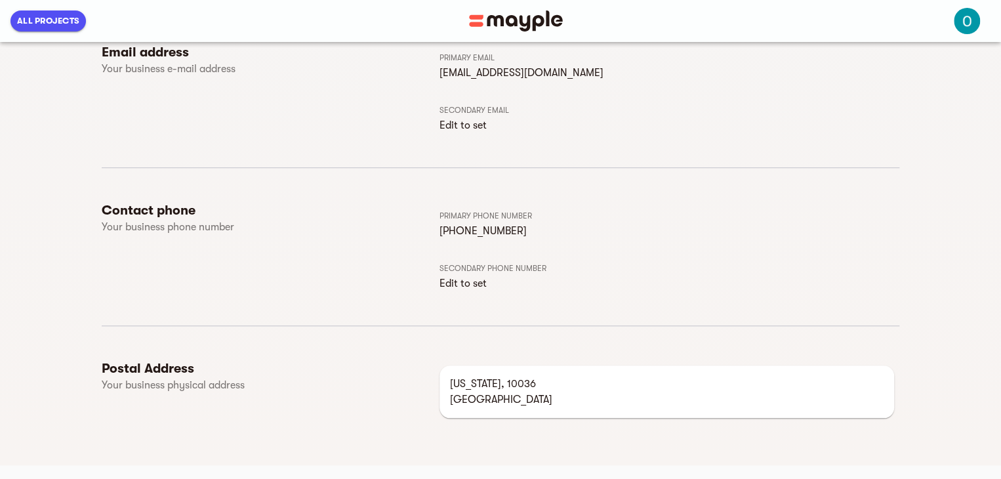
scroll to position [407, 0]
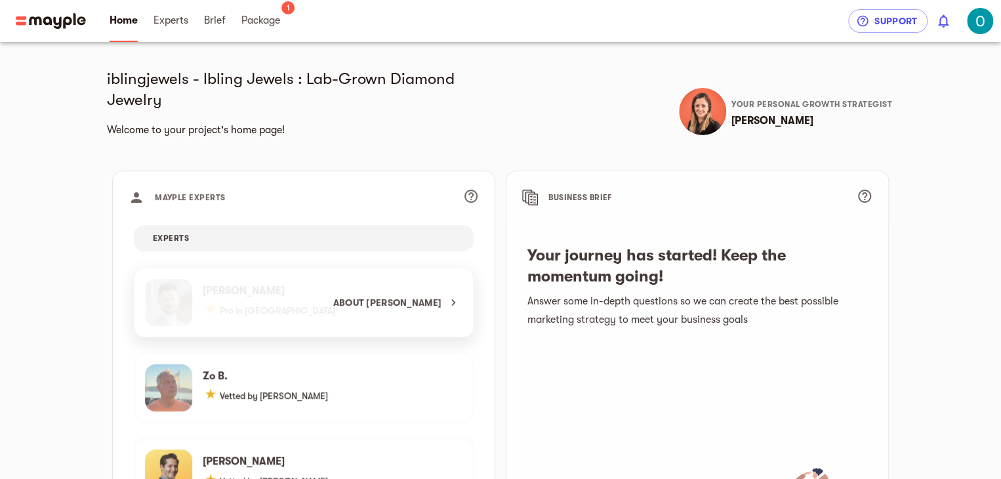
click at [216, 287] on div "About [PERSON_NAME]" at bounding box center [298, 302] width 328 height 68
